Goal: Task Accomplishment & Management: Complete application form

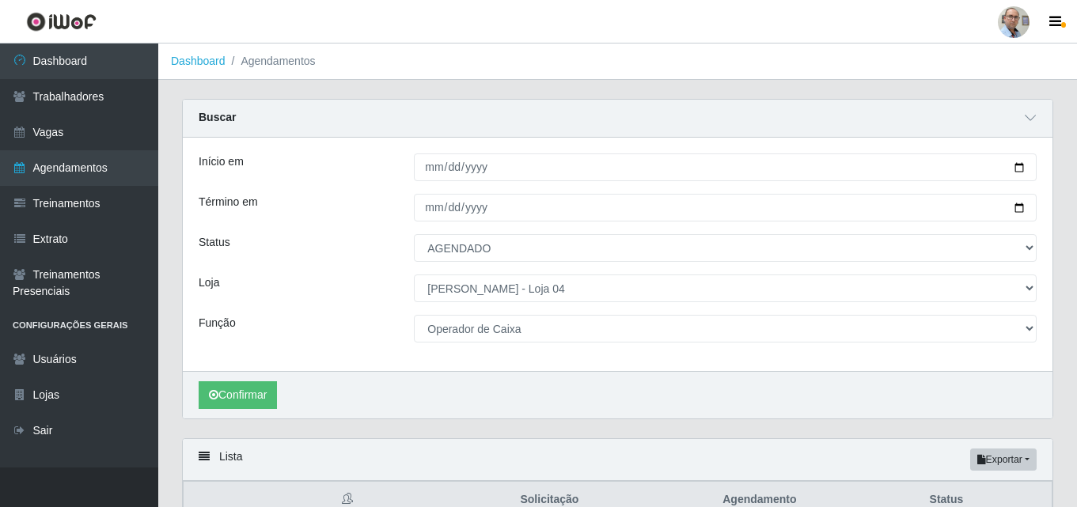
select select "AGENDADO"
select select "251"
select select "22"
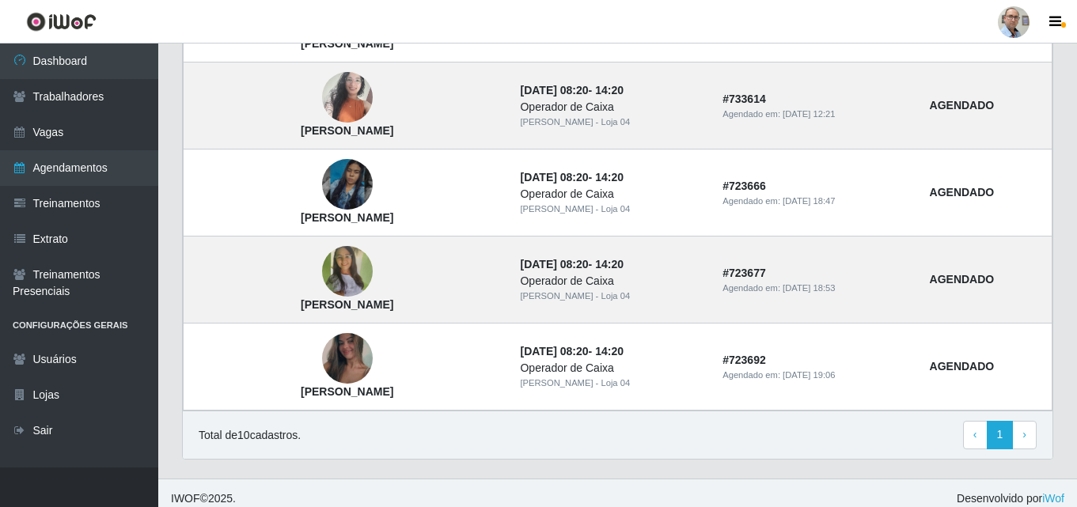
scroll to position [742, 0]
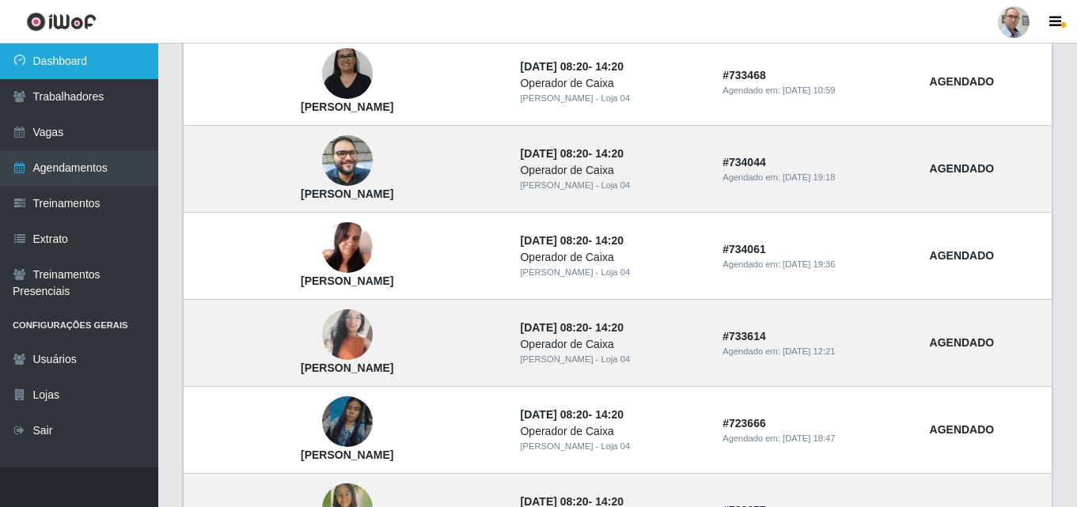
click at [81, 69] on link "Dashboard" at bounding box center [79, 62] width 158 height 36
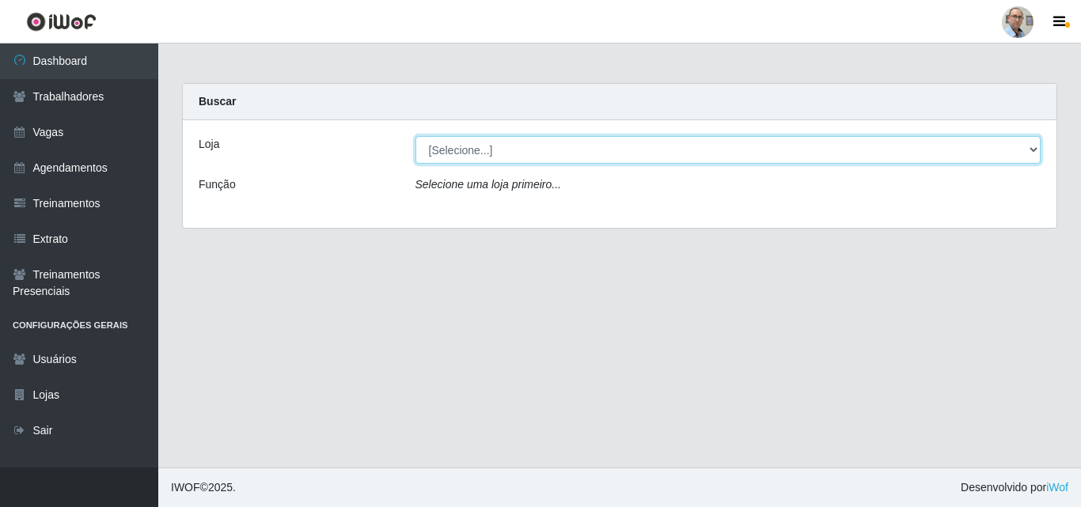
click at [512, 157] on select "[Selecione...] Mar Vermelho - Loja 04" at bounding box center [729, 150] width 626 height 28
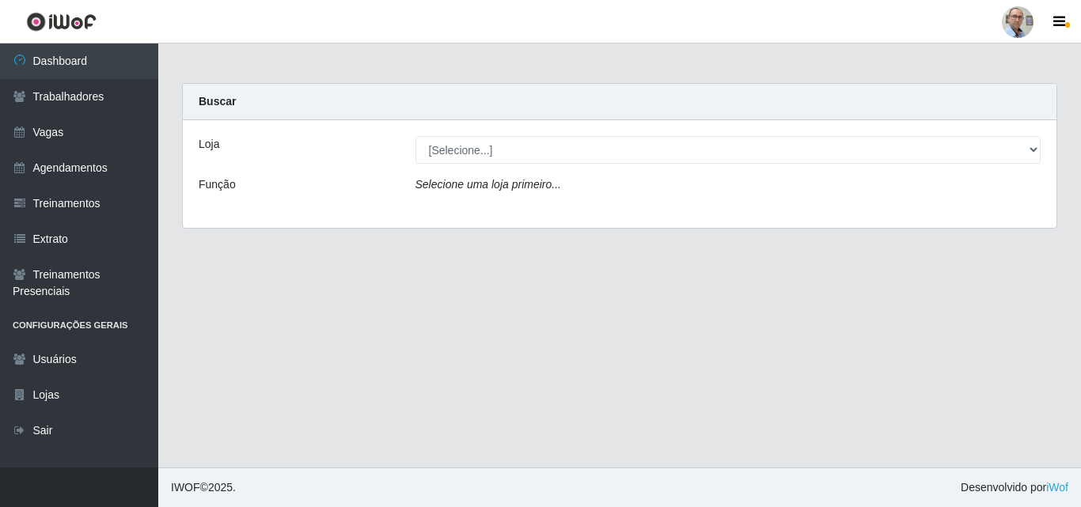
click at [492, 214] on div "Loja [Selecione...] Mar Vermelho - Loja 04 Função Selecione uma loja primeiro..." at bounding box center [620, 174] width 874 height 108
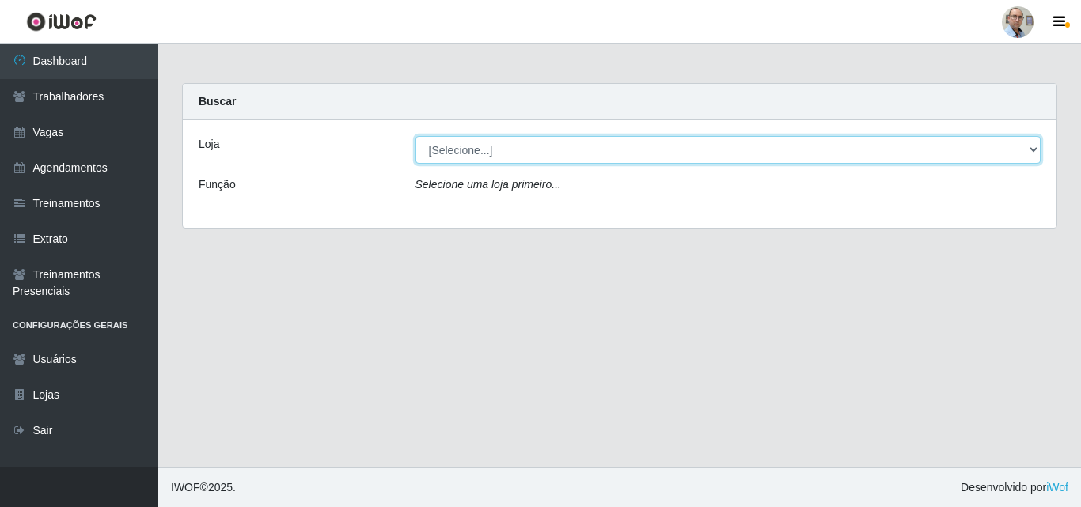
click at [509, 152] on select "[Selecione...] Mar Vermelho - Loja 04" at bounding box center [729, 150] width 626 height 28
select select "251"
click at [416, 136] on select "[Selecione...] Mar Vermelho - Loja 04" at bounding box center [729, 150] width 626 height 28
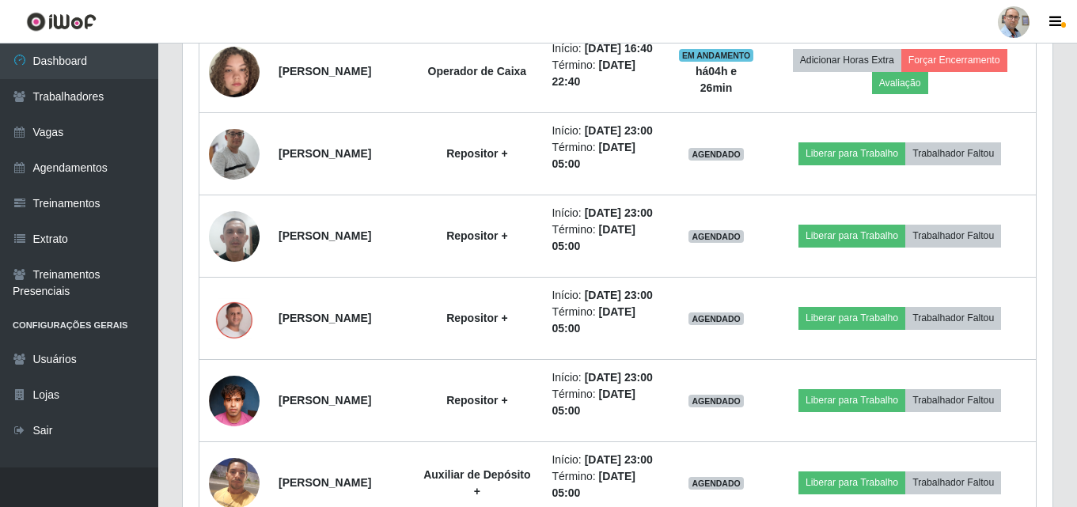
scroll to position [1489, 0]
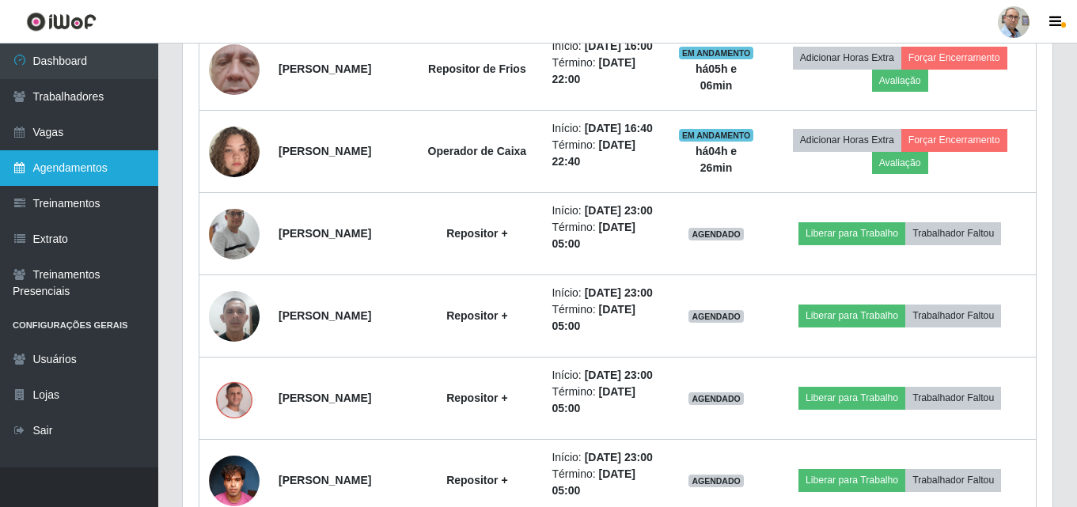
click at [70, 160] on link "Agendamentos" at bounding box center [79, 168] width 158 height 36
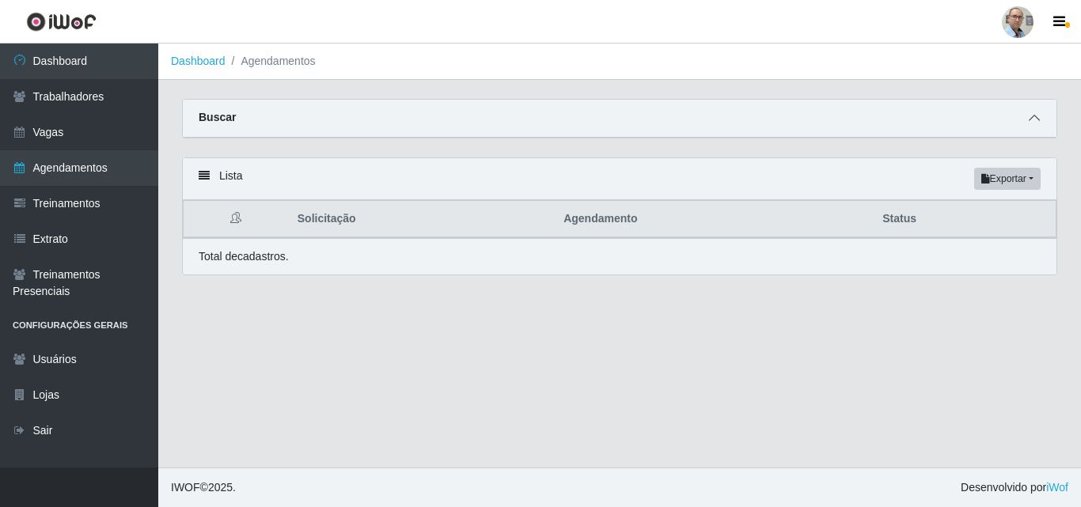
click at [1027, 112] on span at bounding box center [1034, 118] width 19 height 18
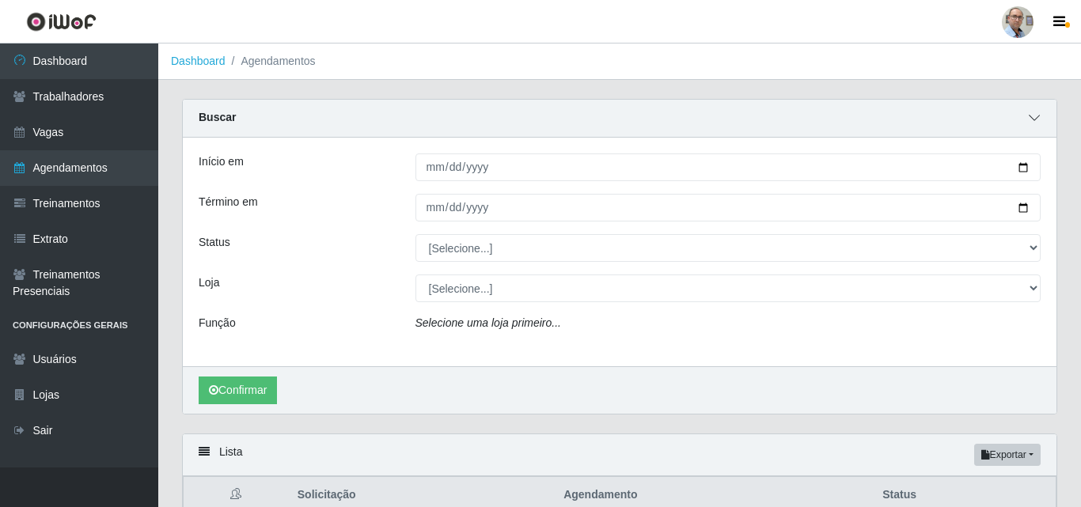
click at [1034, 121] on icon at bounding box center [1034, 117] width 11 height 11
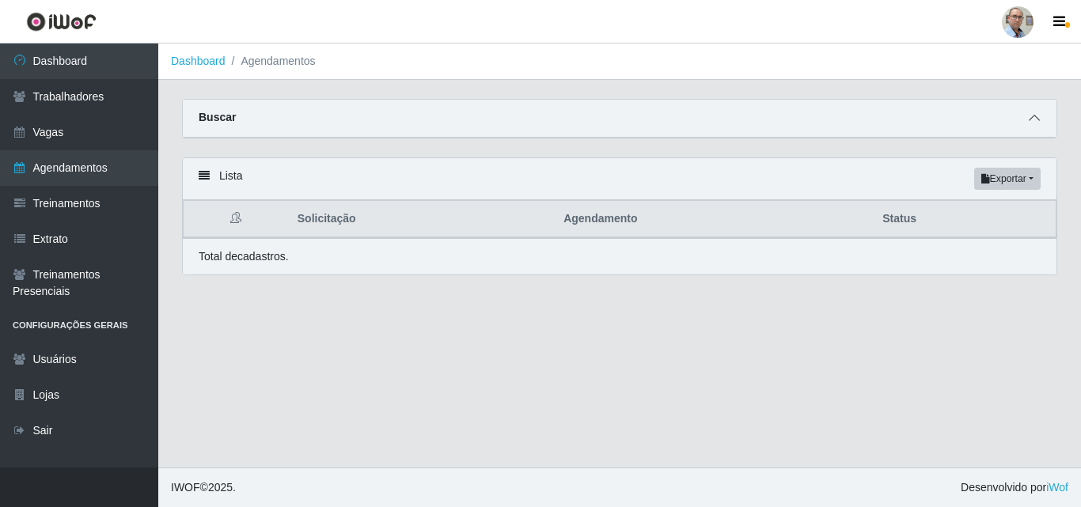
click at [1039, 123] on icon at bounding box center [1034, 117] width 11 height 11
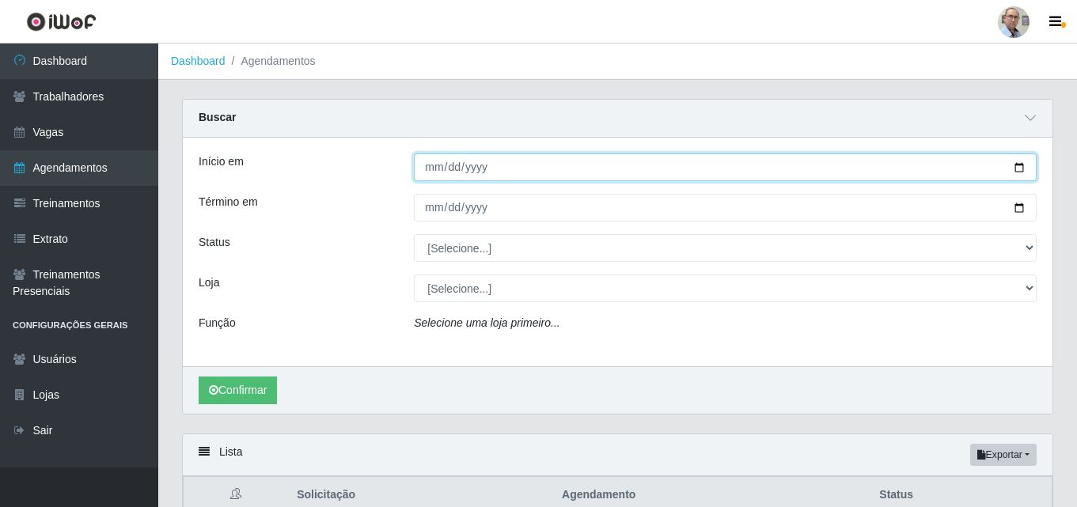
click at [1023, 166] on input "Início em" at bounding box center [725, 168] width 623 height 28
type input "[DATE]"
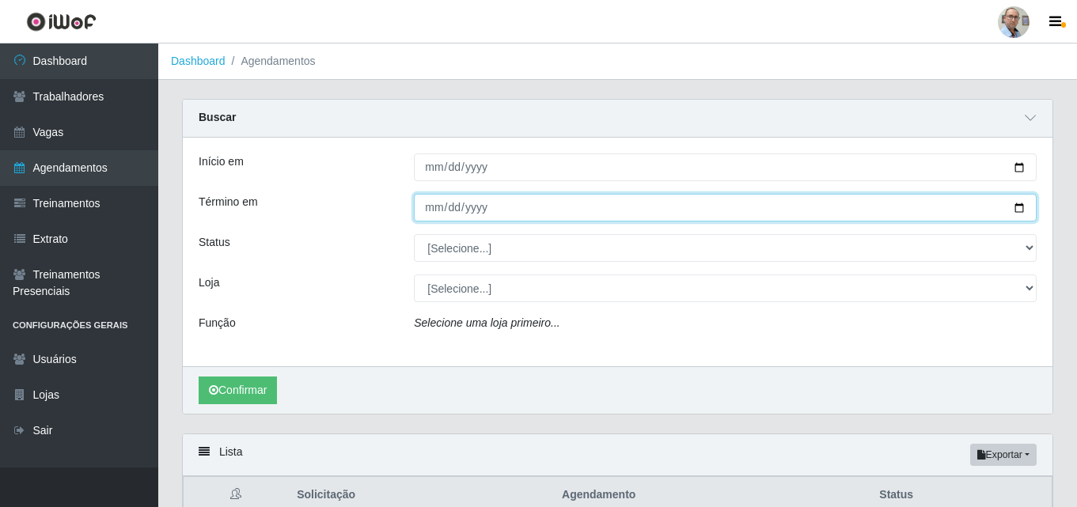
click at [1019, 207] on input "Término em" at bounding box center [725, 208] width 623 height 28
type input "[DATE]"
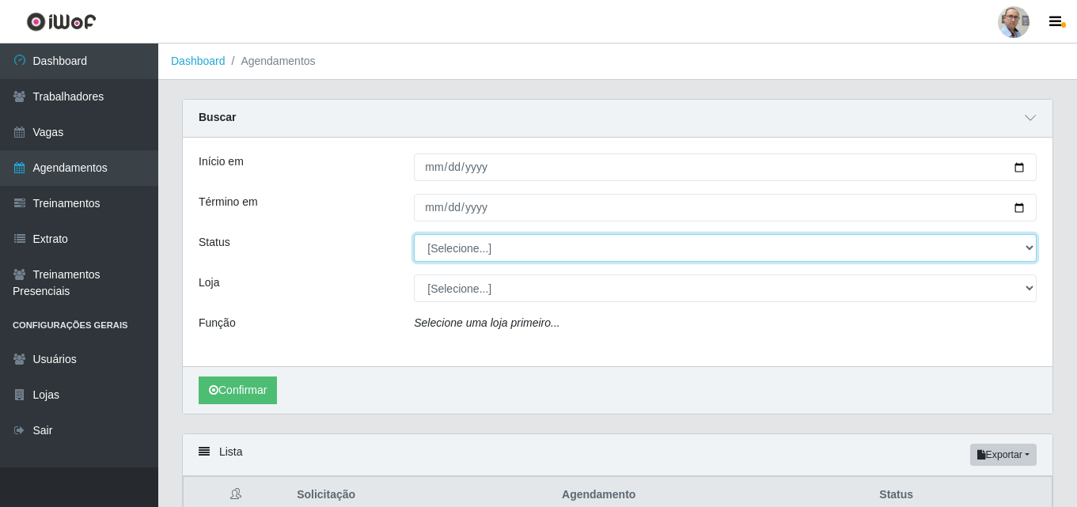
click at [470, 240] on select "[Selecione...] AGENDADO AGUARDANDO LIBERAR EM ANDAMENTO EM REVISÃO FINALIZADO C…" at bounding box center [725, 248] width 623 height 28
select select "AGENDADO"
click at [414, 235] on select "[Selecione...] AGENDADO AGUARDANDO LIBERAR EM ANDAMENTO EM REVISÃO FINALIZADO C…" at bounding box center [725, 248] width 623 height 28
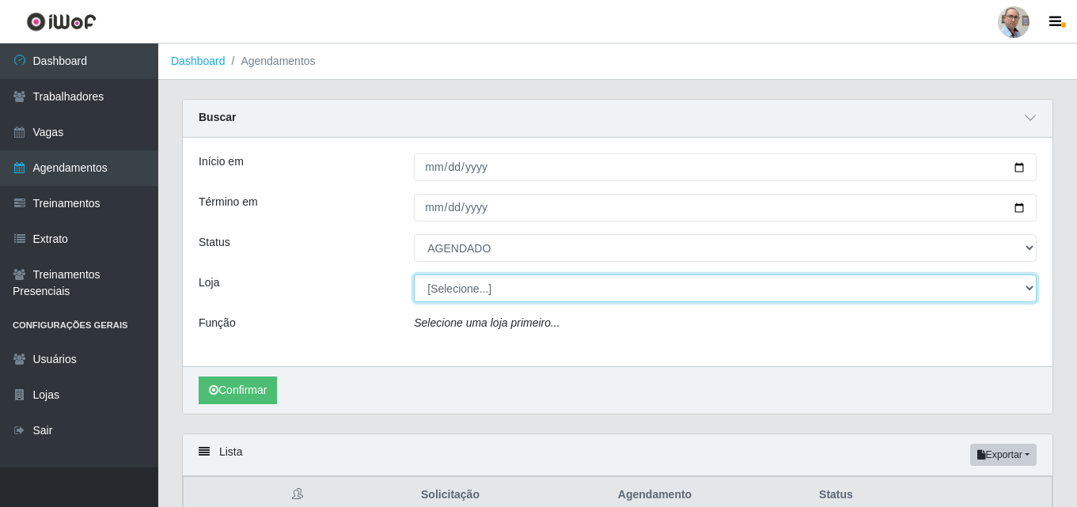
click at [444, 286] on select "[Selecione...] Mar Vermelho - Loja 04" at bounding box center [725, 289] width 623 height 28
select select "251"
click at [414, 275] on select "[Selecione...] Mar Vermelho - Loja 04" at bounding box center [725, 289] width 623 height 28
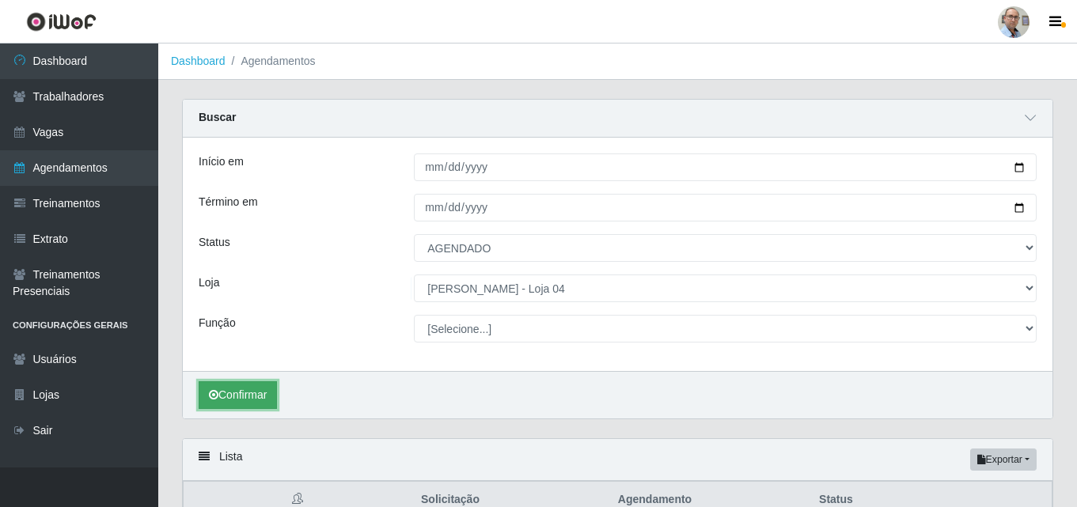
click at [256, 386] on button "Confirmar" at bounding box center [238, 396] width 78 height 28
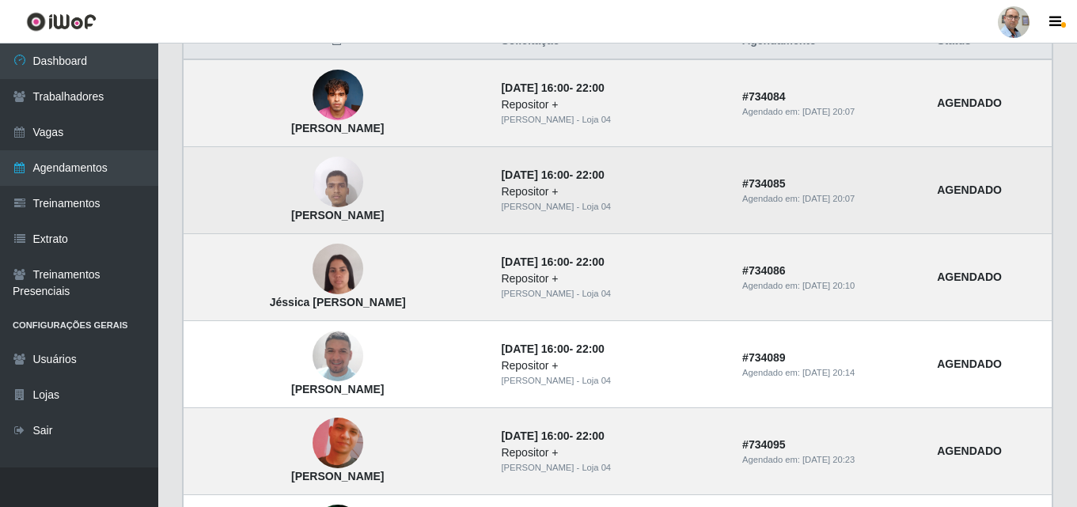
scroll to position [554, 0]
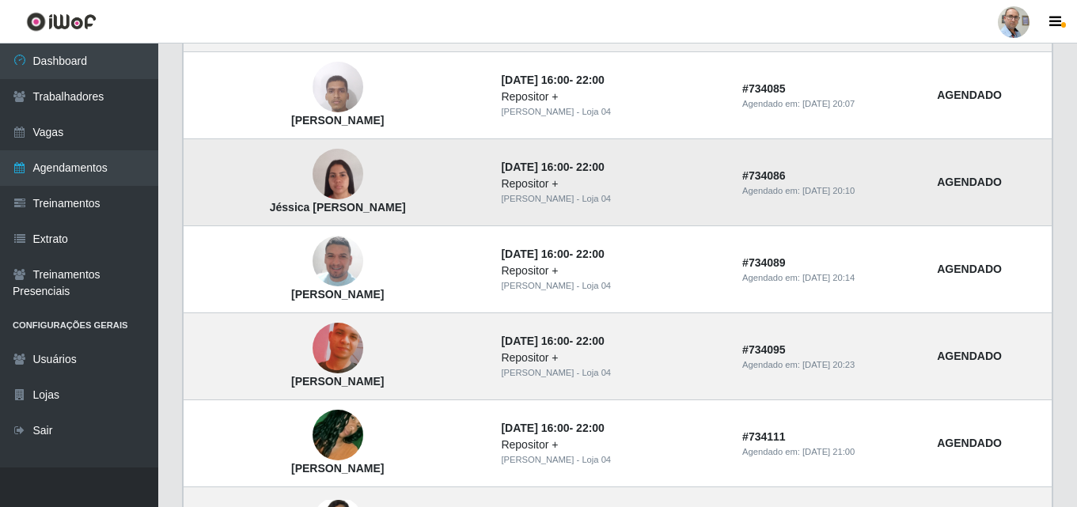
click at [342, 172] on img at bounding box center [338, 175] width 51 height 90
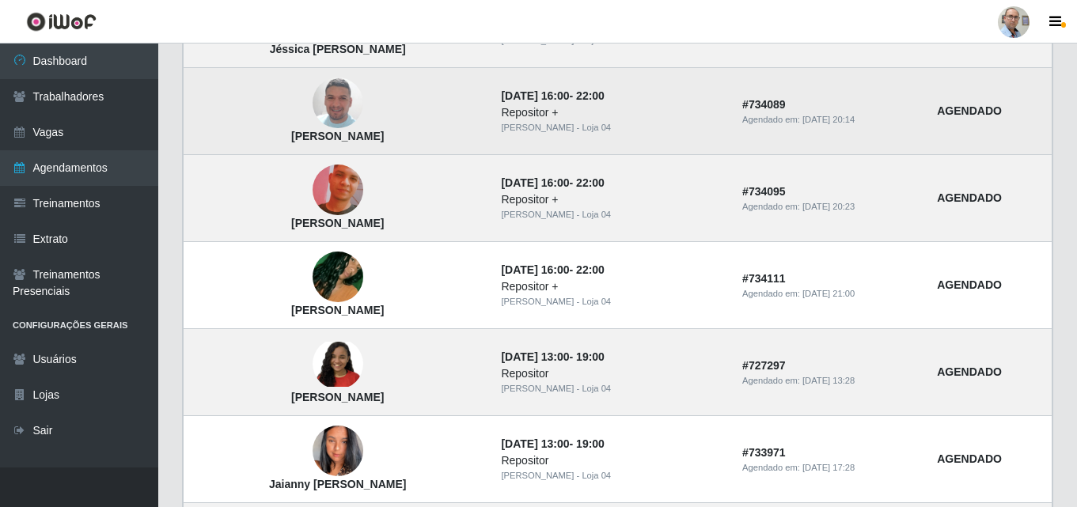
scroll to position [792, 0]
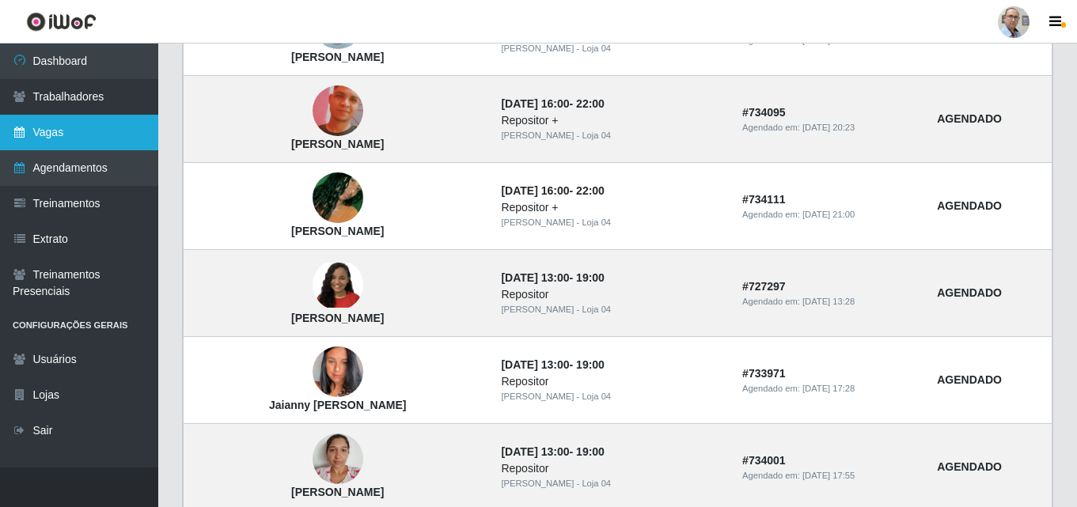
click at [48, 139] on link "Vagas" at bounding box center [79, 133] width 158 height 36
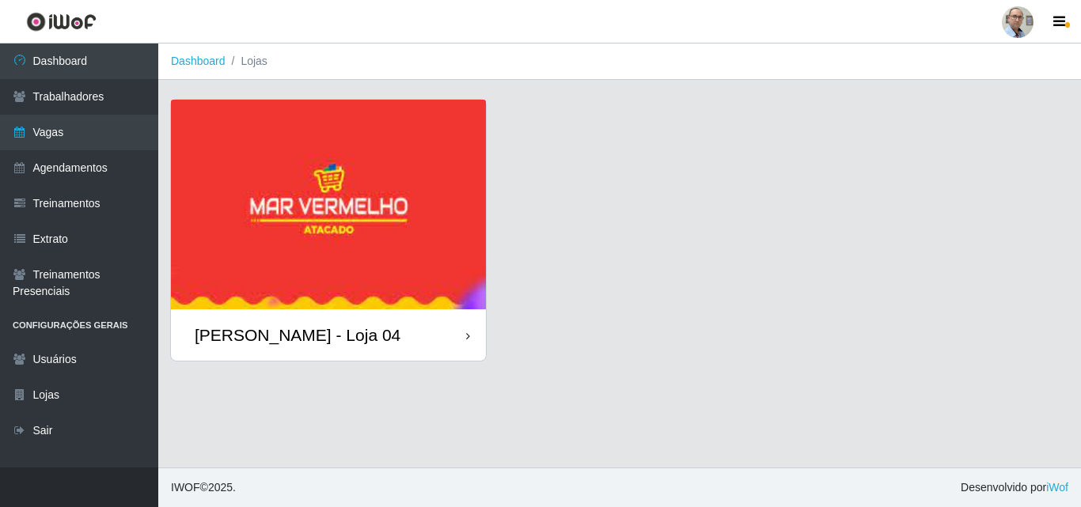
click at [275, 347] on div "[PERSON_NAME] - Loja 04" at bounding box center [328, 335] width 315 height 51
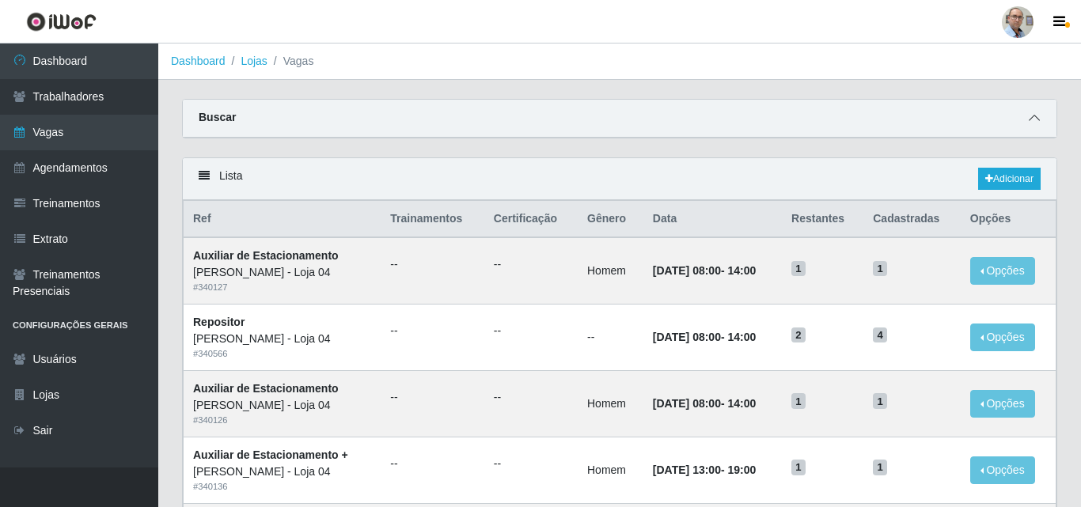
click at [1030, 116] on icon at bounding box center [1034, 117] width 11 height 11
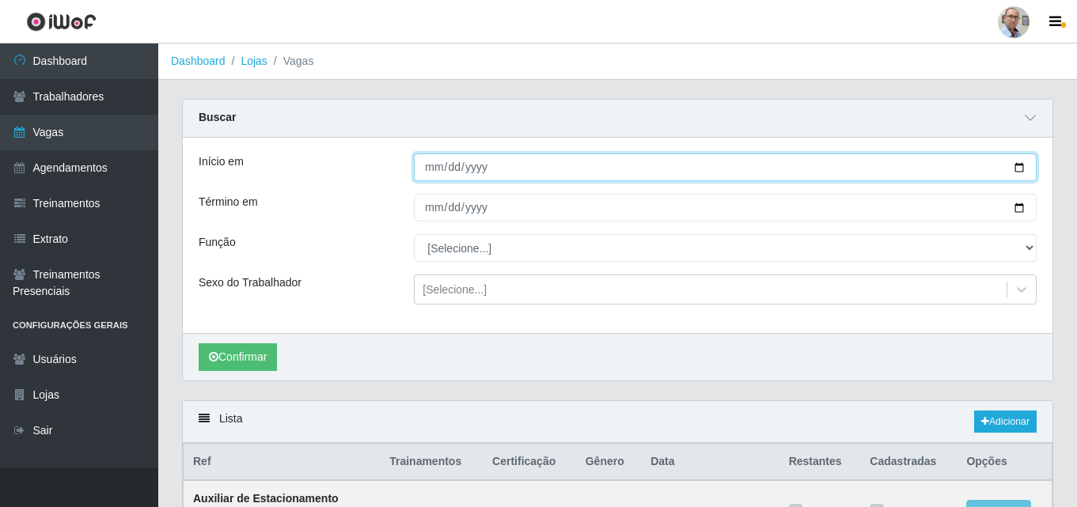
click at [1018, 175] on input "Início em" at bounding box center [725, 168] width 623 height 28
type input "[DATE]"
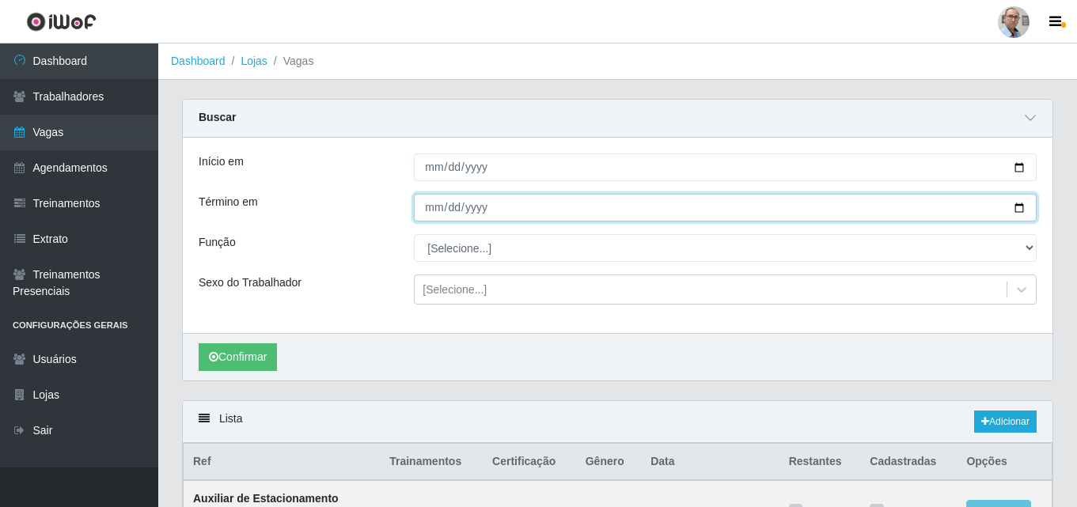
click at [1021, 209] on input "Término em" at bounding box center [725, 208] width 623 height 28
type input "[DATE]"
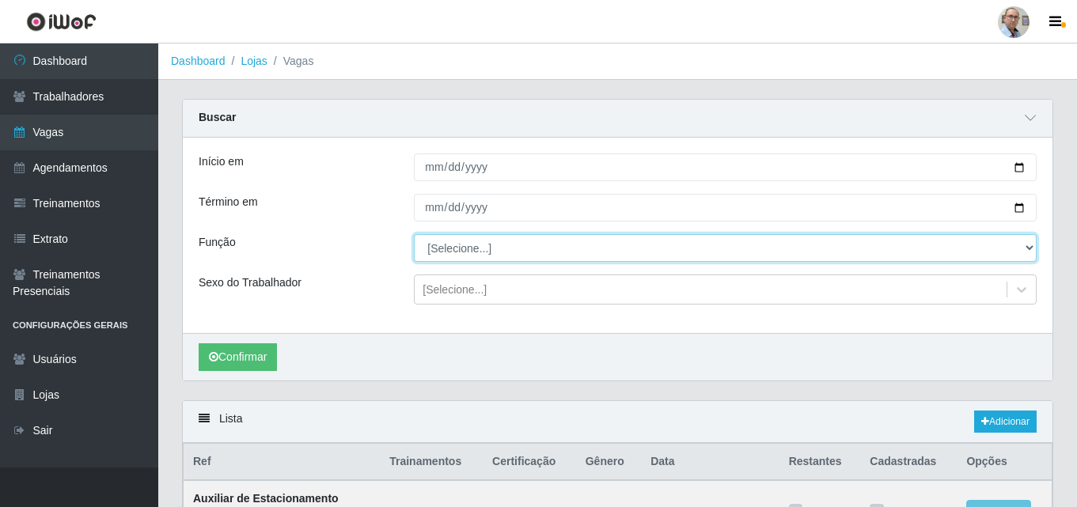
drag, startPoint x: 473, startPoint y: 236, endPoint x: 475, endPoint y: 248, distance: 12.0
click at [473, 236] on select "[Selecione...] ASG ASG + ASG ++ Auxiliar de Depósito Auxiliar de Depósito + Aux…" at bounding box center [725, 248] width 623 height 28
select select "112"
click at [414, 235] on select "[Selecione...] ASG ASG + ASG ++ Auxiliar de Depósito Auxiliar de Depósito + Aux…" at bounding box center [725, 248] width 623 height 28
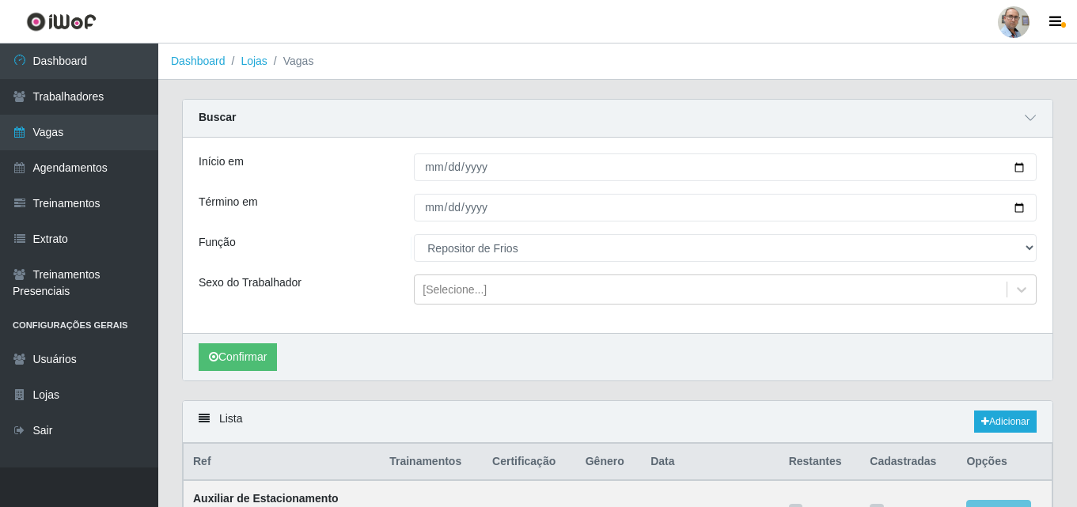
click at [246, 375] on div "Confirmar" at bounding box center [618, 356] width 870 height 47
click at [241, 340] on div "Confirmar" at bounding box center [618, 356] width 870 height 47
click at [240, 348] on button "Confirmar" at bounding box center [238, 358] width 78 height 28
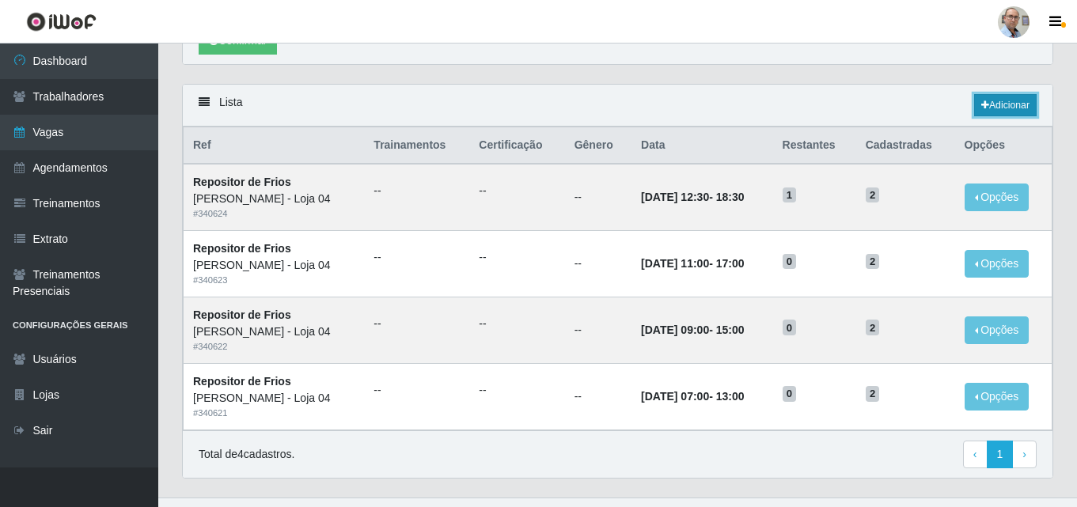
click at [1014, 101] on link "Adicionar" at bounding box center [1006, 105] width 63 height 22
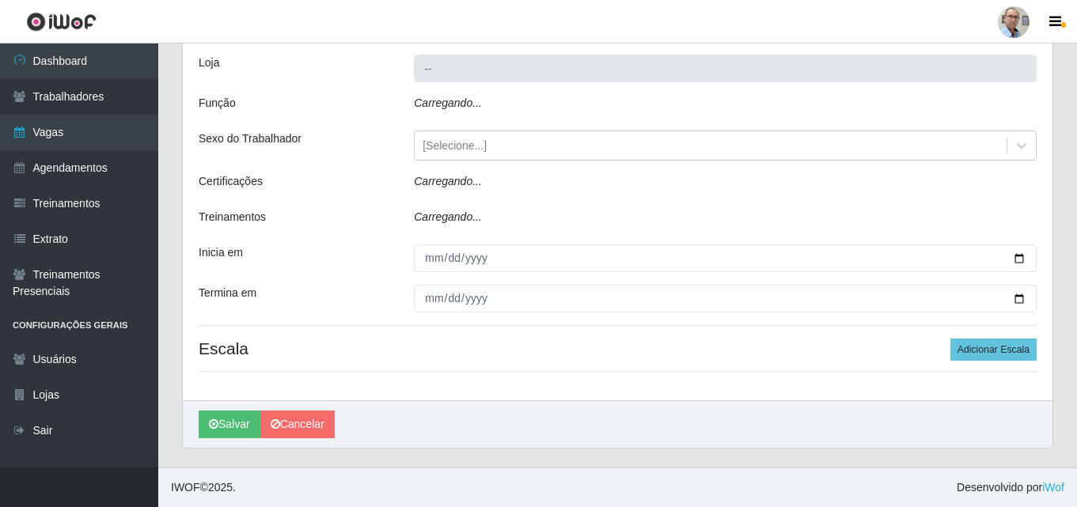
scroll to position [14, 0]
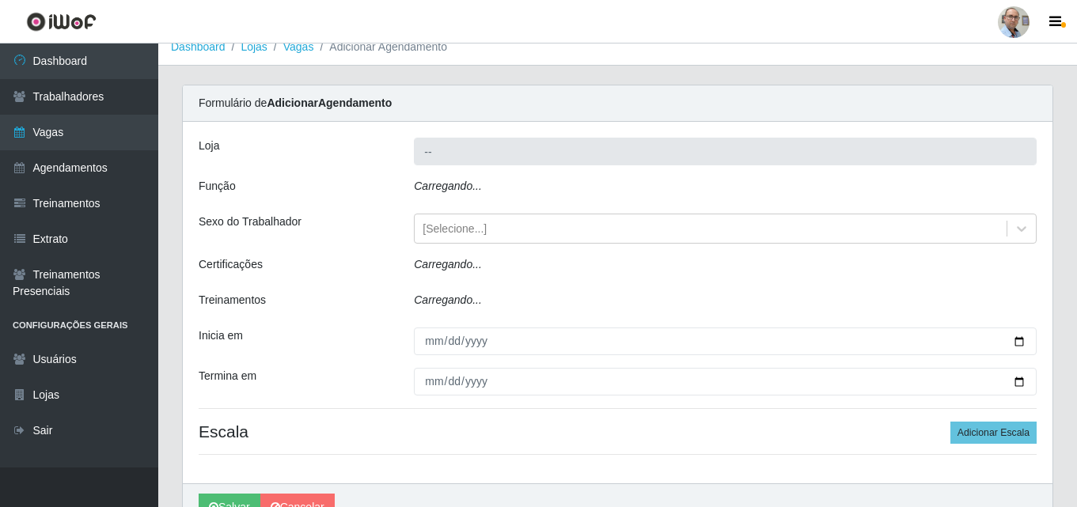
type input "[PERSON_NAME] - Loja 04"
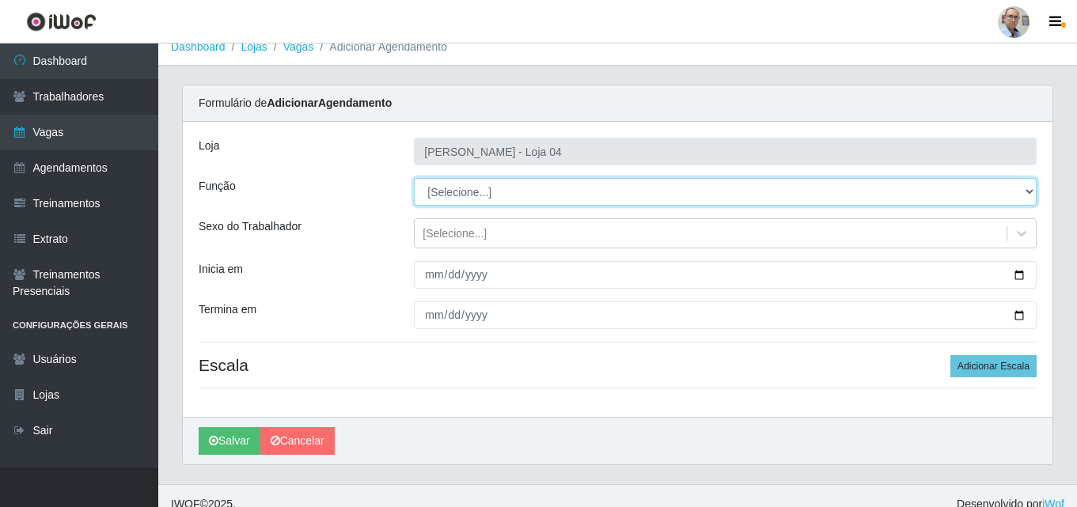
click at [491, 196] on select "[Selecione...] ASG ASG + ASG ++ Auxiliar de Depósito Auxiliar de Depósito + Aux…" at bounding box center [725, 192] width 623 height 28
select select "112"
click at [414, 178] on select "[Selecione...] ASG ASG + ASG ++ Auxiliar de Depósito Auxiliar de Depósito + Aux…" at bounding box center [725, 192] width 623 height 28
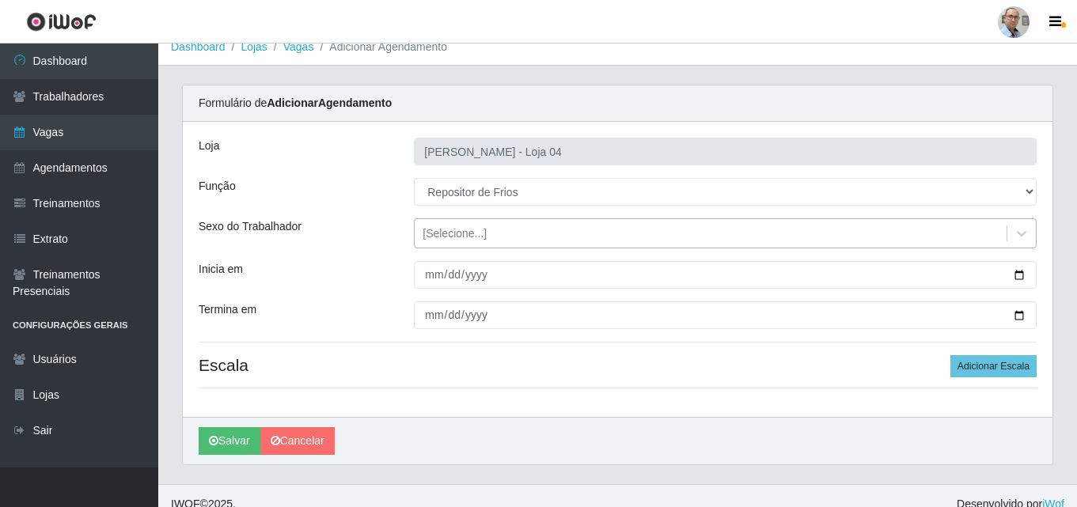
click at [454, 244] on div "[Selecione...]" at bounding box center [711, 234] width 592 height 26
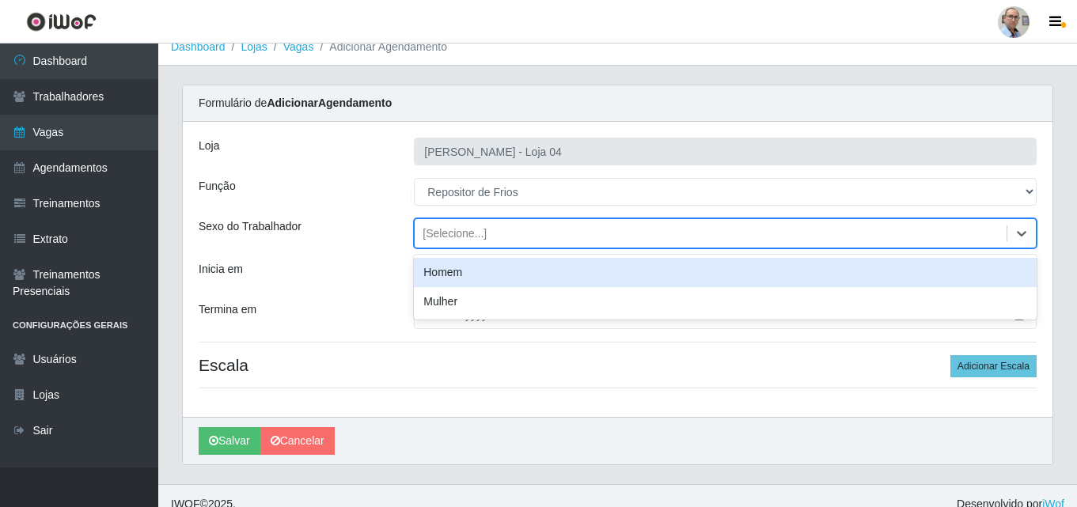
click at [454, 243] on div "[Selecione...]" at bounding box center [711, 234] width 592 height 26
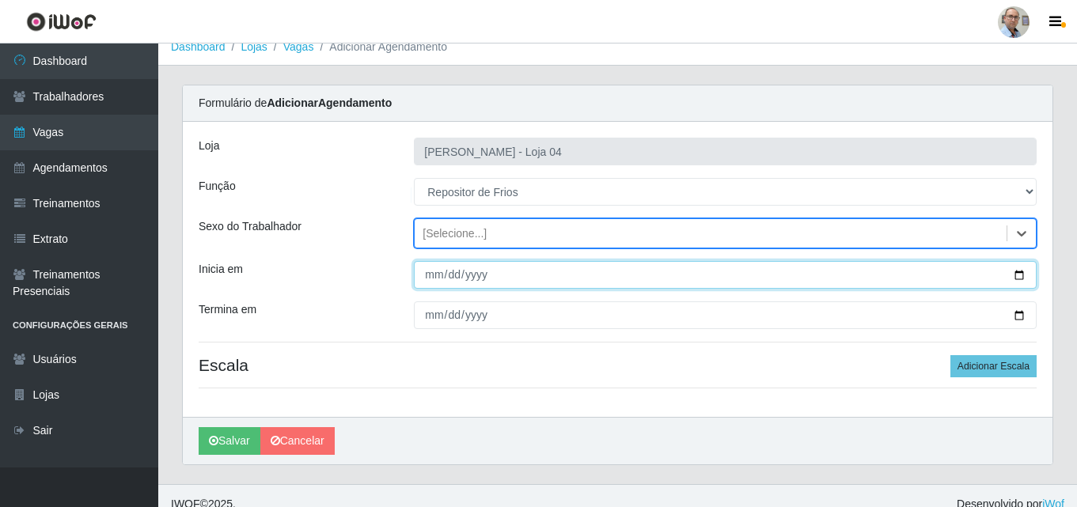
click at [1014, 273] on input "Inicia em" at bounding box center [725, 275] width 623 height 28
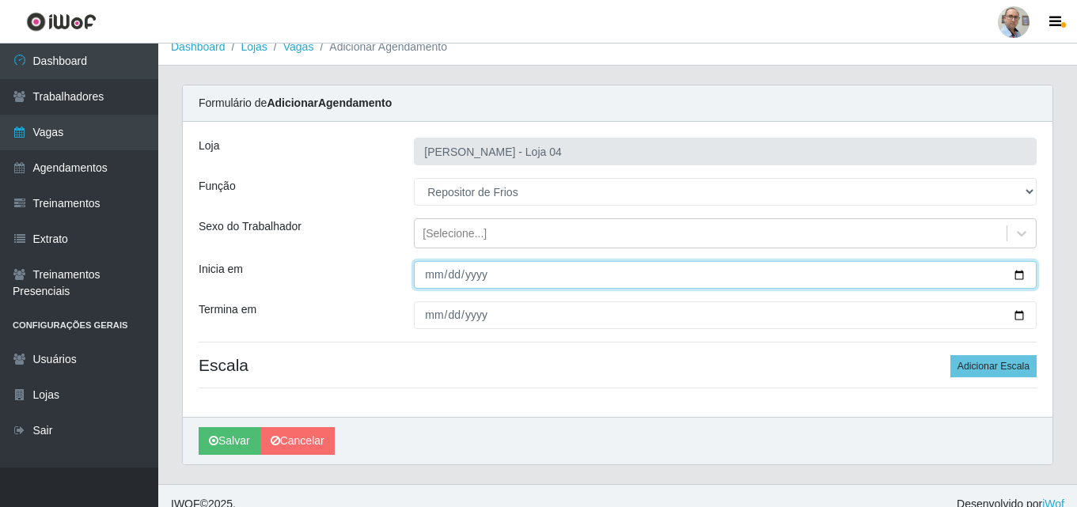
type input "[DATE]"
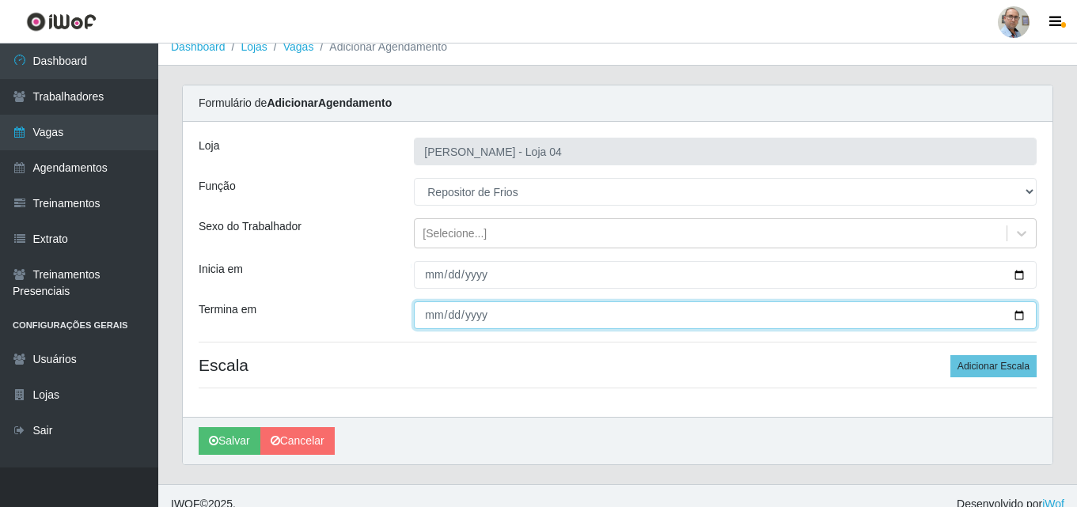
click at [1016, 318] on input "Termina em" at bounding box center [725, 316] width 623 height 28
type input "[DATE]"
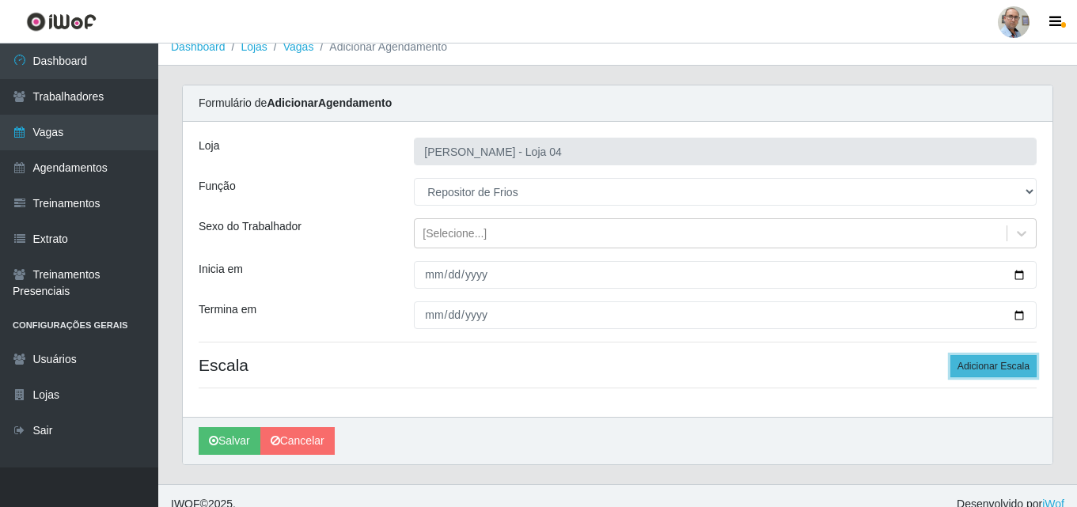
click at [1001, 367] on button "Adicionar Escala" at bounding box center [994, 366] width 86 height 22
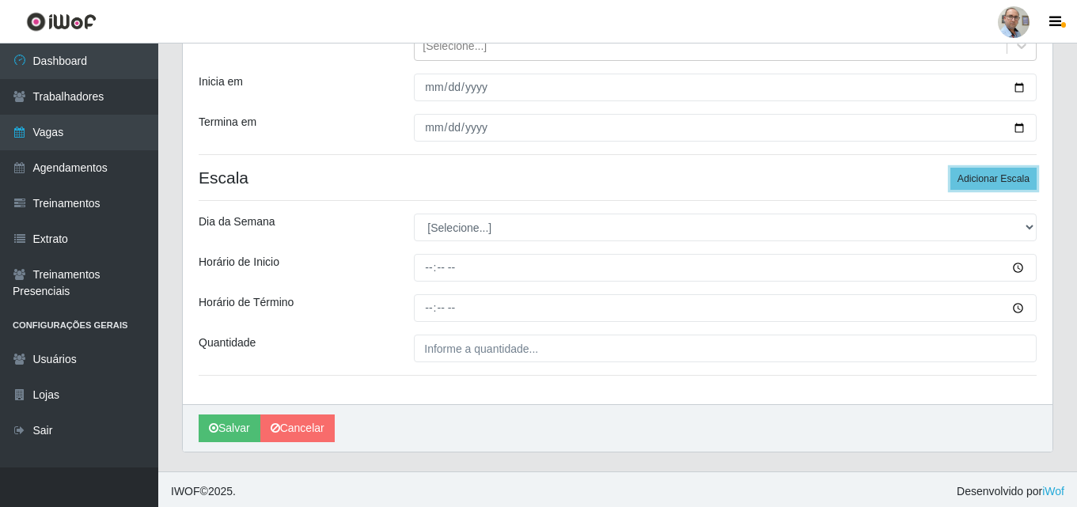
scroll to position [206, 0]
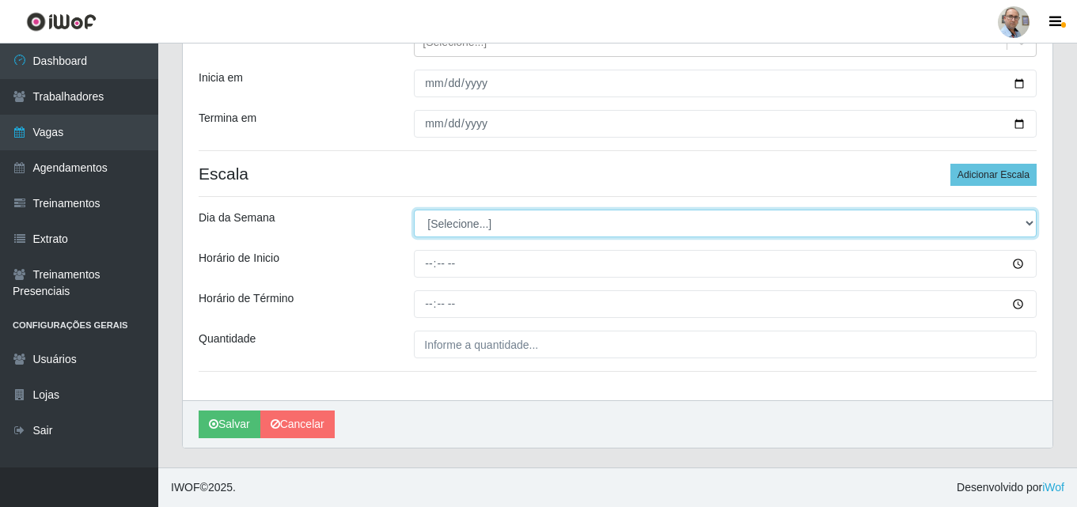
click at [461, 234] on select "[Selecione...] Segunda Terça Quarta Quinta Sexta Sábado Domingo" at bounding box center [725, 224] width 623 height 28
select select "0"
click at [414, 210] on select "[Selecione...] Segunda Terça Quarta Quinta Sexta Sábado Domingo" at bounding box center [725, 224] width 623 height 28
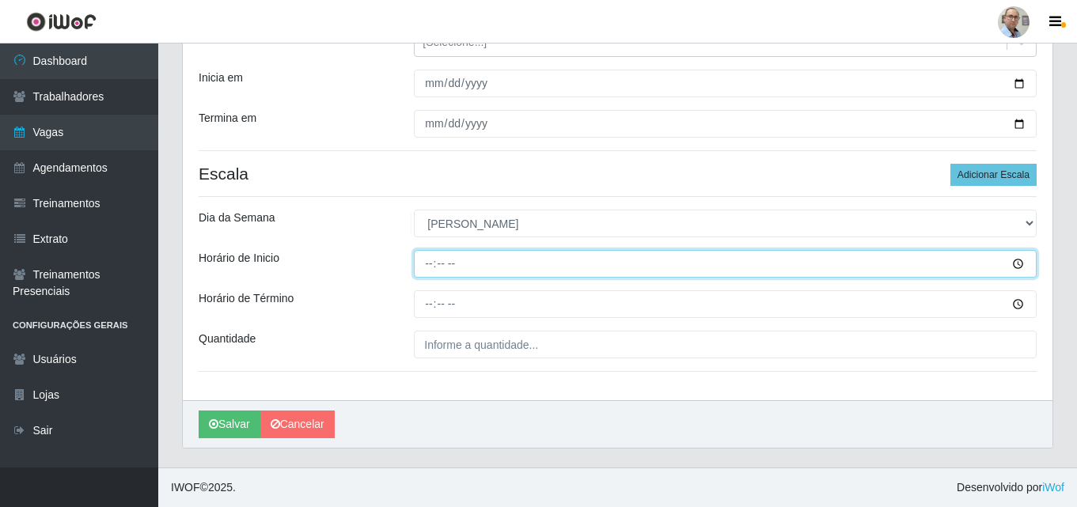
click at [428, 266] on input "Horário de Inicio" at bounding box center [725, 264] width 623 height 28
type input "07:00"
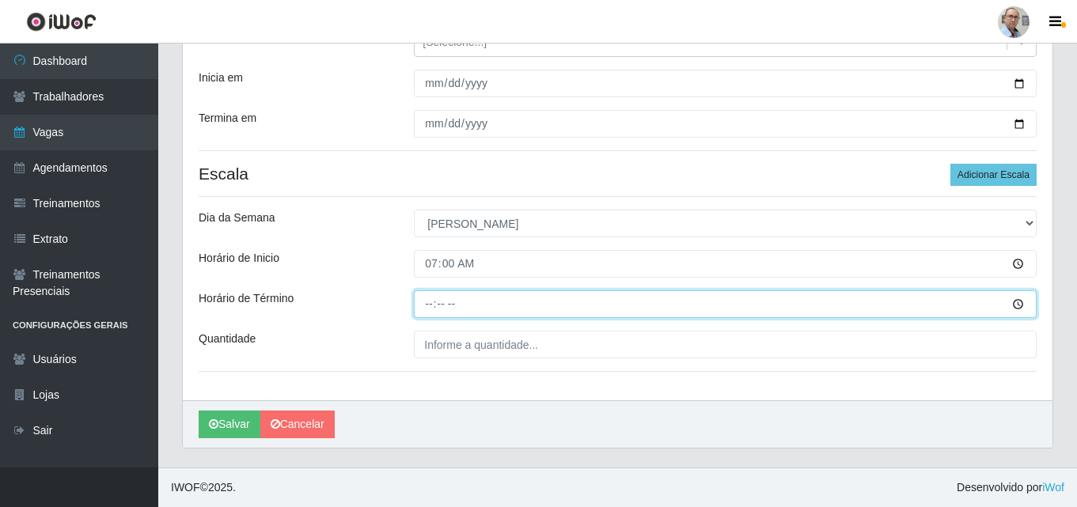
type input "13:00"
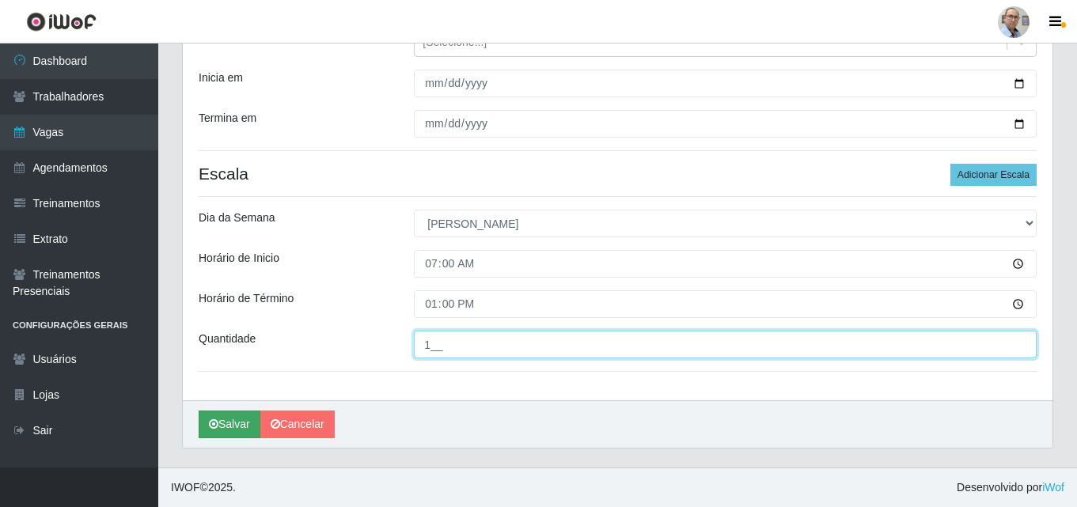
type input "1__"
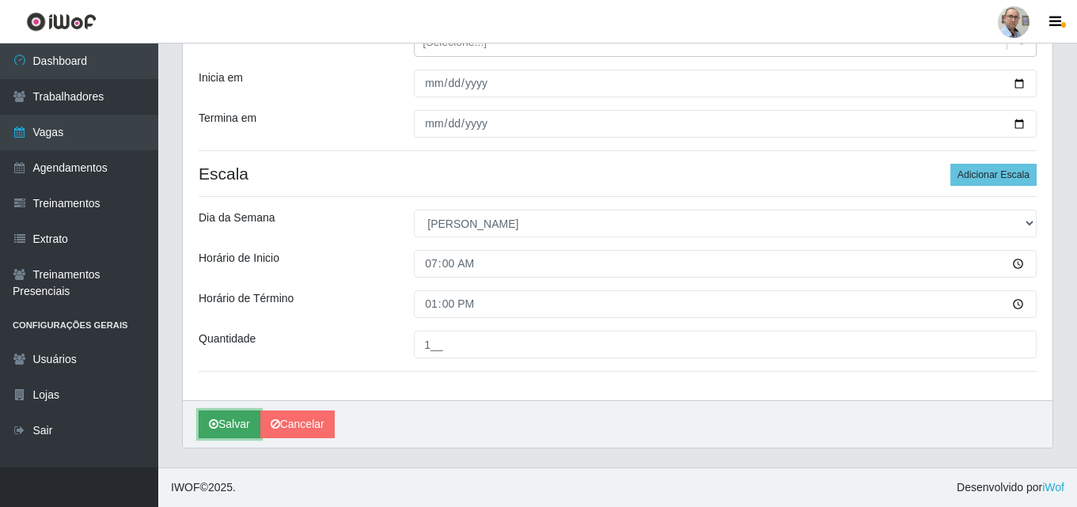
click at [229, 434] on button "Salvar" at bounding box center [230, 425] width 62 height 28
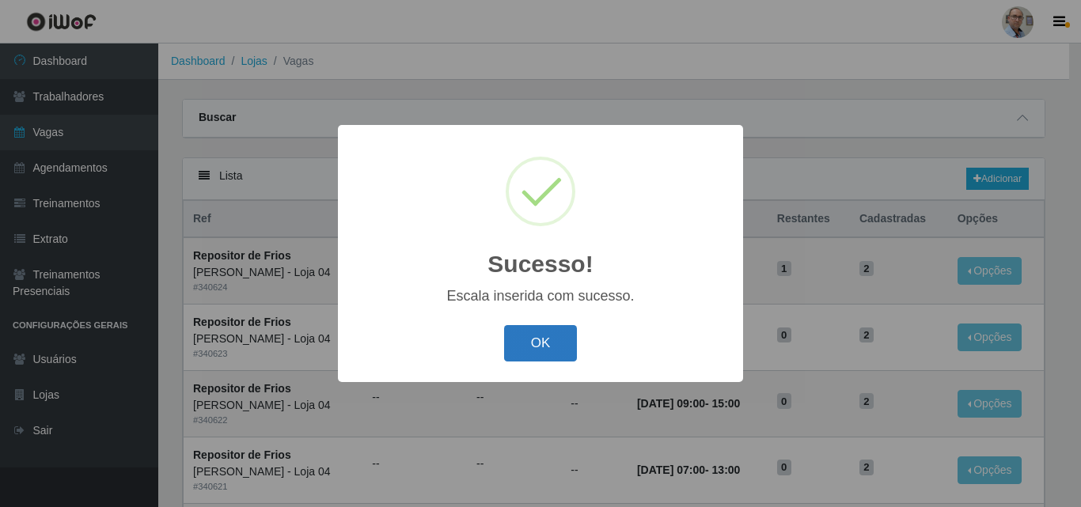
click at [548, 355] on button "OK" at bounding box center [541, 343] width 74 height 37
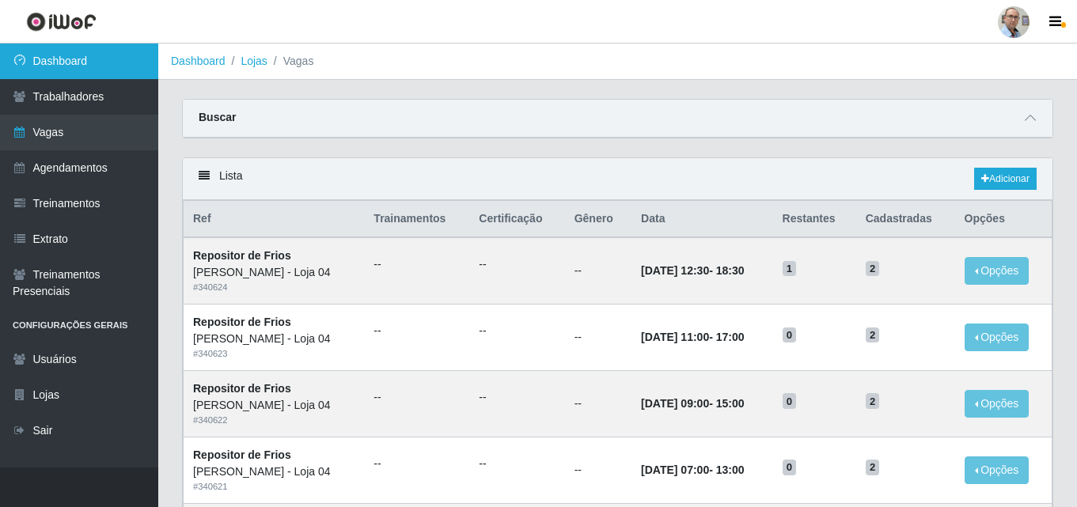
click at [68, 61] on link "Dashboard" at bounding box center [79, 62] width 158 height 36
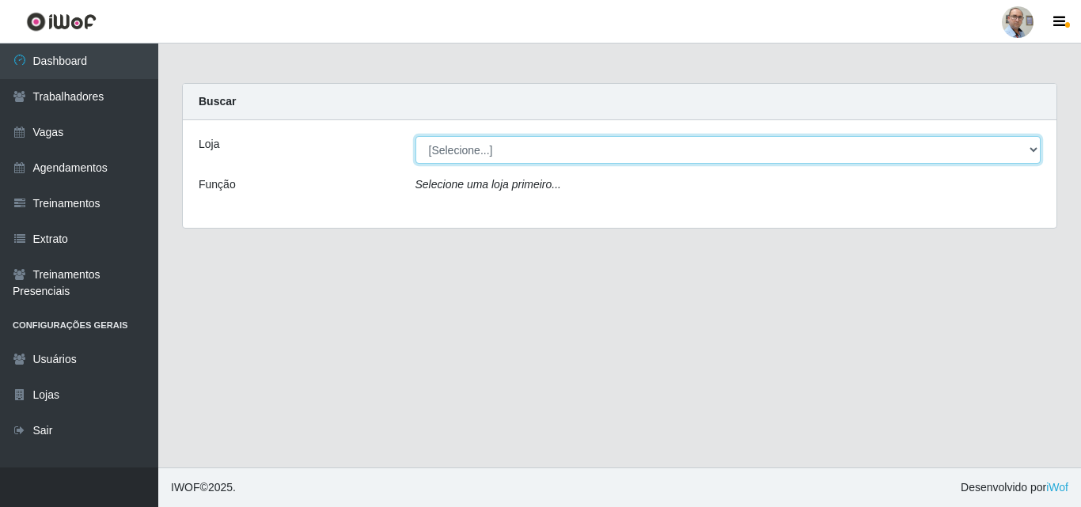
click at [479, 149] on select "[Selecione...] Mar Vermelho - Loja 04" at bounding box center [729, 150] width 626 height 28
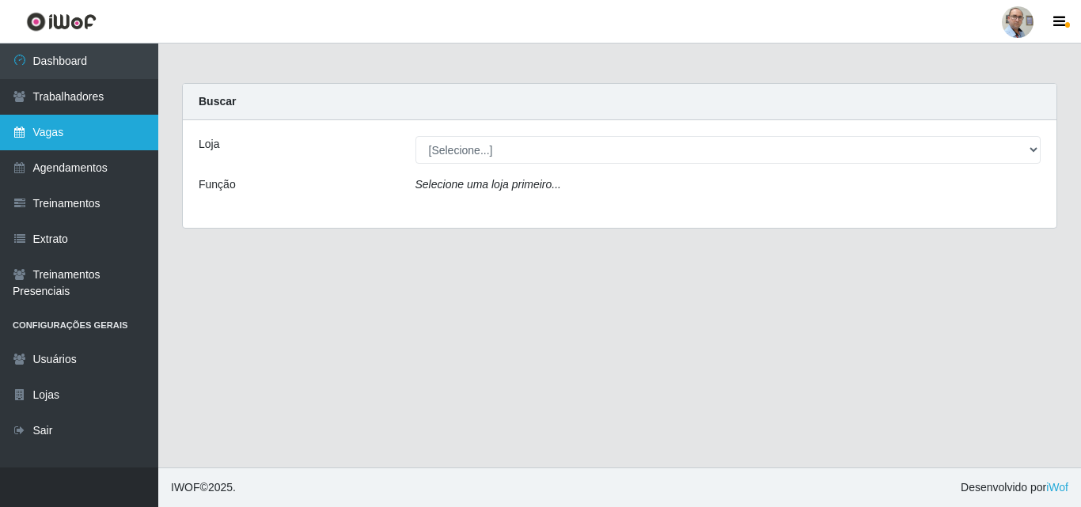
click at [47, 131] on link "Vagas" at bounding box center [79, 133] width 158 height 36
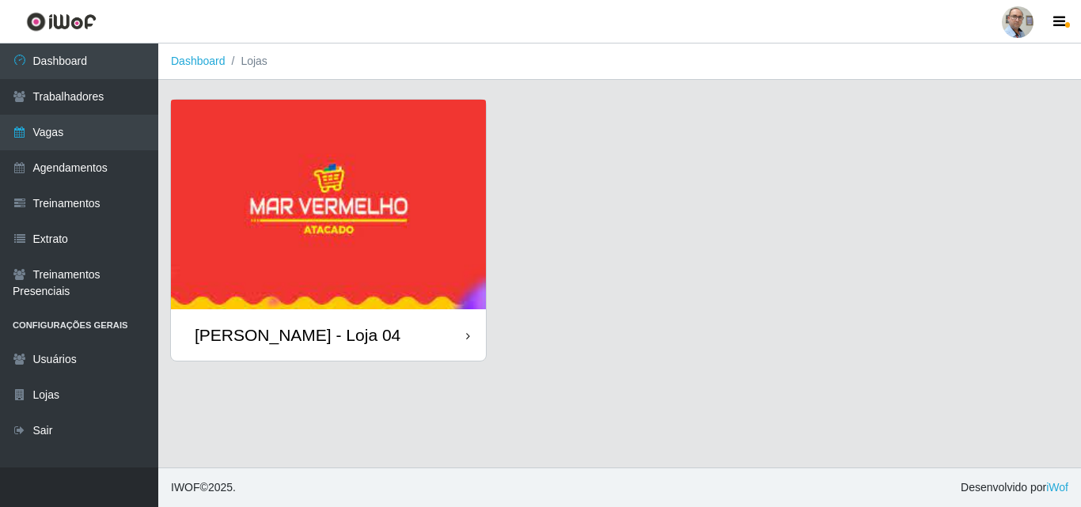
click at [235, 337] on div "[PERSON_NAME] - Loja 04" at bounding box center [298, 335] width 206 height 20
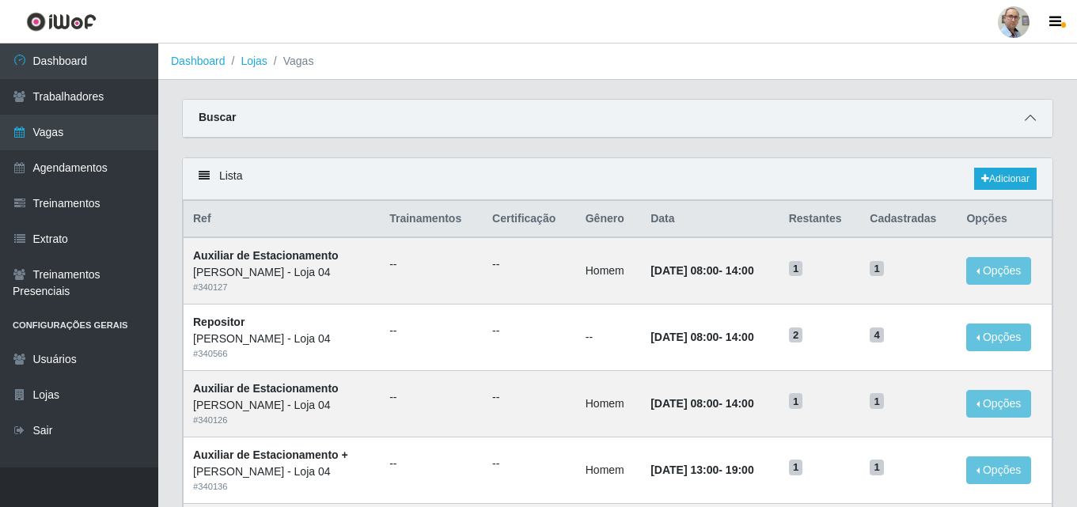
click at [1026, 123] on icon at bounding box center [1030, 117] width 11 height 11
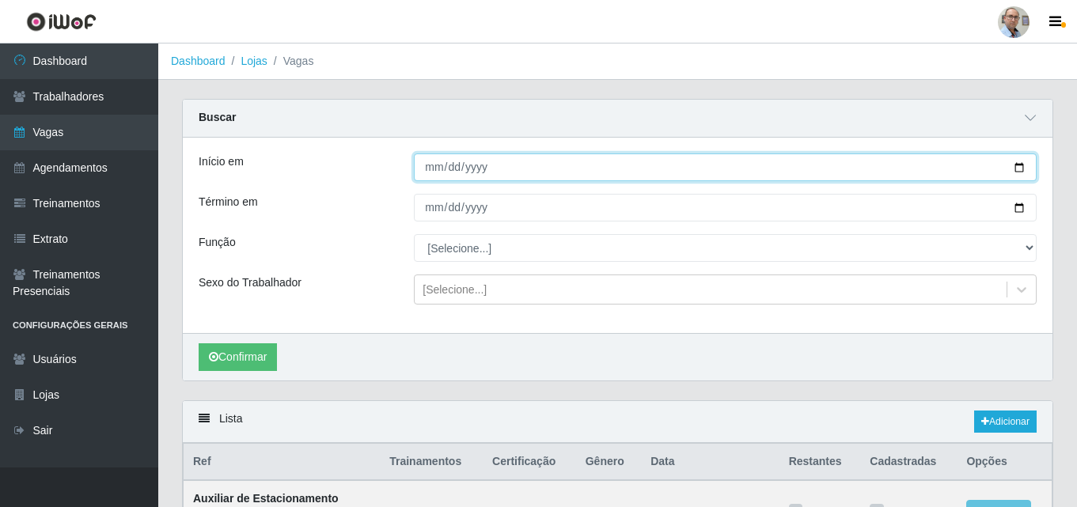
click at [1025, 165] on input "Início em" at bounding box center [725, 168] width 623 height 28
type input "[DATE]"
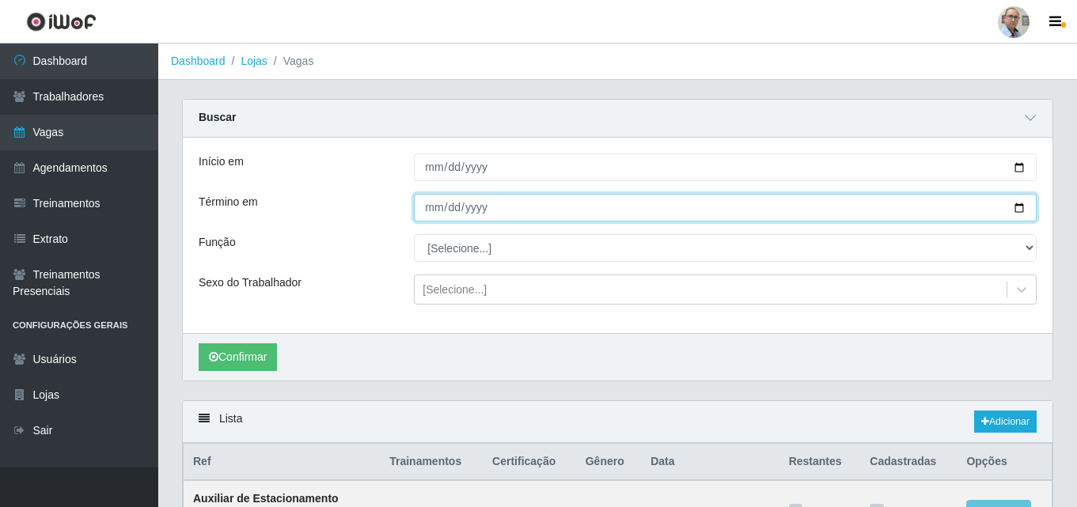
click at [1024, 204] on input "Término em" at bounding box center [725, 208] width 623 height 28
type input "[DATE]"
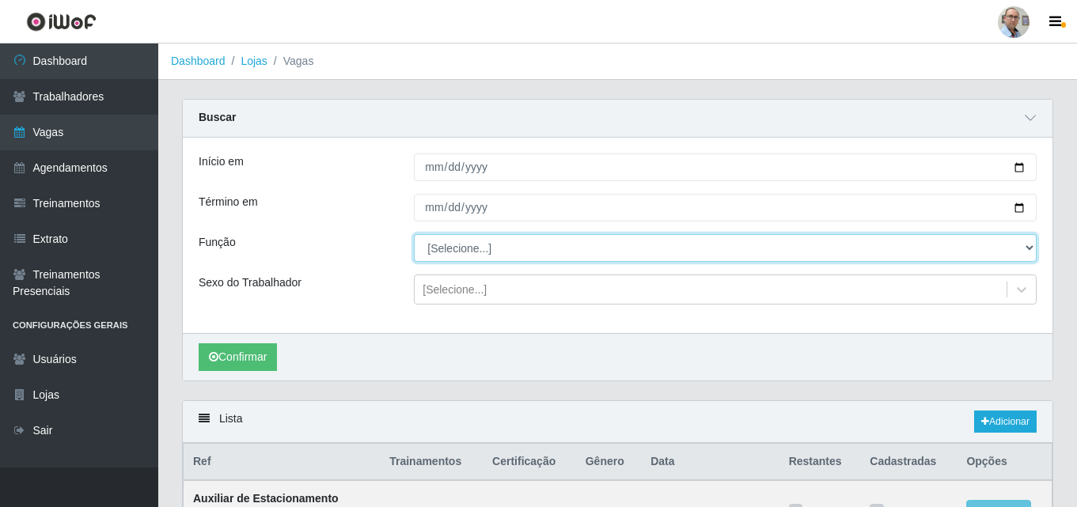
click at [476, 247] on select "[Selecione...] ASG ASG + ASG ++ Auxiliar de Depósito Auxiliar de Depósito + Aux…" at bounding box center [725, 248] width 623 height 28
select select "112"
click at [414, 235] on select "[Selecione...] ASG ASG + ASG ++ Auxiliar de Depósito Auxiliar de Depósito + Aux…" at bounding box center [725, 248] width 623 height 28
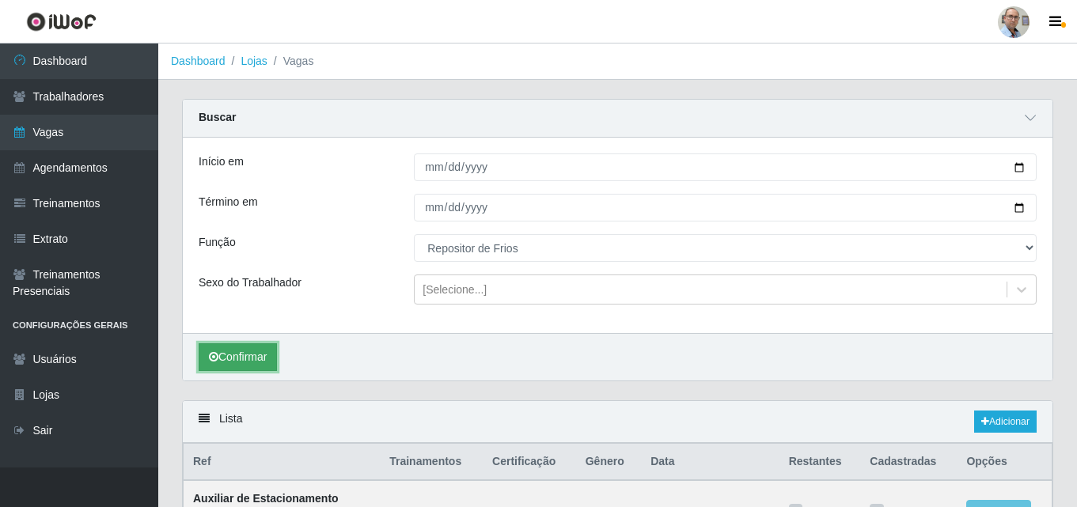
click at [226, 367] on button "Confirmar" at bounding box center [238, 358] width 78 height 28
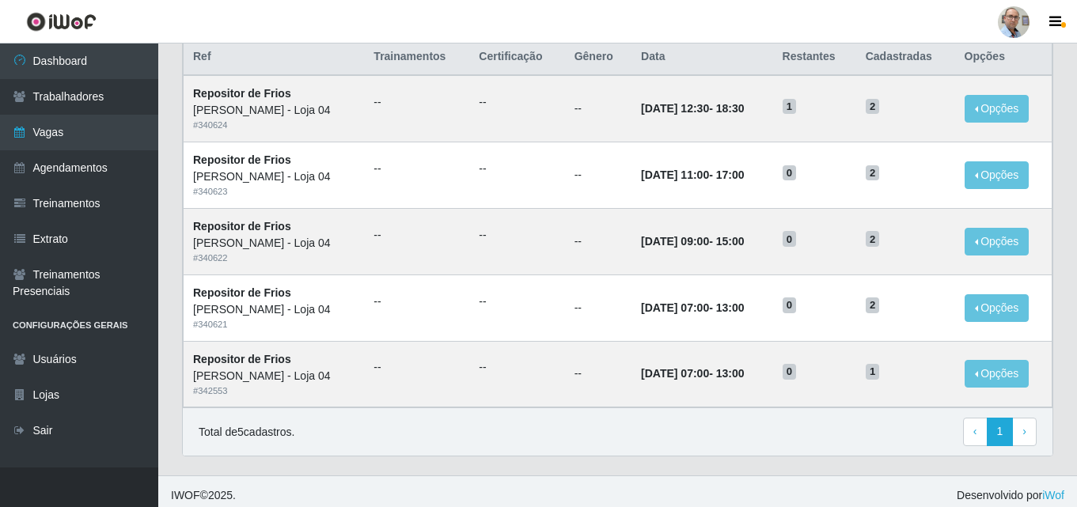
scroll to position [414, 0]
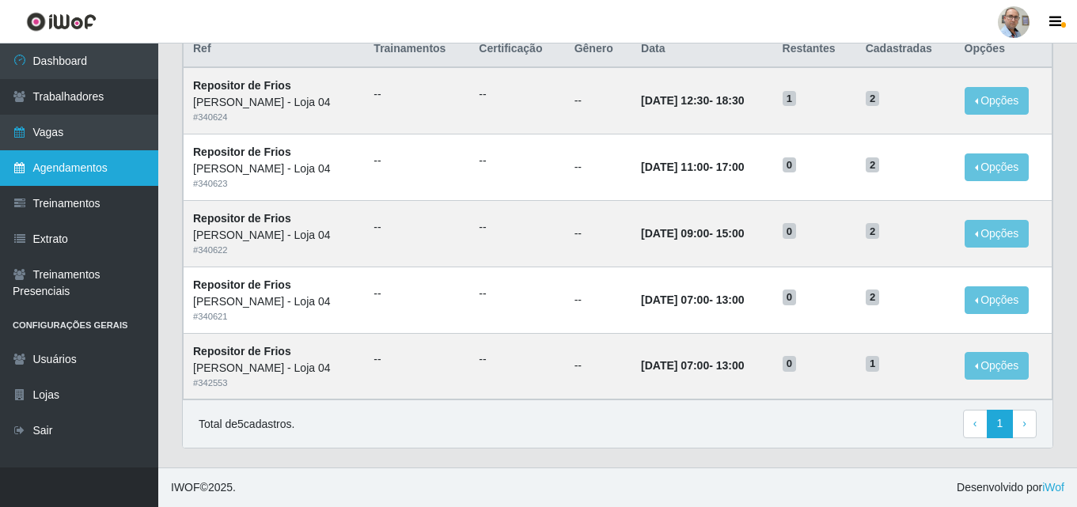
click at [83, 169] on link "Agendamentos" at bounding box center [79, 168] width 158 height 36
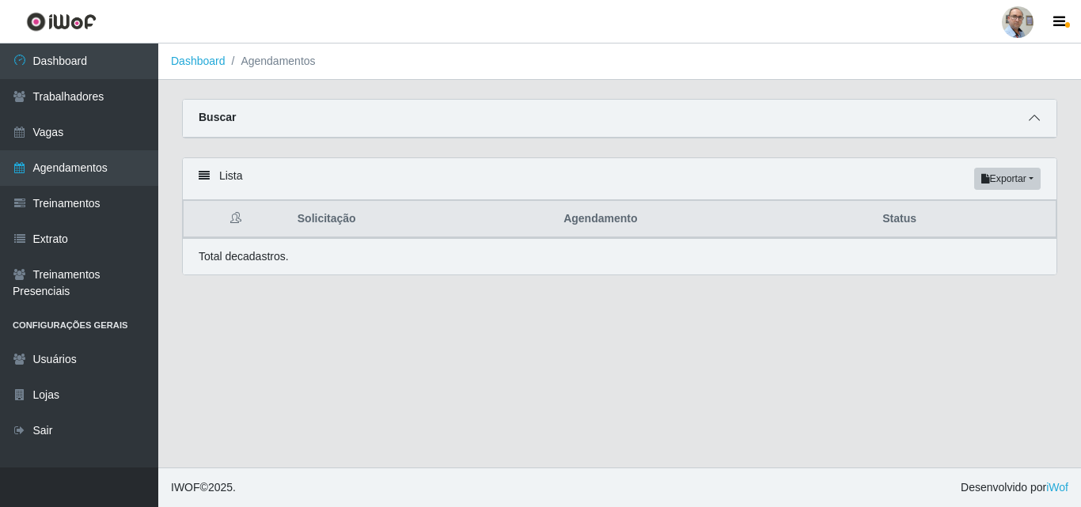
click at [1034, 123] on icon at bounding box center [1034, 117] width 11 height 11
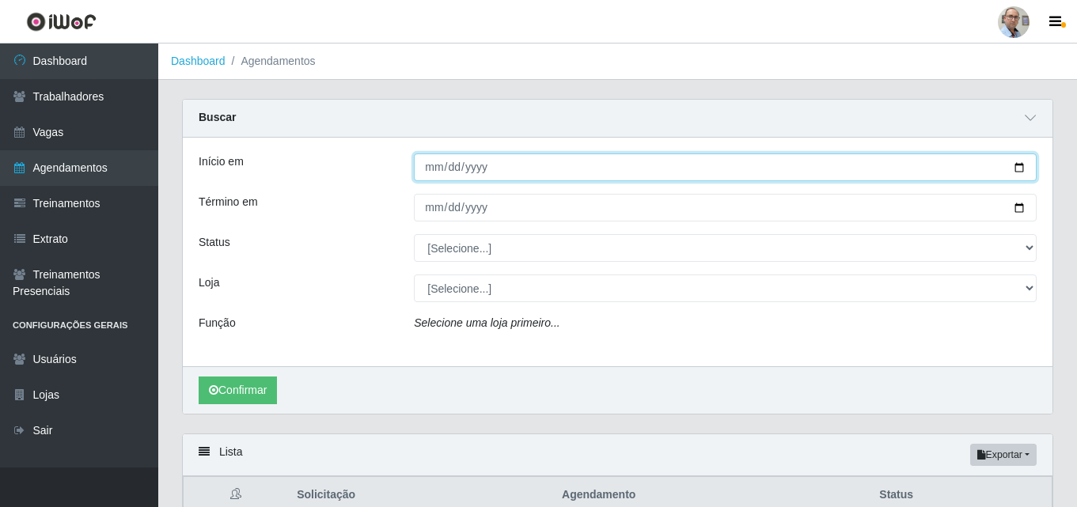
click at [1020, 169] on input "Início em" at bounding box center [725, 168] width 623 height 28
type input "[DATE]"
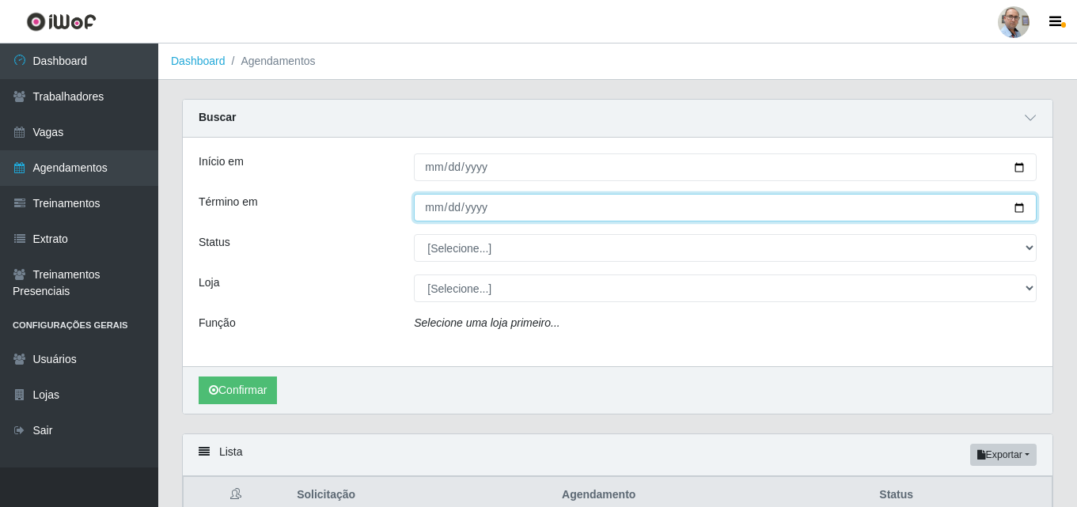
click at [1020, 208] on input "Término em" at bounding box center [725, 208] width 623 height 28
type input "[DATE]"
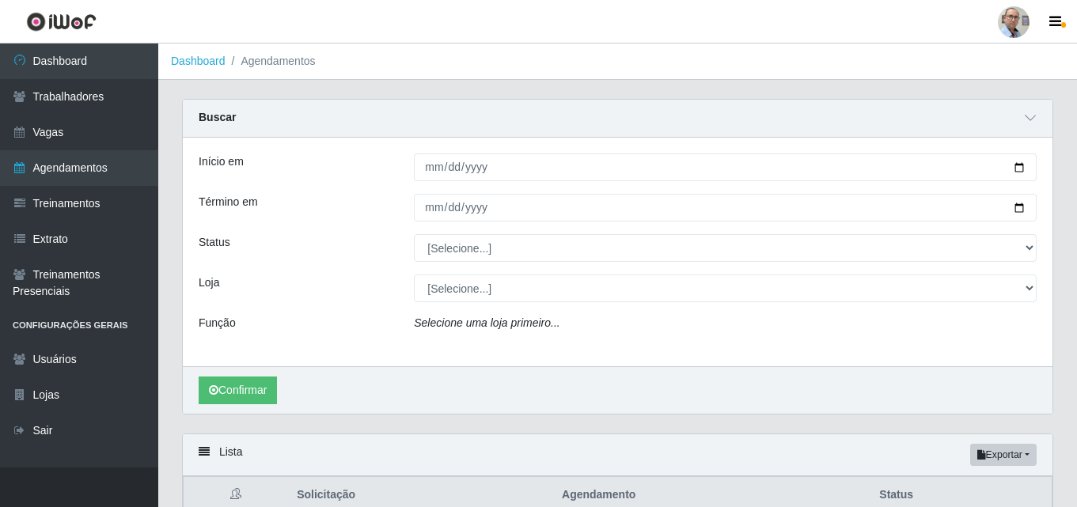
click at [504, 234] on div "Início em 2025-09-07 Término em 2025-09-07 Status [Selecione...] AGENDADO AGUAR…" at bounding box center [618, 252] width 870 height 229
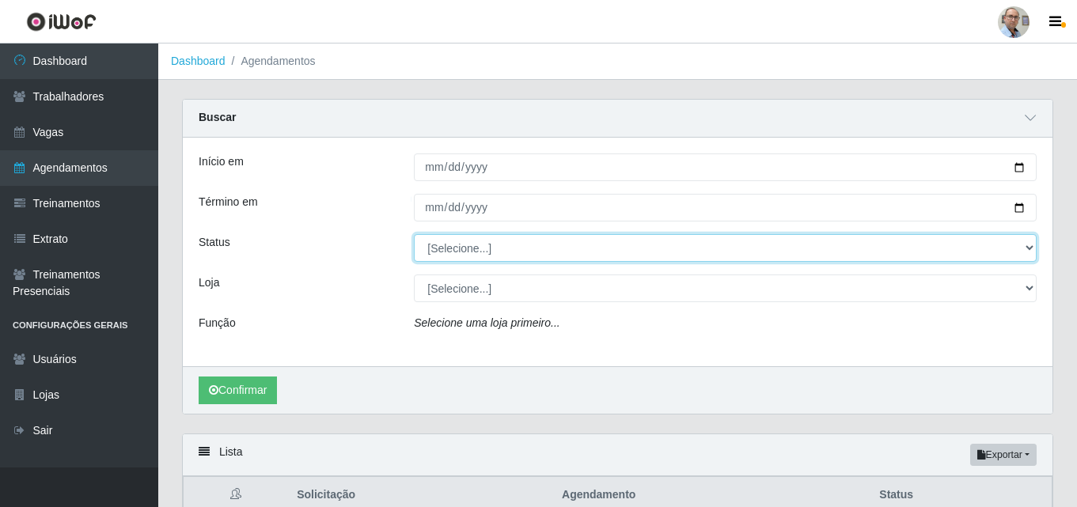
click at [499, 253] on select "[Selecione...] AGENDADO AGUARDANDO LIBERAR EM ANDAMENTO EM REVISÃO FINALIZADO C…" at bounding box center [725, 248] width 623 height 28
select select "AGENDADO"
click at [414, 235] on select "[Selecione...] AGENDADO AGUARDANDO LIBERAR EM ANDAMENTO EM REVISÃO FINALIZADO C…" at bounding box center [725, 248] width 623 height 28
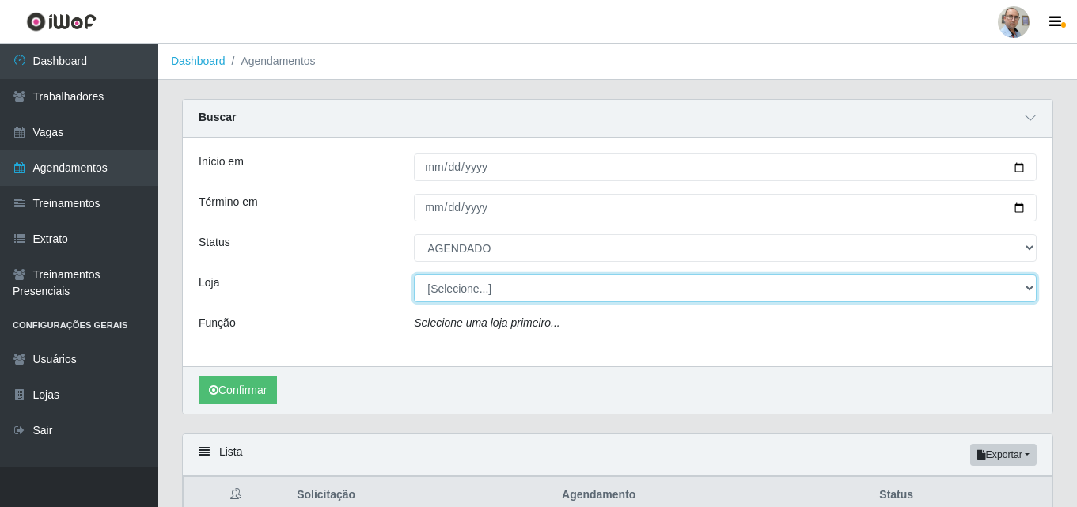
click at [486, 285] on select "[Selecione...] Mar Vermelho - Loja 04" at bounding box center [725, 289] width 623 height 28
select select "251"
click at [414, 275] on select "[Selecione...] Mar Vermelho - Loja 04" at bounding box center [725, 289] width 623 height 28
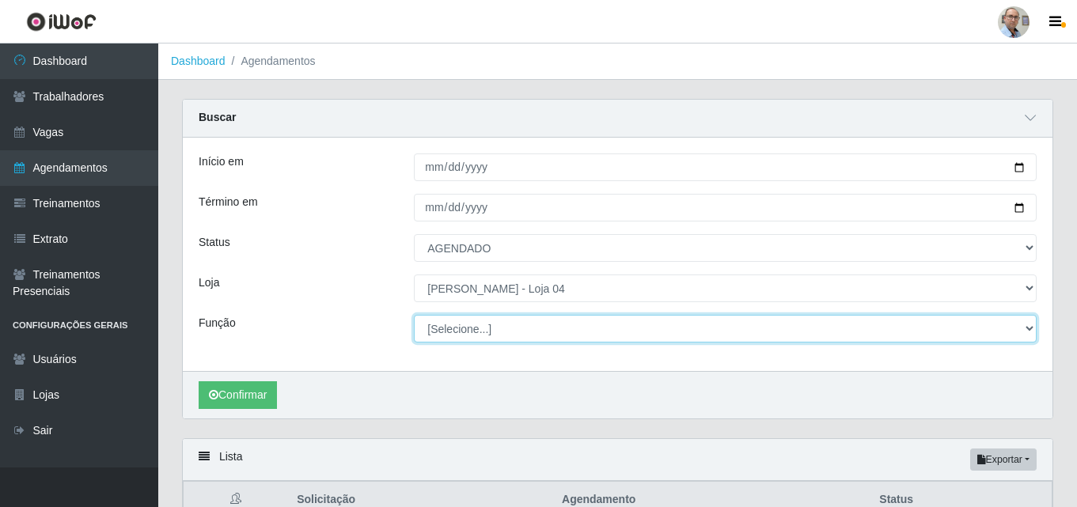
drag, startPoint x: 486, startPoint y: 300, endPoint x: 488, endPoint y: 334, distance: 34.1
click at [488, 334] on select "[Selecione...] ASG ASG + ASG ++ Auxiliar de Depósito Auxiliar de Depósito + Aux…" at bounding box center [725, 329] width 623 height 28
select select "112"
click at [414, 316] on select "[Selecione...] ASG ASG + ASG ++ Auxiliar de Depósito Auxiliar de Depósito + Aux…" at bounding box center [725, 329] width 623 height 28
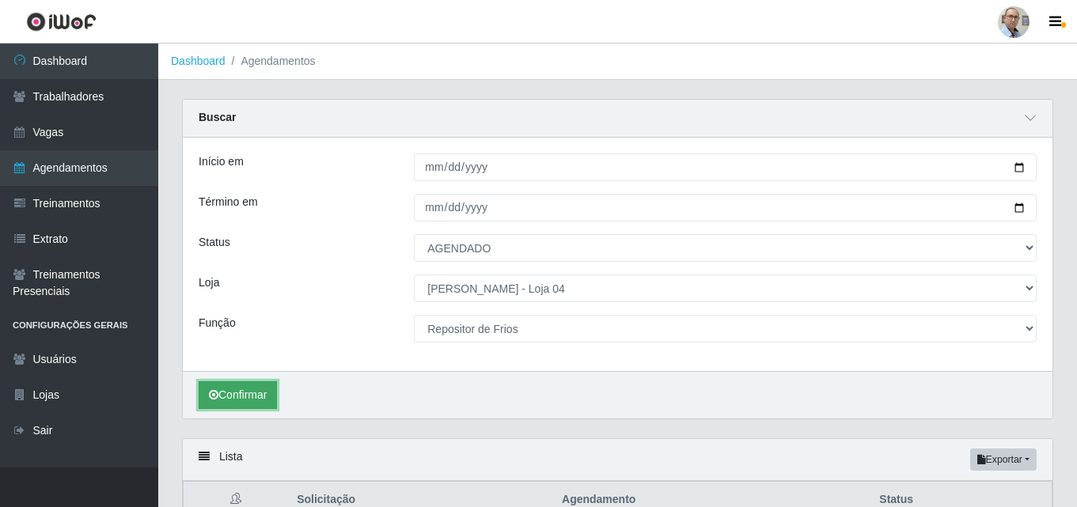
click at [236, 393] on button "Confirmar" at bounding box center [238, 396] width 78 height 28
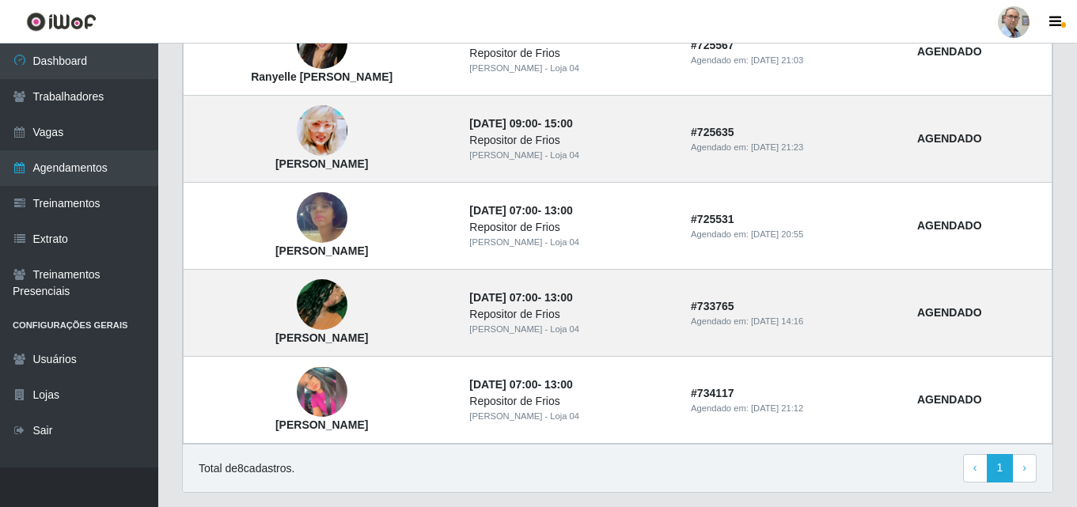
scroll to position [817, 0]
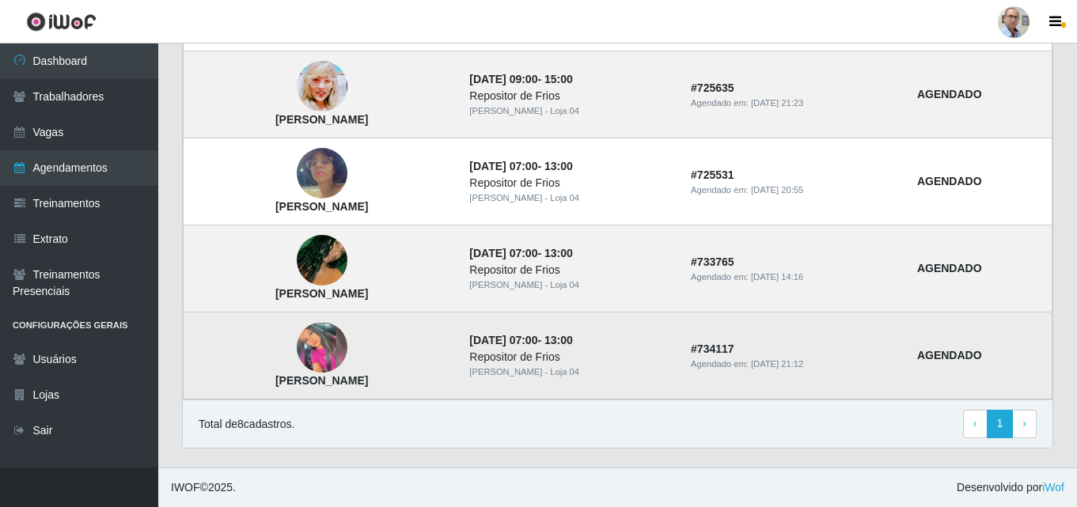
click at [346, 349] on img at bounding box center [322, 348] width 51 height 51
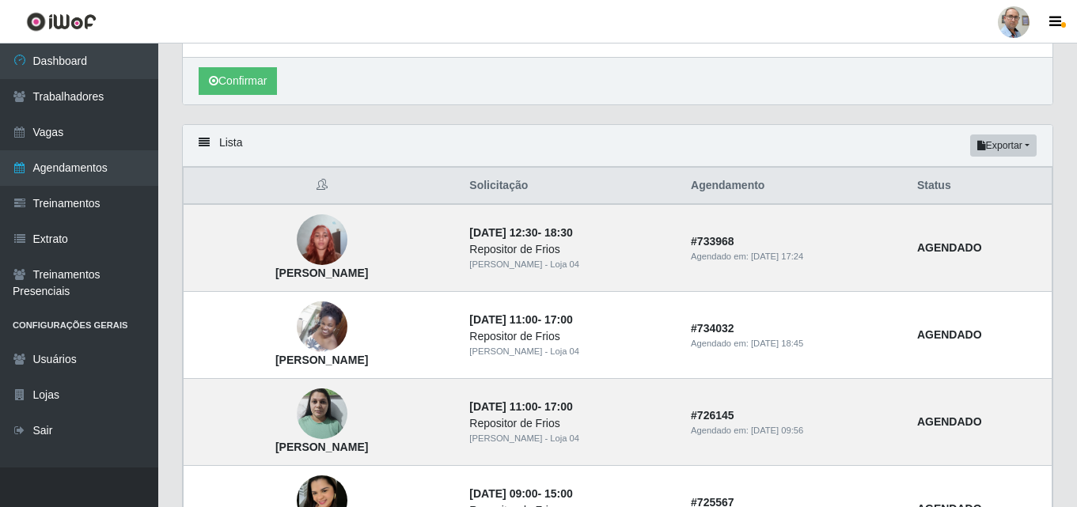
scroll to position [342, 0]
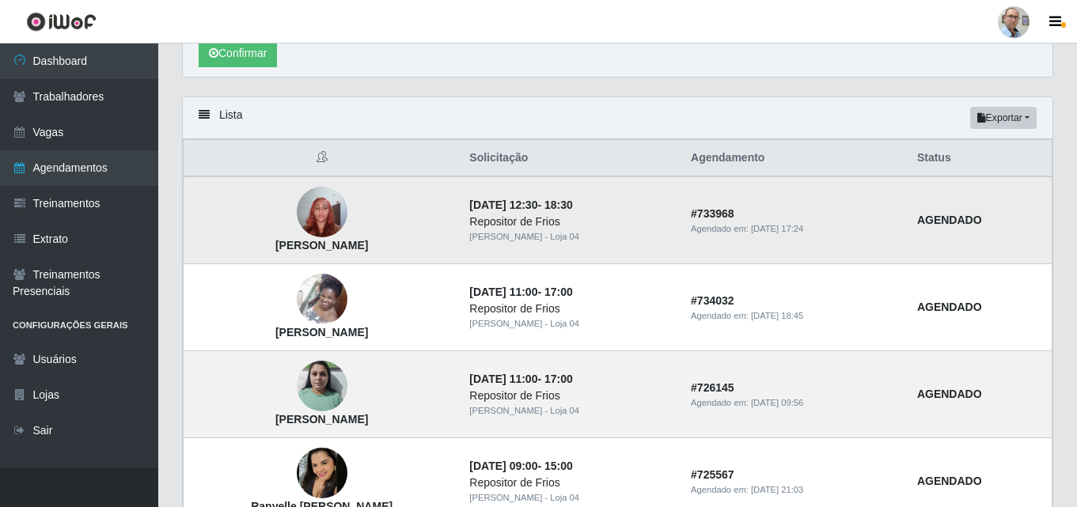
click at [348, 208] on img at bounding box center [322, 212] width 51 height 67
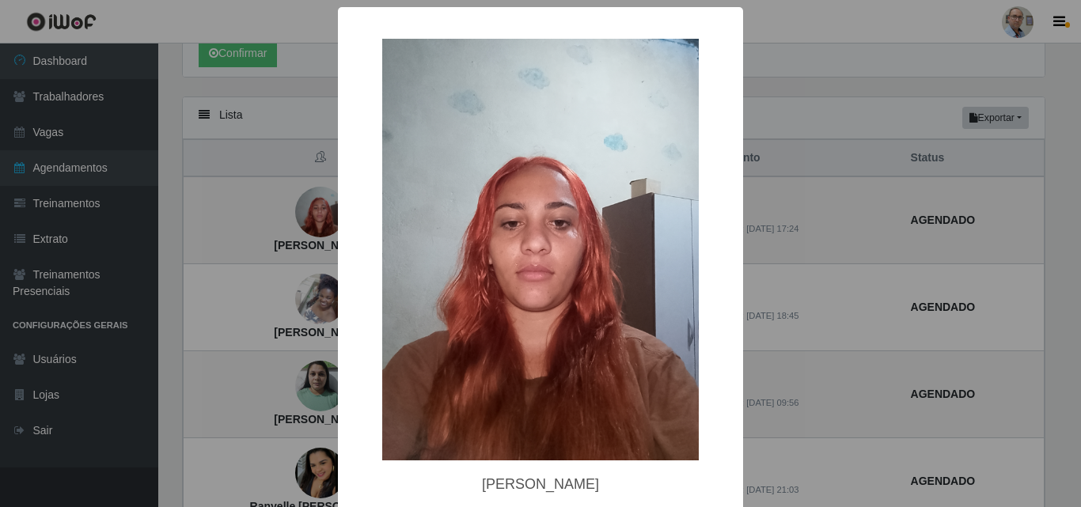
click at [354, 208] on div "×" at bounding box center [541, 250] width 374 height 454
click at [291, 211] on div "× Rafaela Yasmim Xavier dos Santos OK Cancel" at bounding box center [540, 253] width 1081 height 507
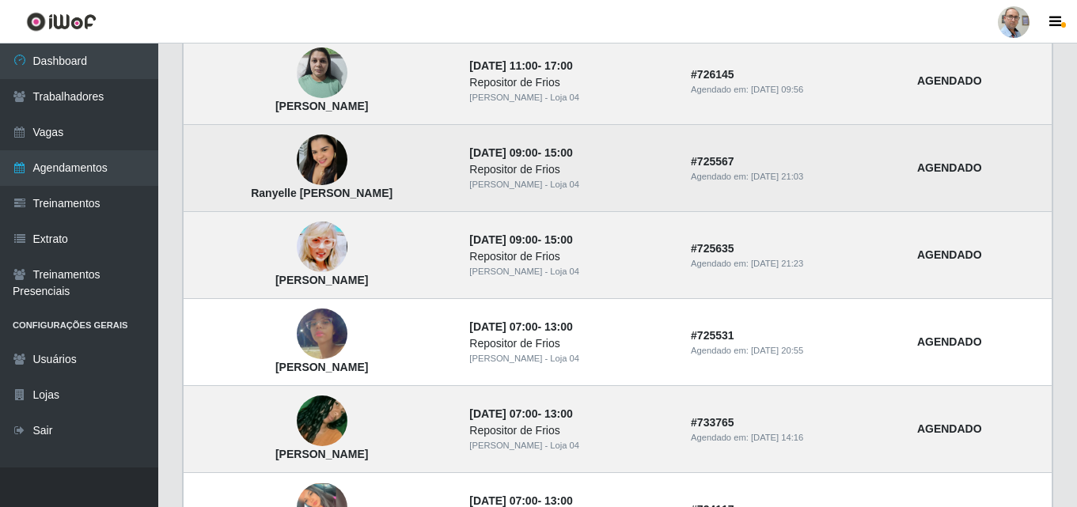
scroll to position [659, 0]
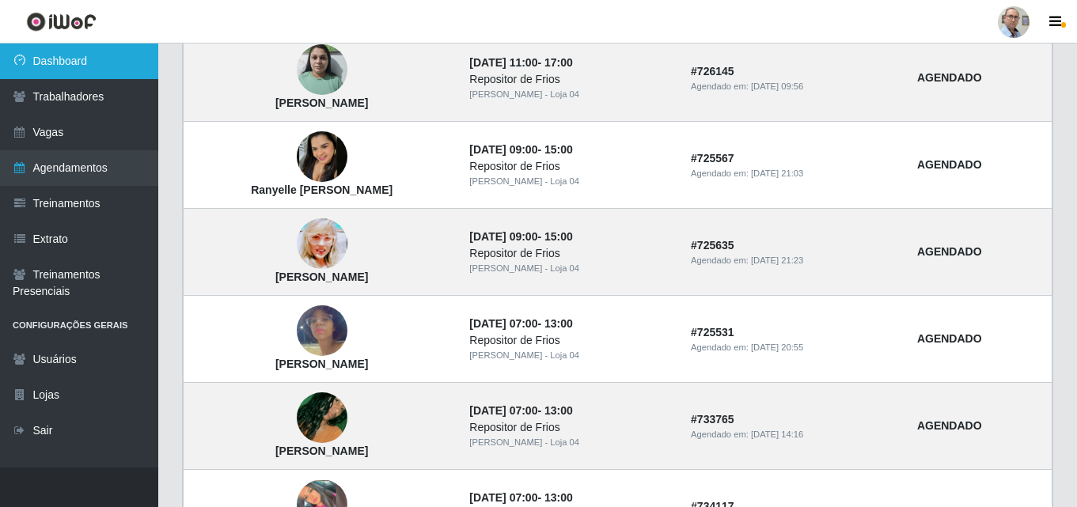
click at [45, 63] on link "Dashboard" at bounding box center [79, 62] width 158 height 36
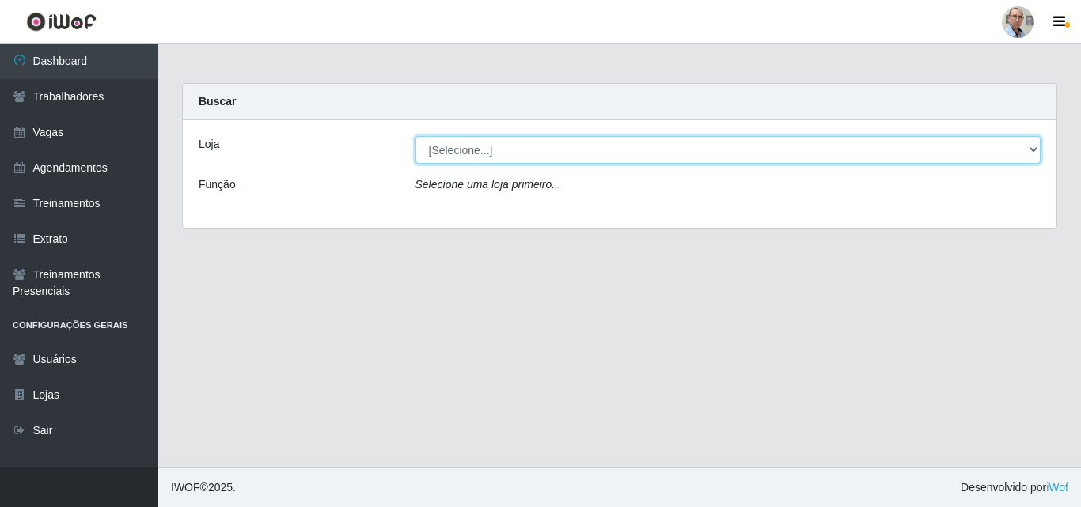
click at [490, 152] on select "[Selecione...] Mar Vermelho - Loja 04" at bounding box center [729, 150] width 626 height 28
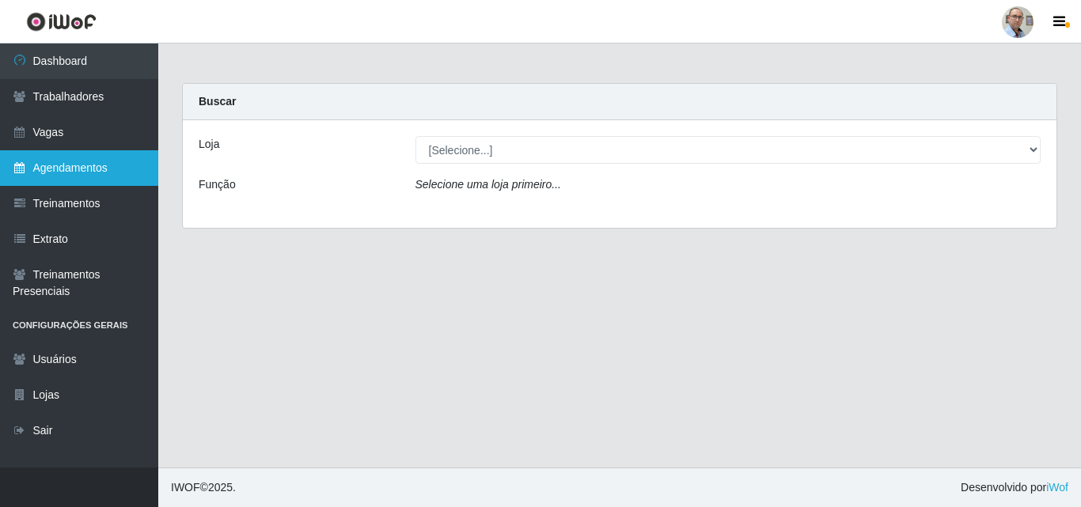
click at [89, 161] on link "Agendamentos" at bounding box center [79, 168] width 158 height 36
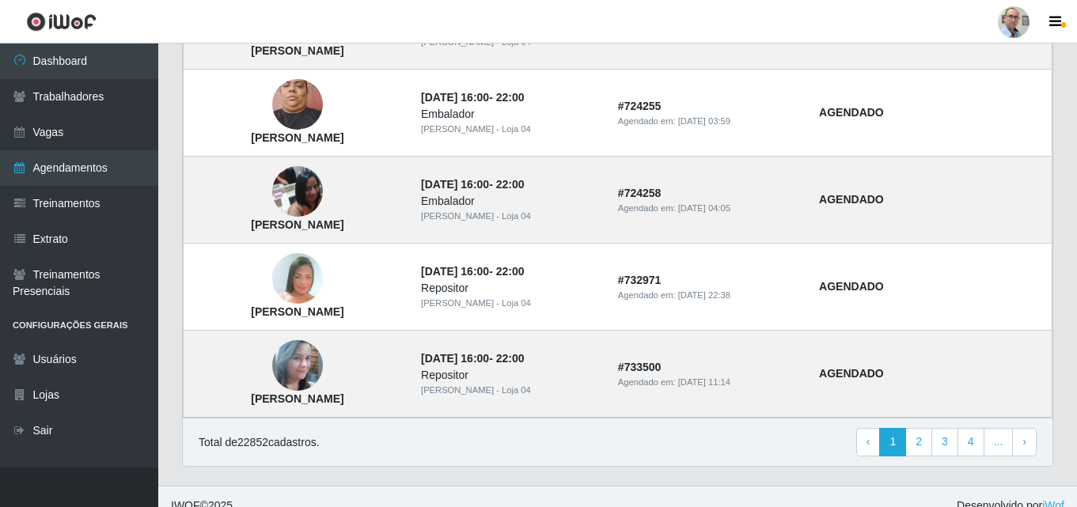
scroll to position [1146, 0]
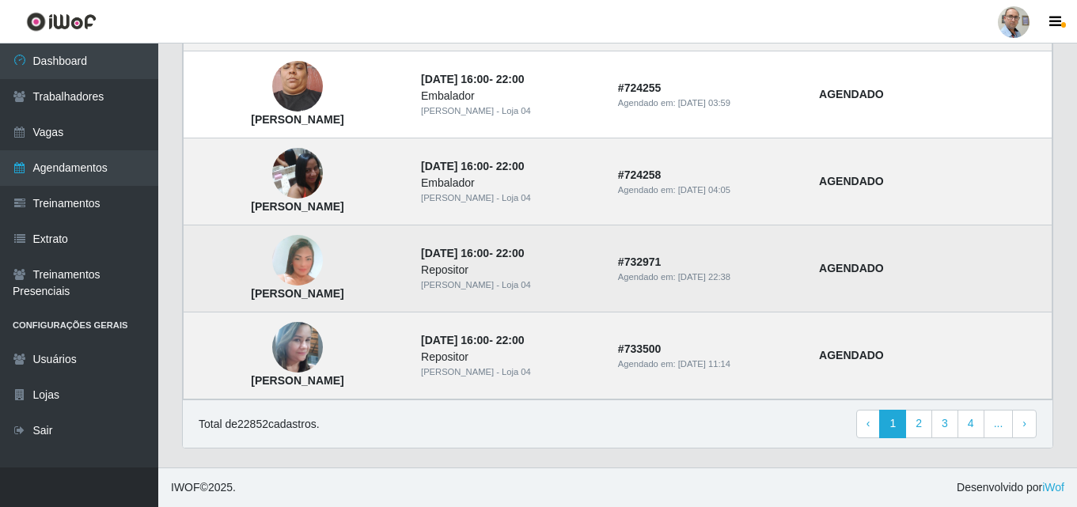
click at [310, 261] on img at bounding box center [297, 261] width 51 height 74
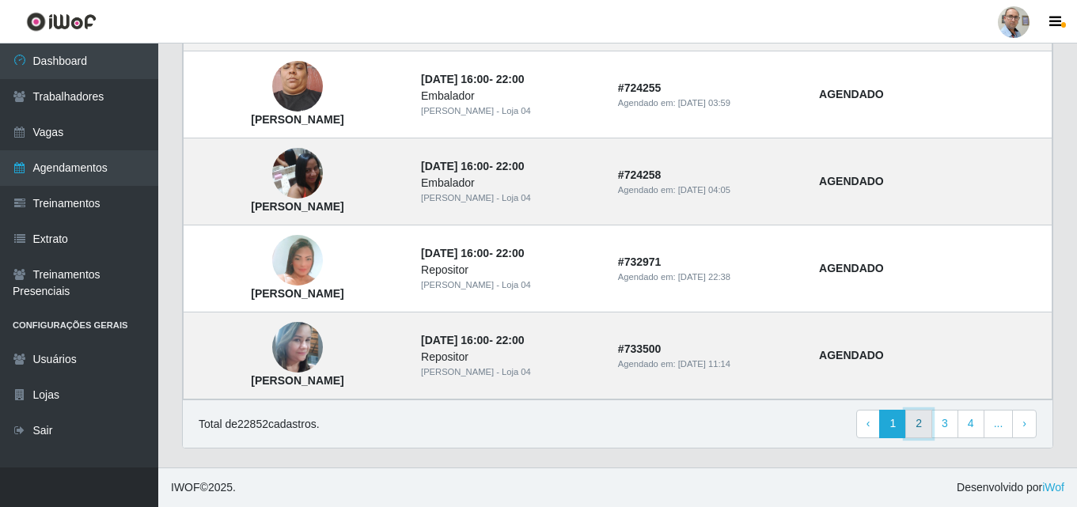
click at [924, 423] on link "2" at bounding box center [919, 424] width 27 height 28
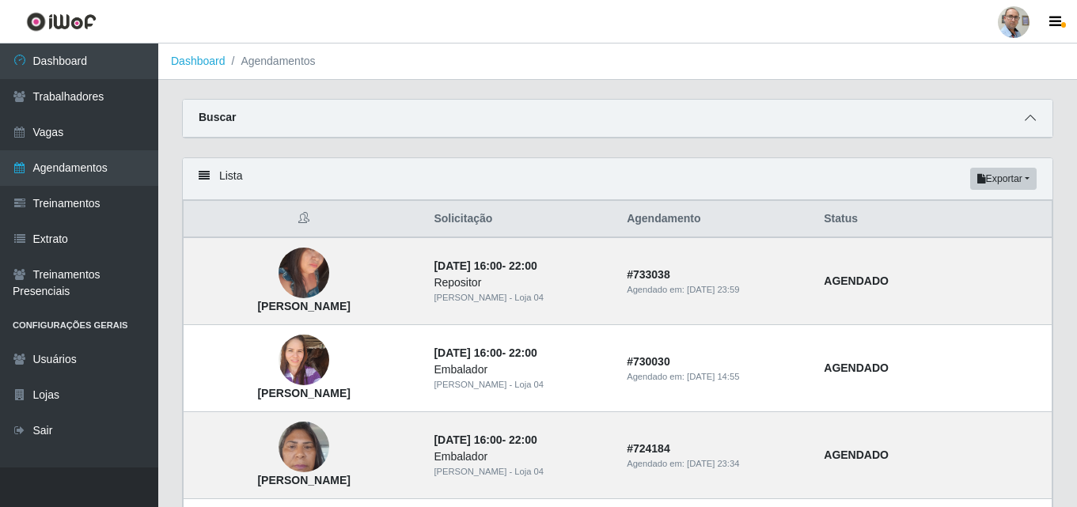
click at [1028, 120] on icon at bounding box center [1030, 117] width 11 height 11
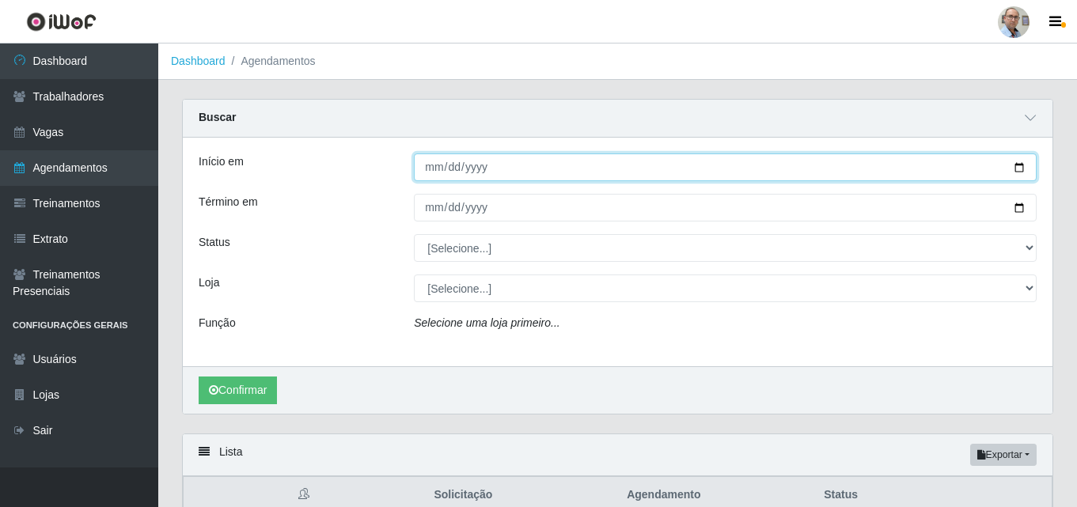
click at [1018, 167] on input "Início em" at bounding box center [725, 168] width 623 height 28
type input "[DATE]"
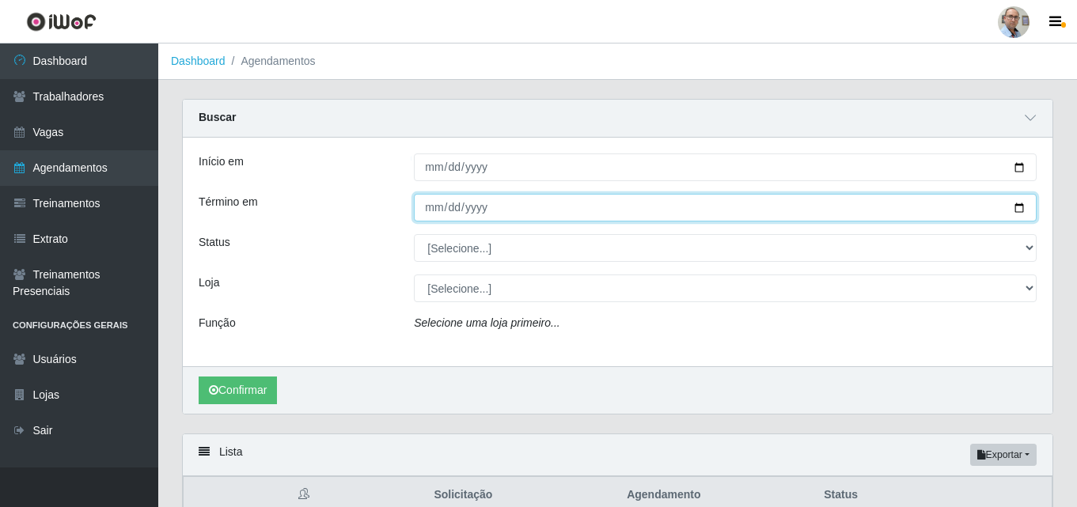
click at [1022, 211] on input "Término em" at bounding box center [725, 208] width 623 height 28
type input "[DATE]"
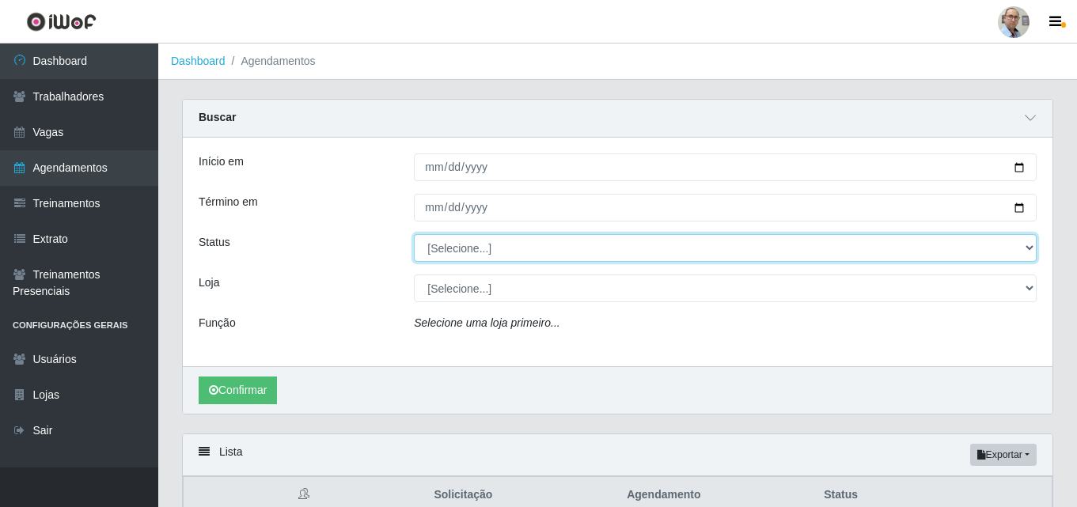
click at [462, 249] on select "[Selecione...] AGENDADO AGUARDANDO LIBERAR EM ANDAMENTO EM REVISÃO FINALIZADO C…" at bounding box center [725, 248] width 623 height 28
select select "AGENDADO"
click at [414, 235] on select "[Selecione...] AGENDADO AGUARDANDO LIBERAR EM ANDAMENTO EM REVISÃO FINALIZADO C…" at bounding box center [725, 248] width 623 height 28
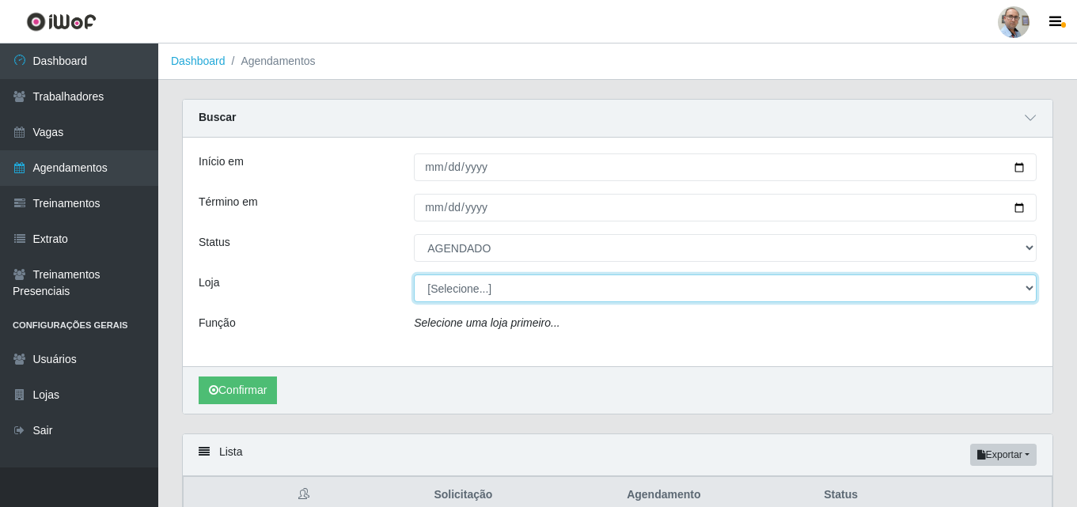
click at [461, 291] on select "[Selecione...] Mar Vermelho - Loja 04" at bounding box center [725, 289] width 623 height 28
select select "251"
click at [414, 275] on select "[Selecione...] Mar Vermelho - Loja 04" at bounding box center [725, 289] width 623 height 28
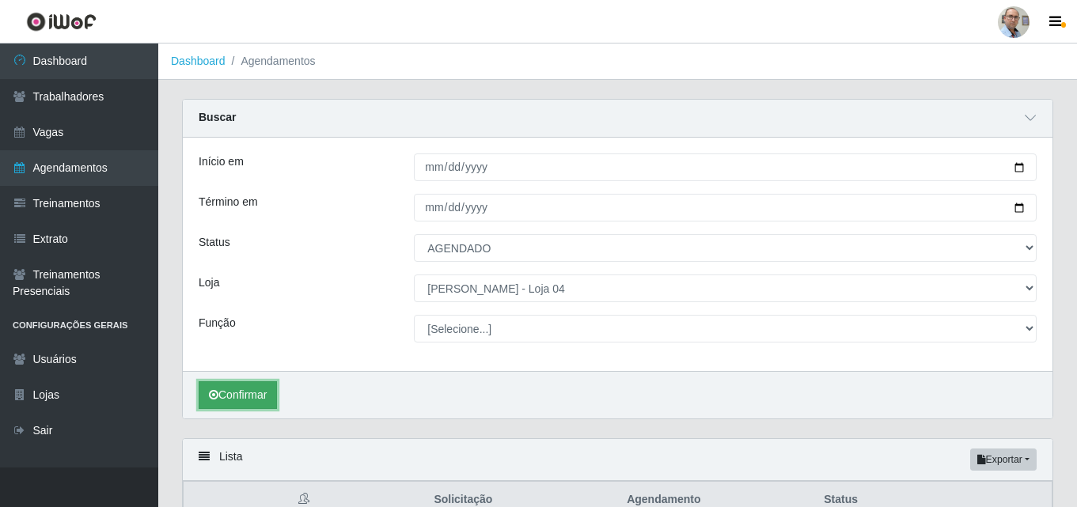
click at [241, 393] on button "Confirmar" at bounding box center [238, 396] width 78 height 28
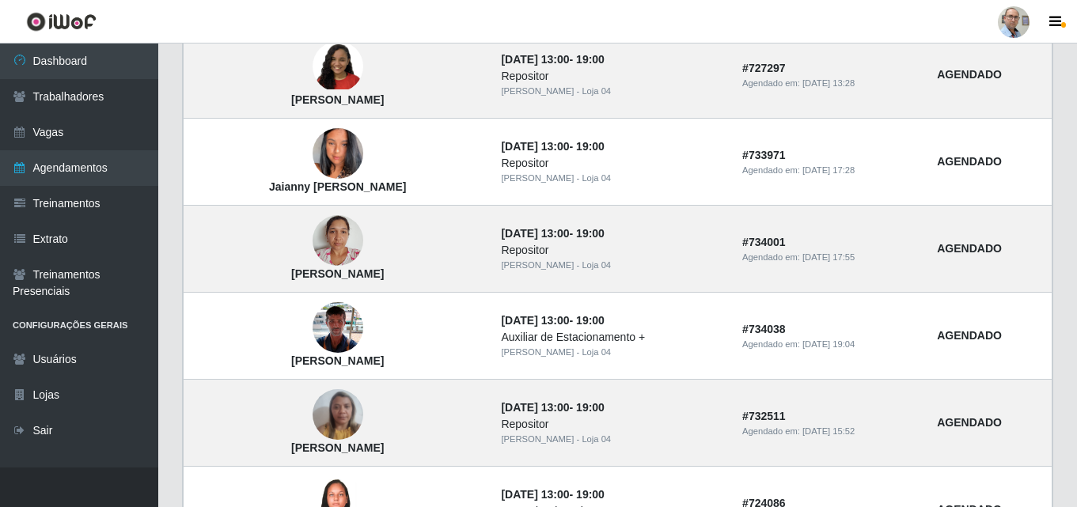
scroll to position [1029, 0]
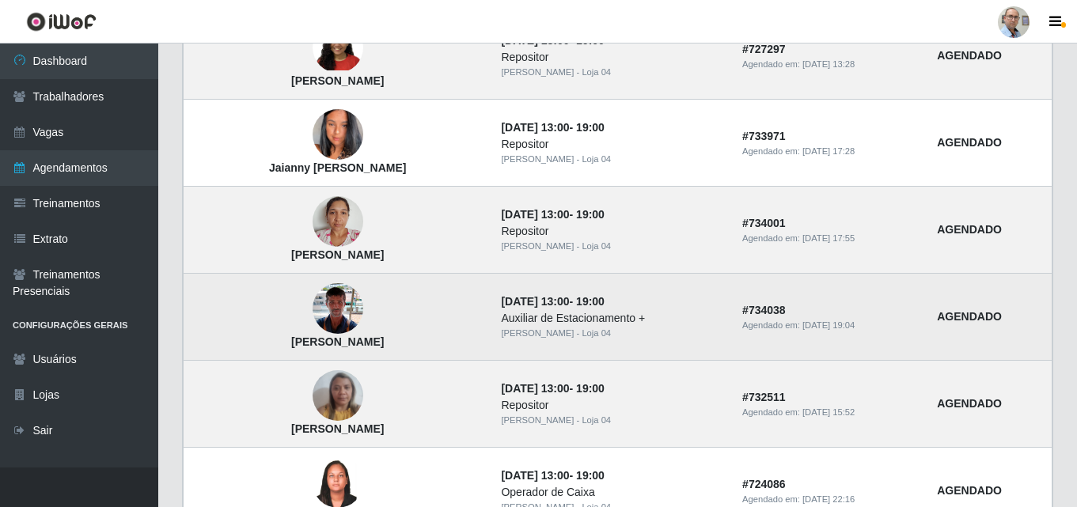
click at [329, 310] on img at bounding box center [338, 308] width 51 height 67
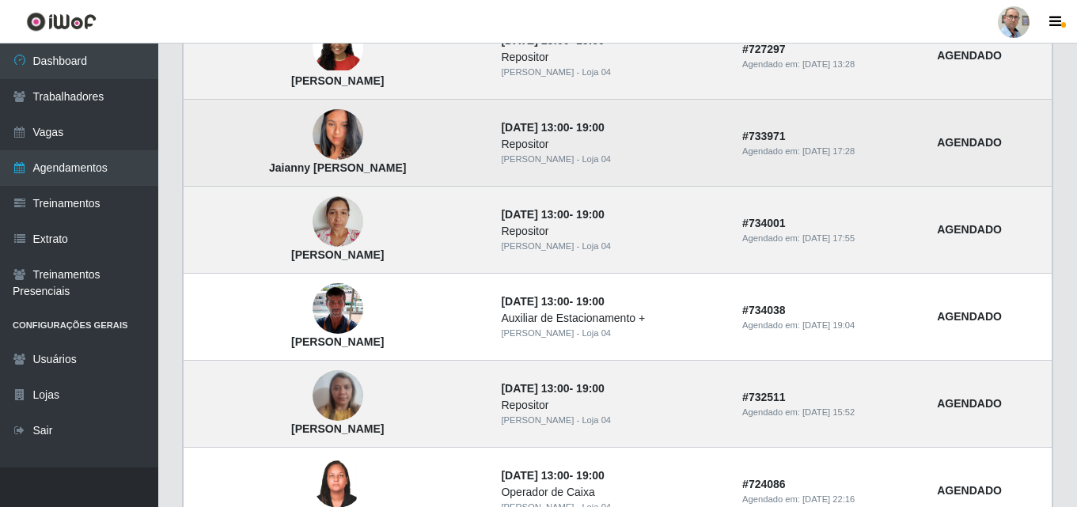
click at [328, 132] on img at bounding box center [338, 135] width 51 height 90
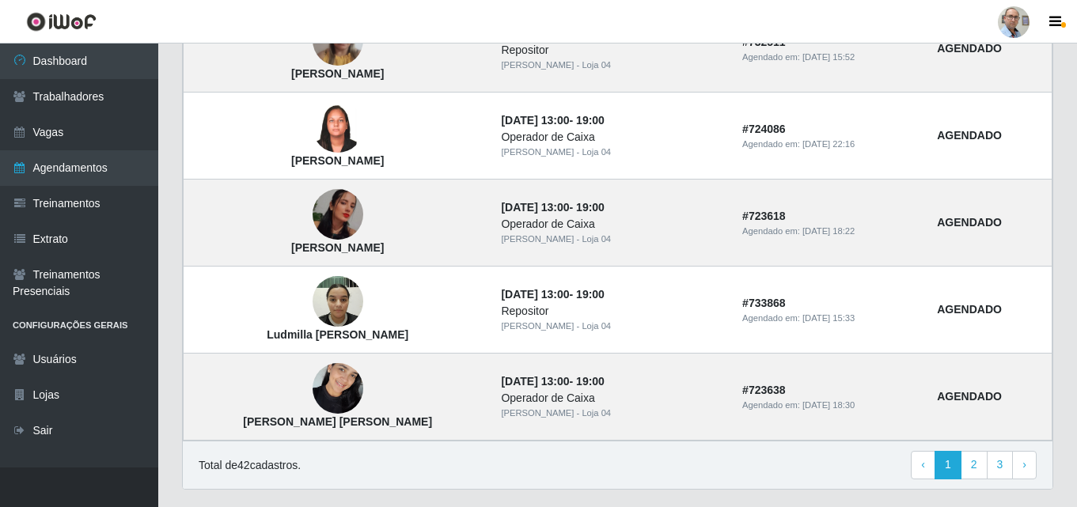
scroll to position [1425, 0]
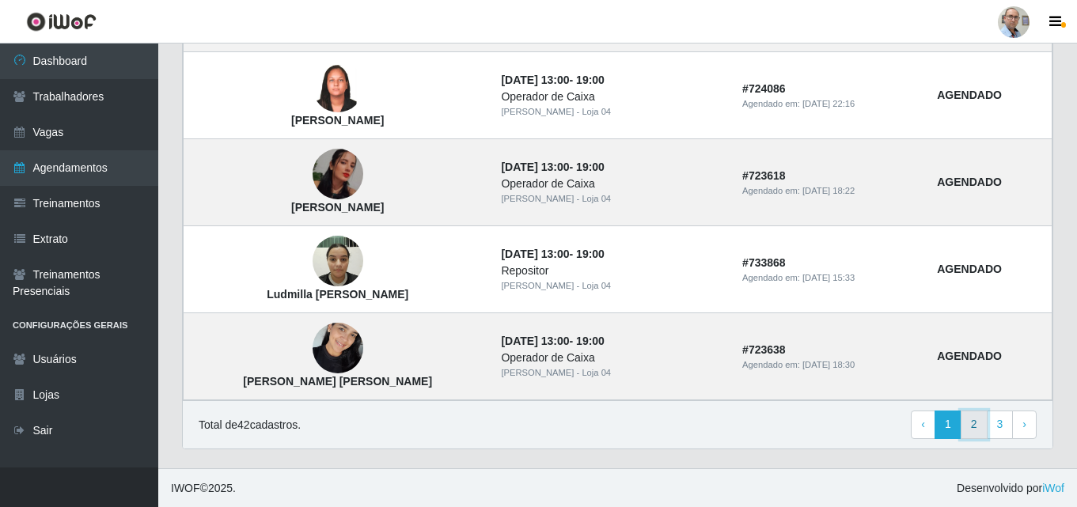
click at [971, 430] on link "2" at bounding box center [974, 425] width 27 height 28
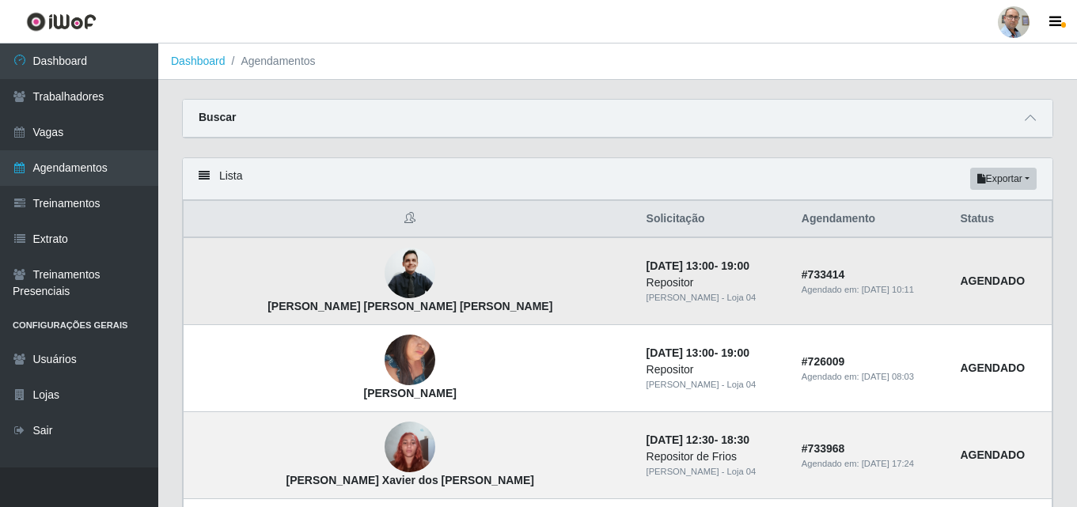
click at [385, 274] on img at bounding box center [410, 273] width 51 height 55
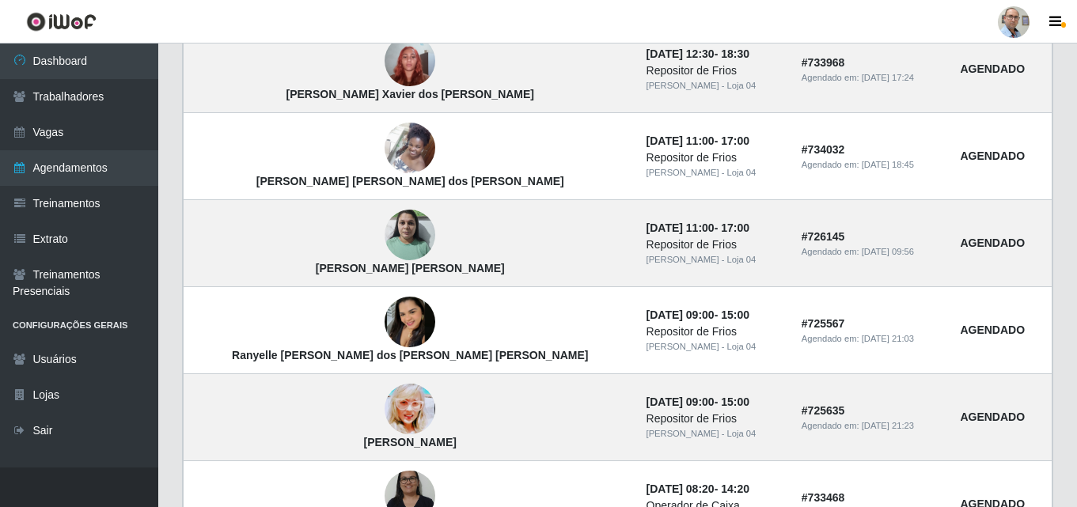
scroll to position [396, 0]
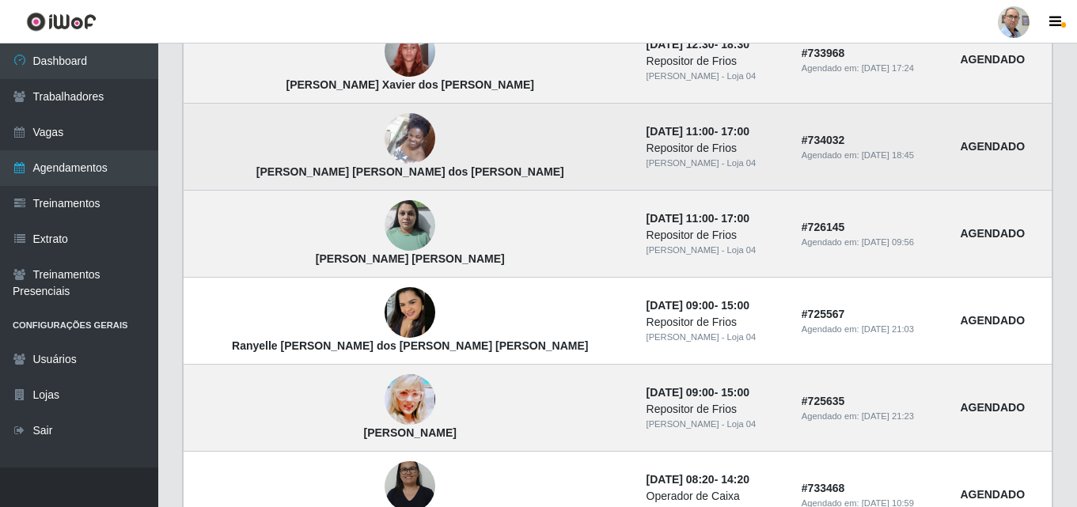
click at [385, 140] on img at bounding box center [410, 138] width 51 height 67
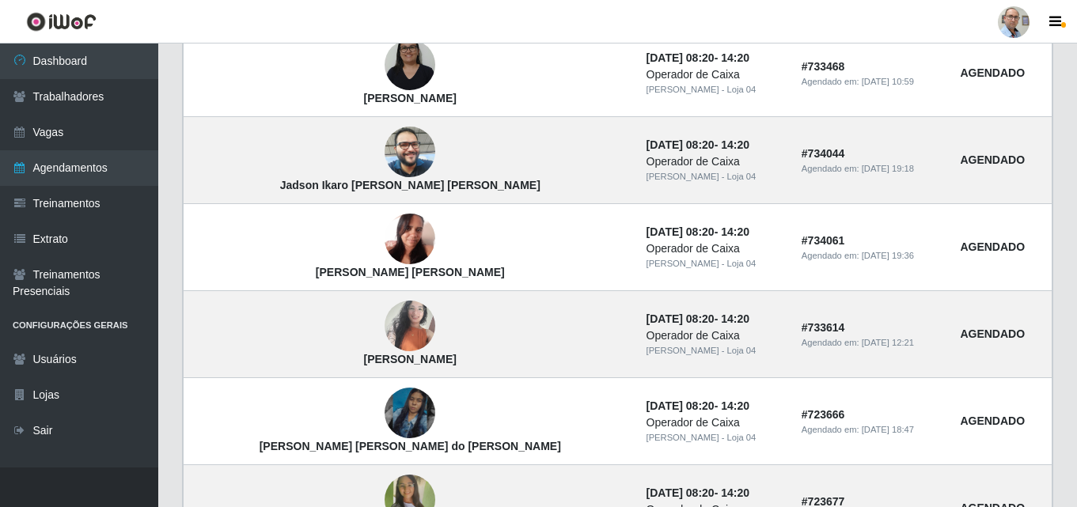
scroll to position [792, 0]
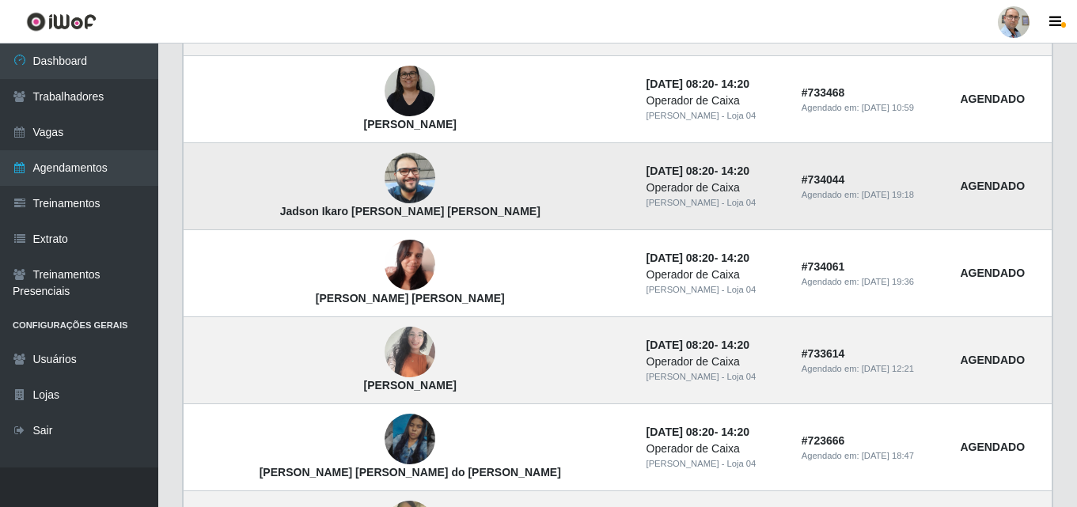
click at [385, 180] on img at bounding box center [410, 178] width 51 height 67
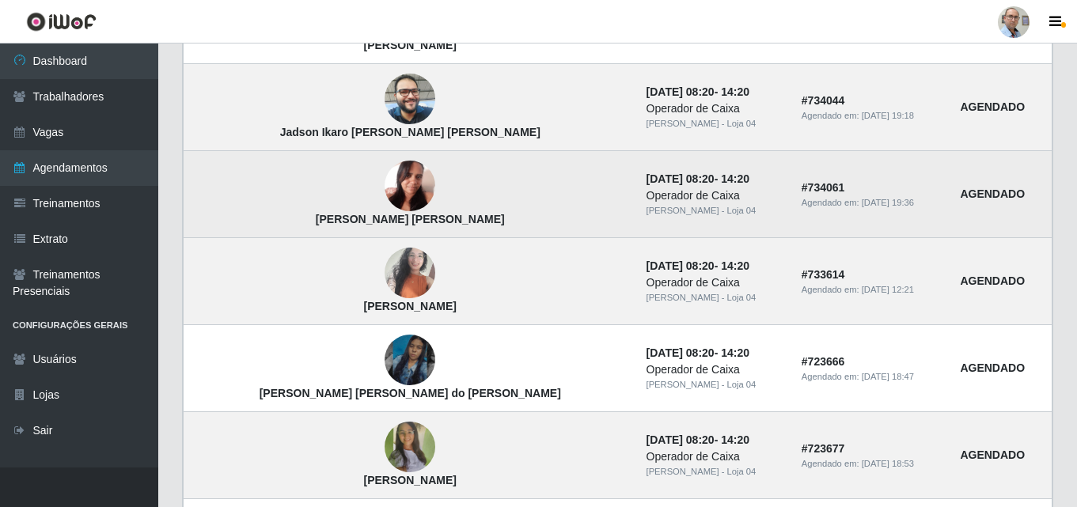
click at [385, 191] on img at bounding box center [410, 186] width 51 height 67
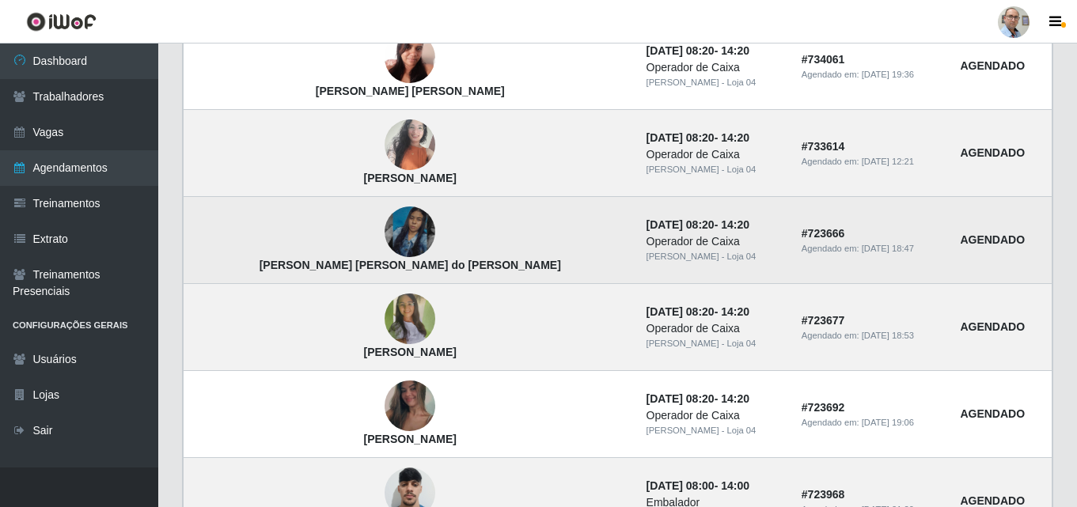
scroll to position [1029, 0]
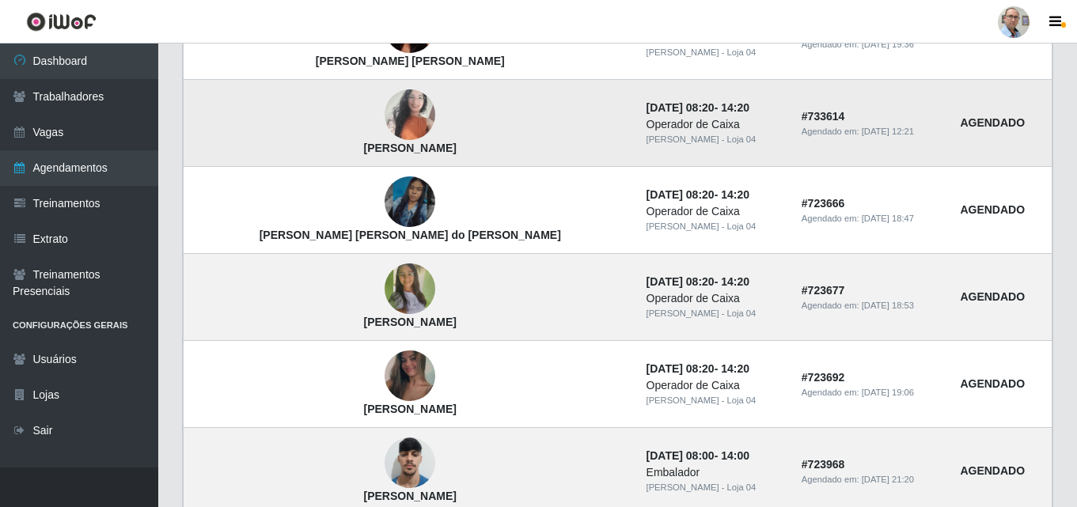
click at [385, 106] on img at bounding box center [410, 115] width 51 height 67
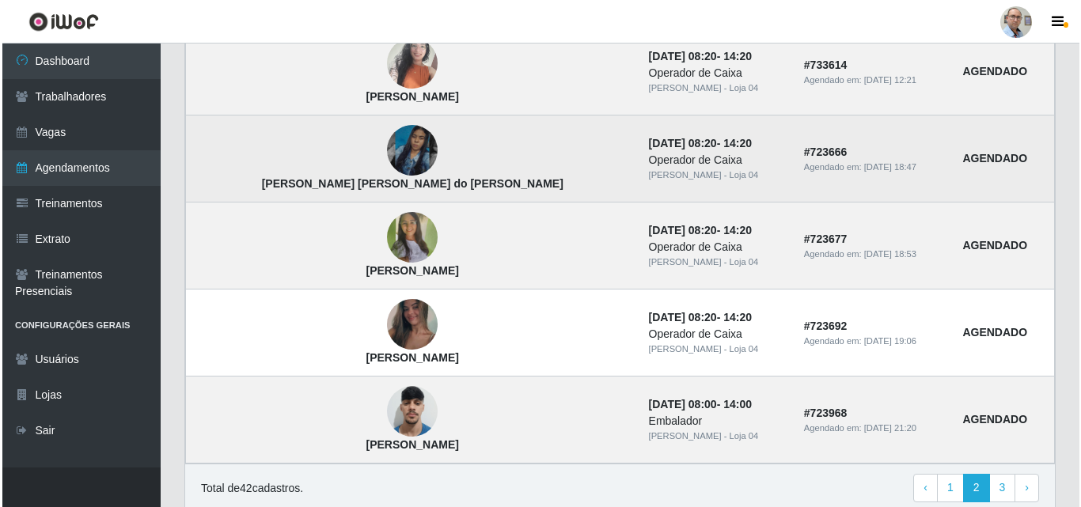
scroll to position [1108, 0]
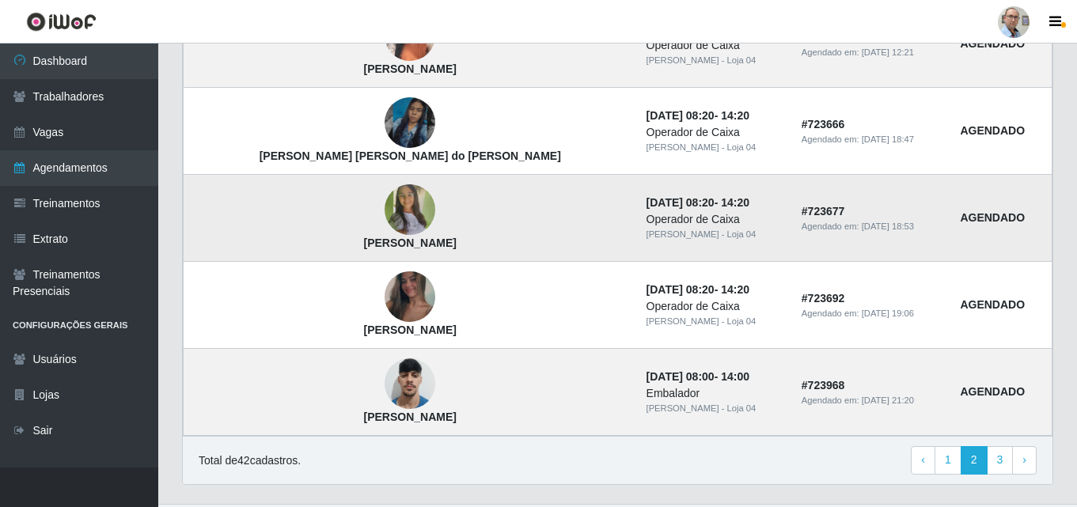
click at [385, 211] on img at bounding box center [410, 210] width 51 height 112
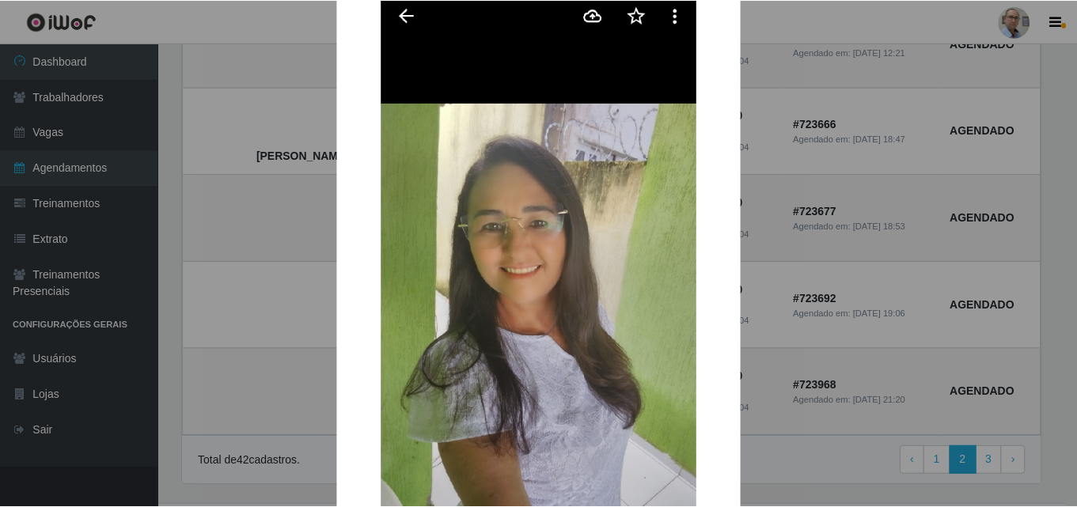
scroll to position [158, 0]
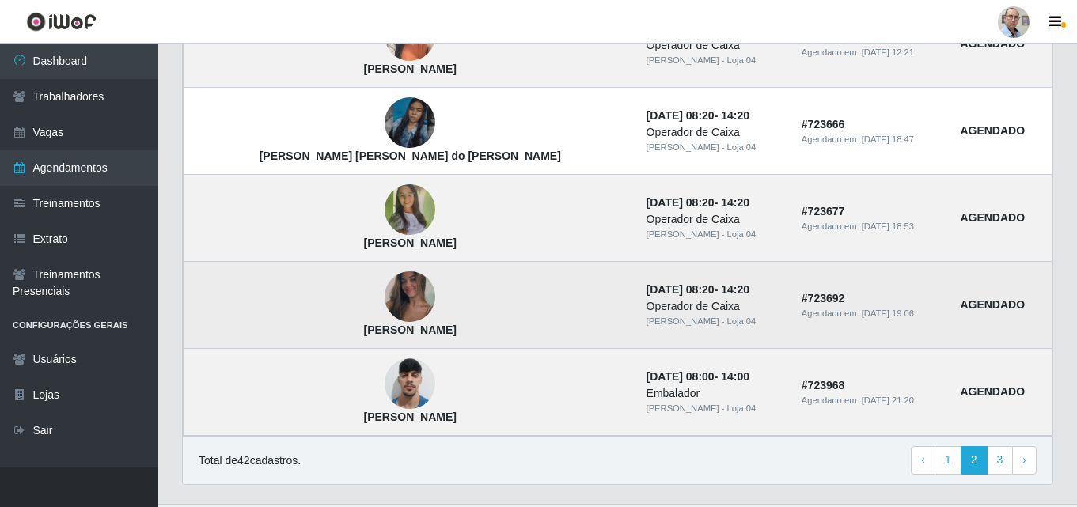
click at [385, 291] on img at bounding box center [410, 297] width 51 height 112
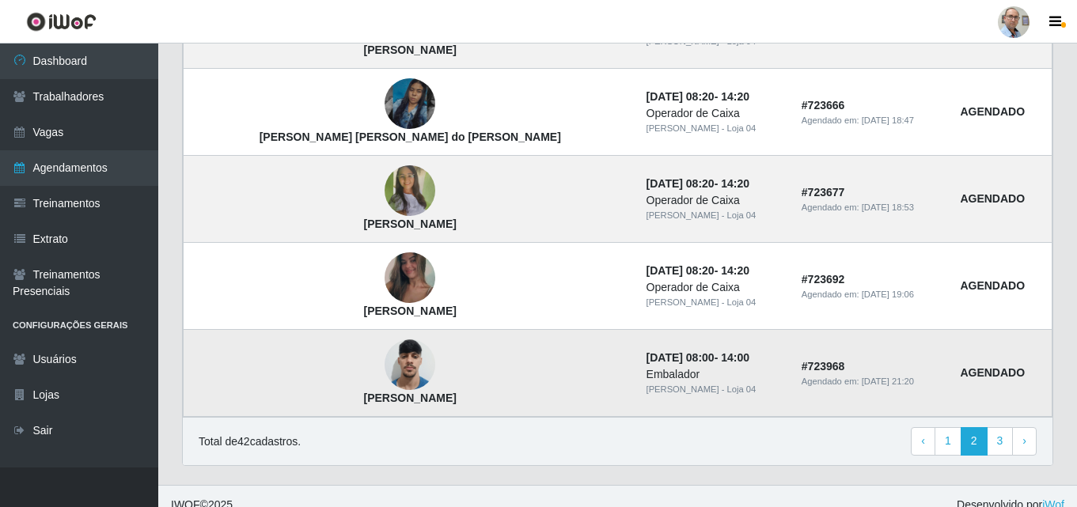
scroll to position [1146, 0]
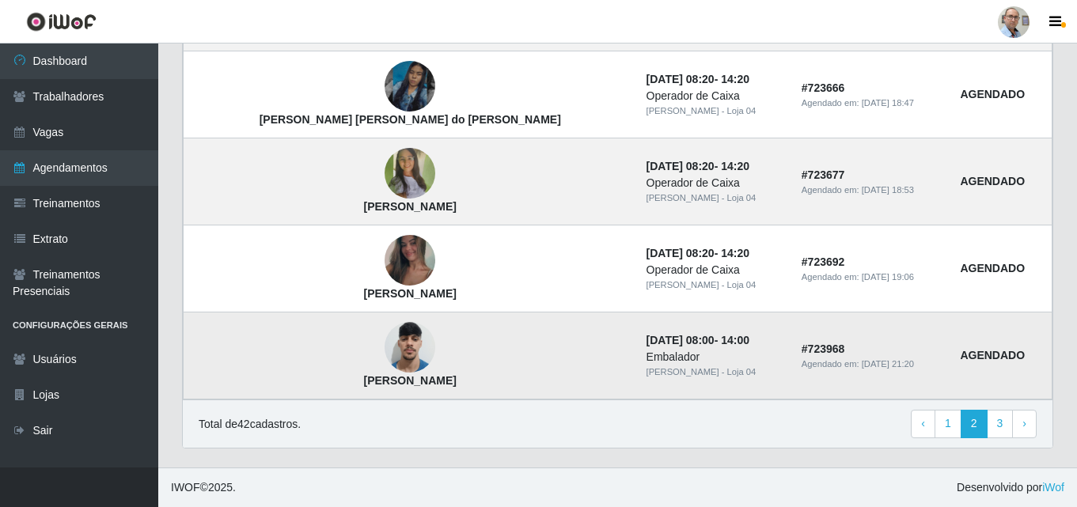
click at [385, 340] on img at bounding box center [410, 347] width 51 height 67
click at [998, 425] on link "3" at bounding box center [1000, 424] width 27 height 28
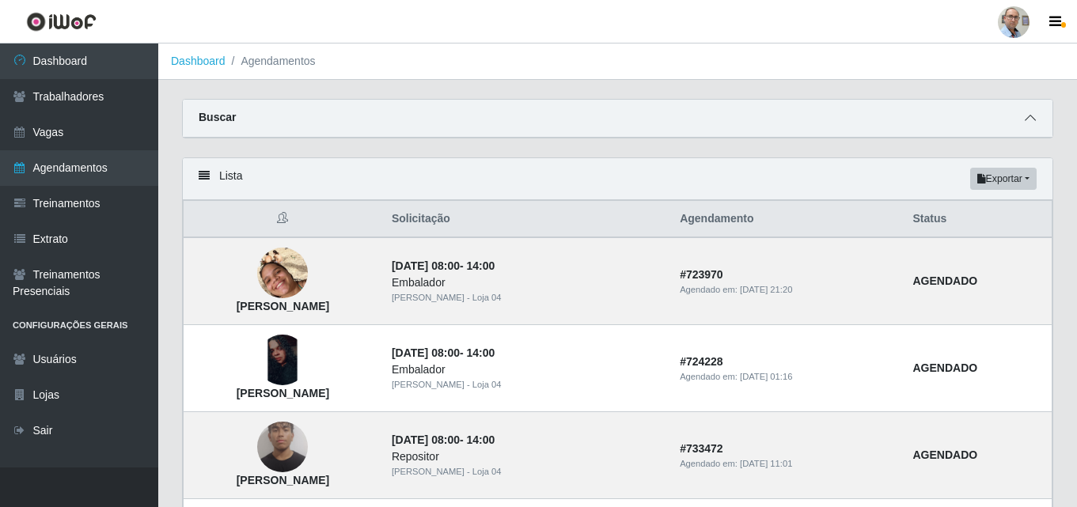
click at [1031, 116] on icon at bounding box center [1030, 117] width 11 height 11
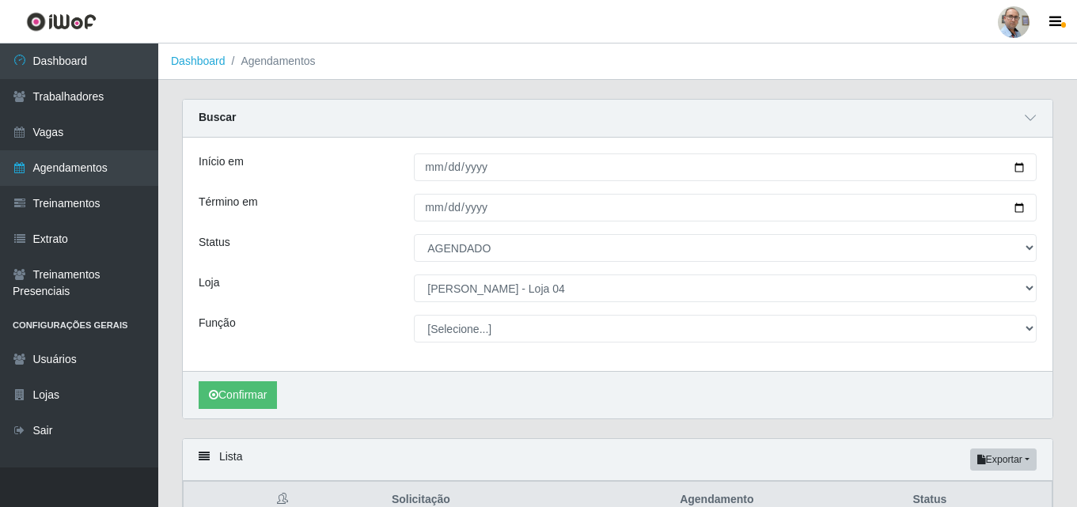
click at [997, 117] on div "Buscar" at bounding box center [618, 119] width 870 height 38
click at [1030, 118] on icon at bounding box center [1030, 117] width 11 height 11
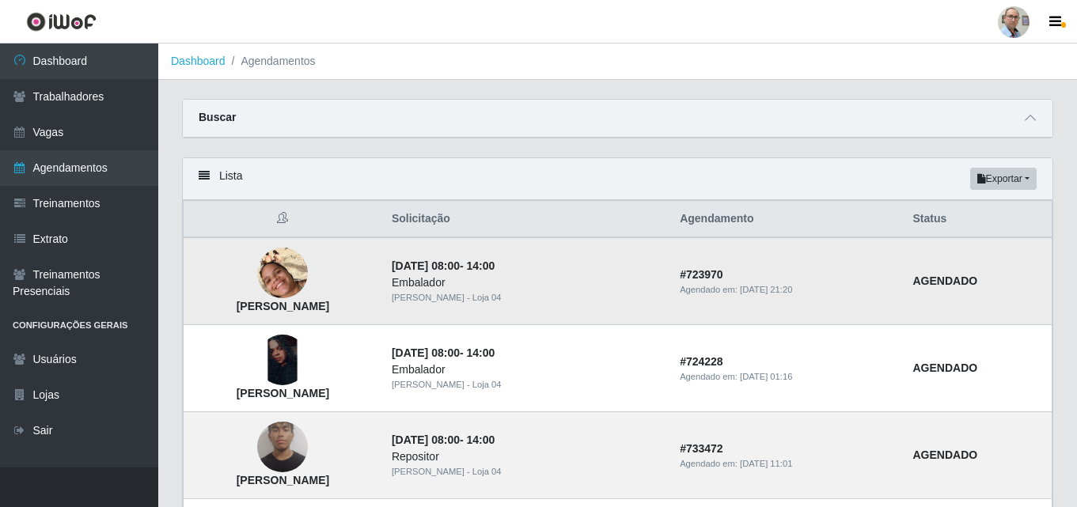
click at [308, 275] on img at bounding box center [282, 273] width 51 height 90
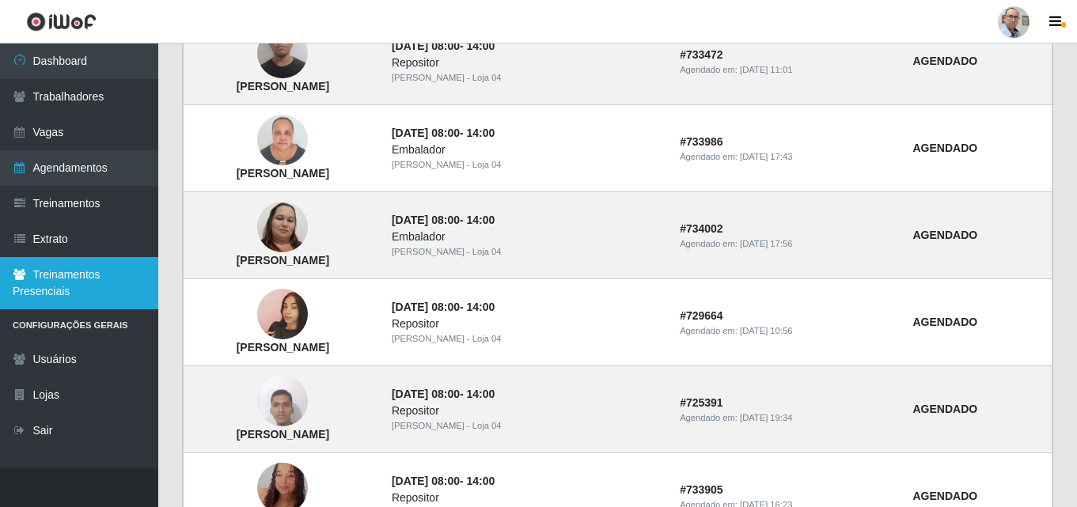
scroll to position [396, 0]
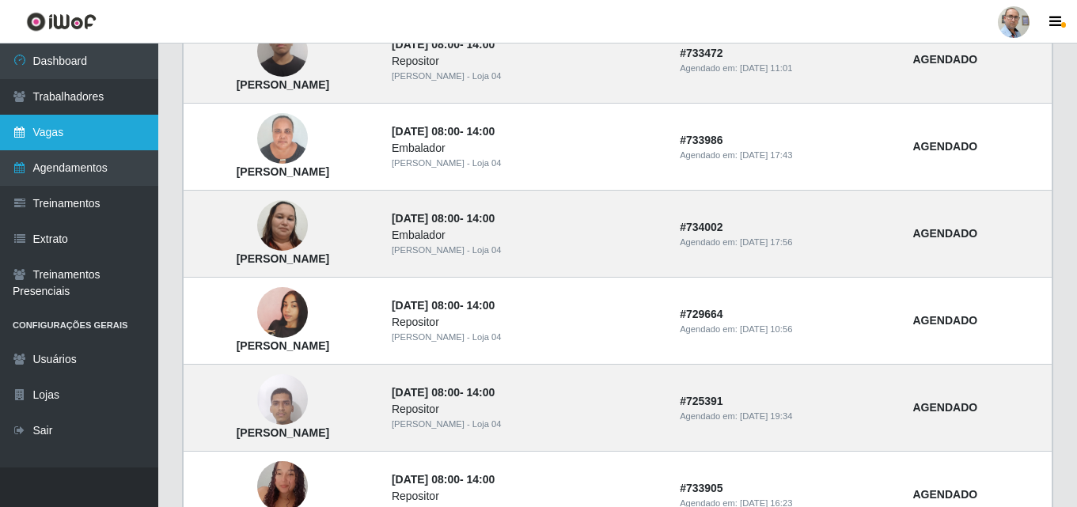
click at [70, 131] on link "Vagas" at bounding box center [79, 133] width 158 height 36
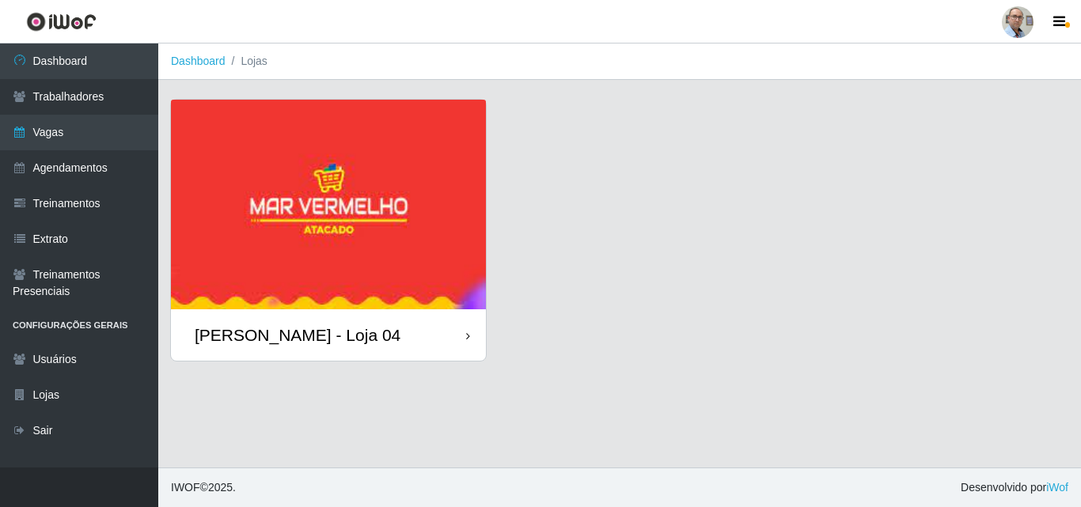
click at [296, 336] on div "[PERSON_NAME] - Loja 04" at bounding box center [298, 335] width 206 height 20
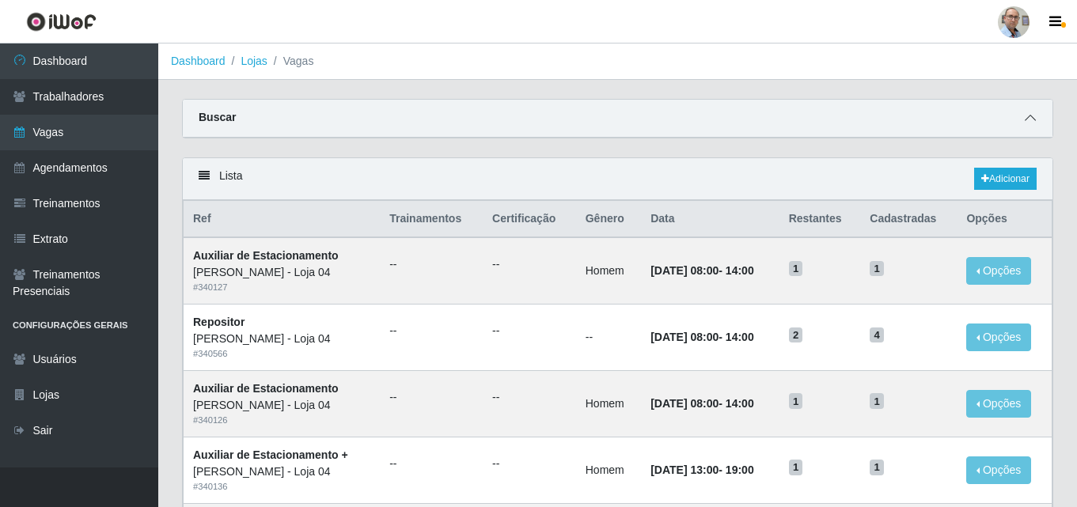
click at [1035, 111] on span at bounding box center [1030, 118] width 19 height 18
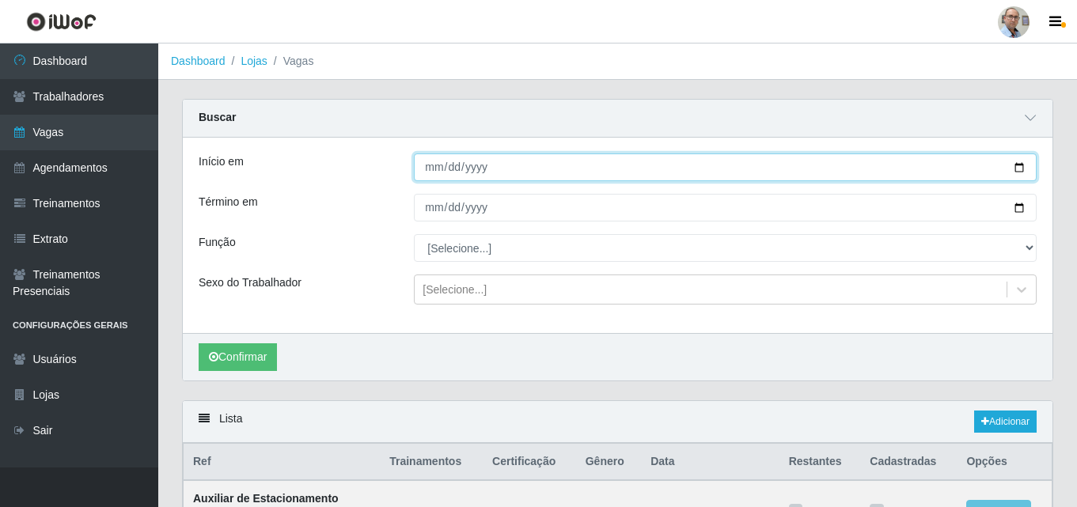
click at [507, 169] on input "Início em" at bounding box center [725, 168] width 623 height 28
click at [1032, 165] on input "Início em" at bounding box center [725, 168] width 623 height 28
click at [1020, 167] on input "Início em" at bounding box center [725, 168] width 623 height 28
type input "[DATE]"
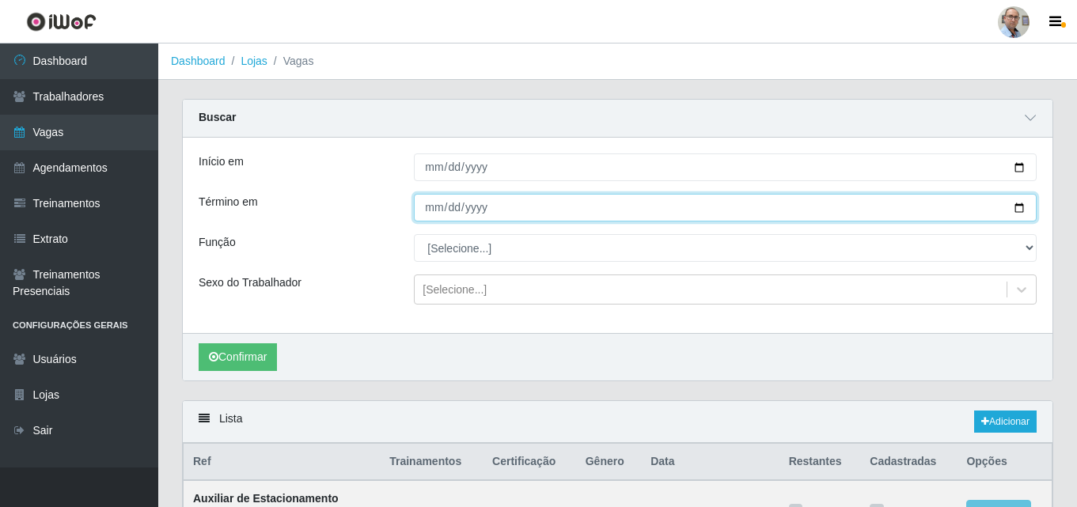
click at [1020, 207] on input "Término em" at bounding box center [725, 208] width 623 height 28
type input "[DATE]"
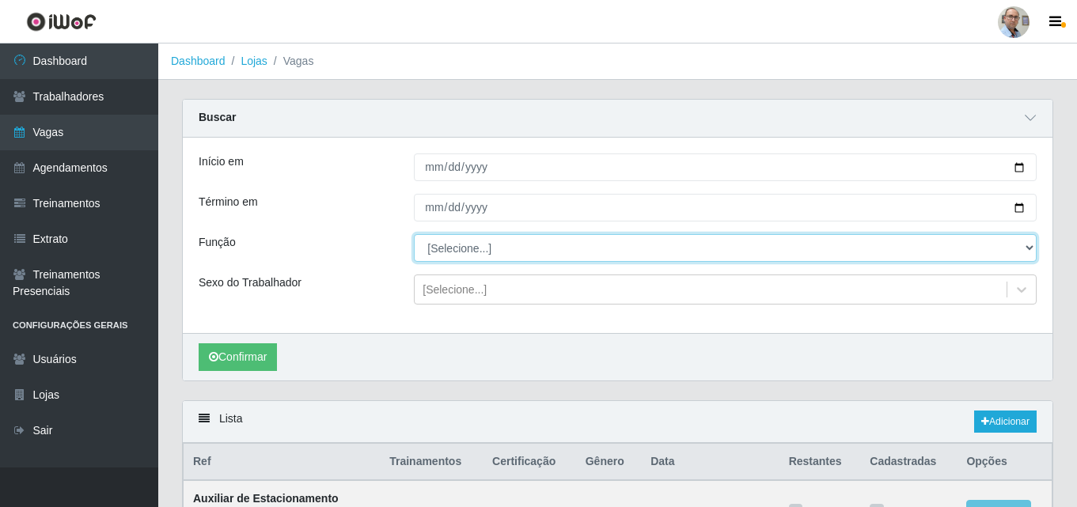
click at [480, 244] on select "[Selecione...] ASG ASG + ASG ++ Auxiliar de Depósito Auxiliar de Depósito + Aux…" at bounding box center [725, 248] width 623 height 28
select select "110"
click at [414, 235] on select "[Selecione...] ASG ASG + ASG ++ Auxiliar de Depósito Auxiliar de Depósito + Aux…" at bounding box center [725, 248] width 623 height 28
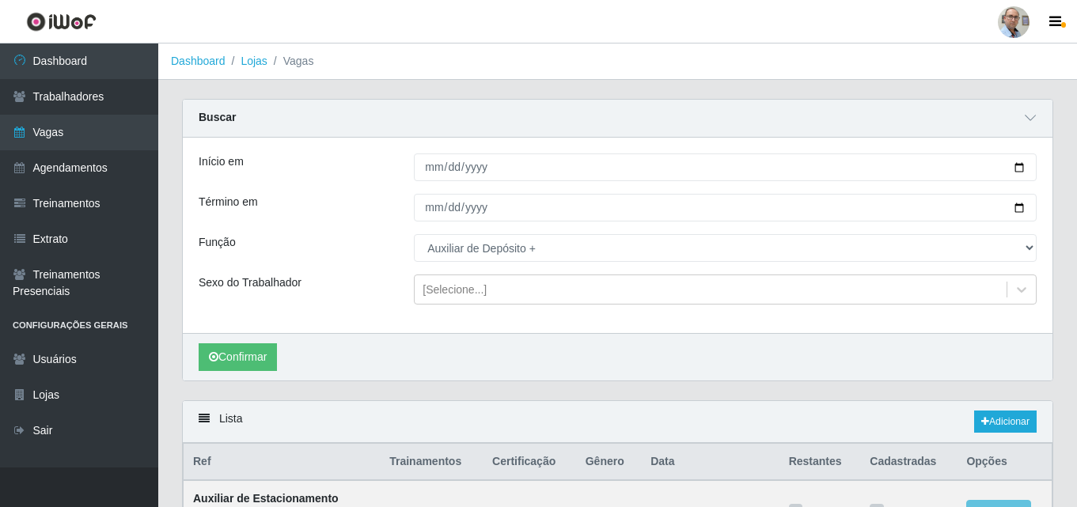
click at [232, 339] on div "Confirmar" at bounding box center [618, 356] width 870 height 47
click at [230, 360] on button "Confirmar" at bounding box center [238, 358] width 78 height 28
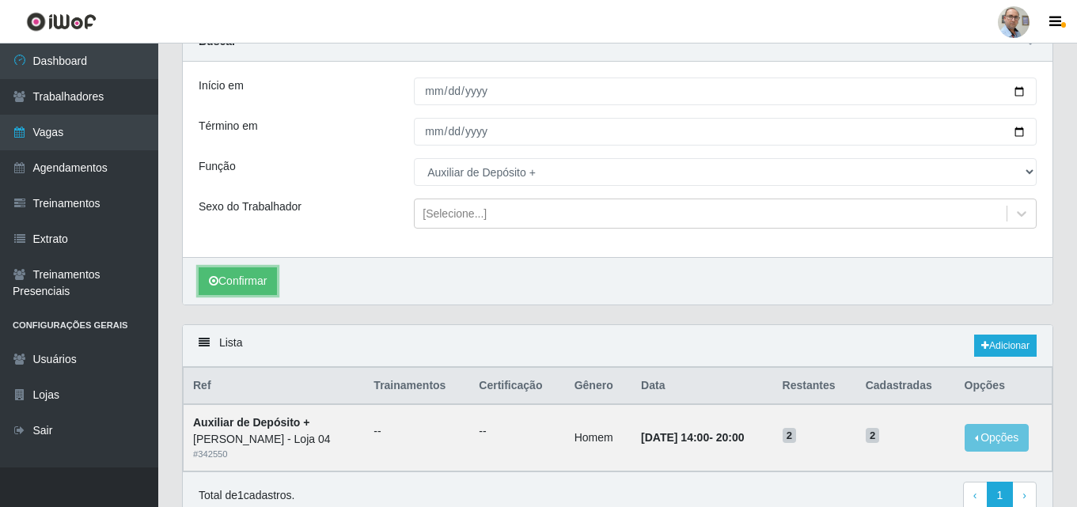
scroll to position [149, 0]
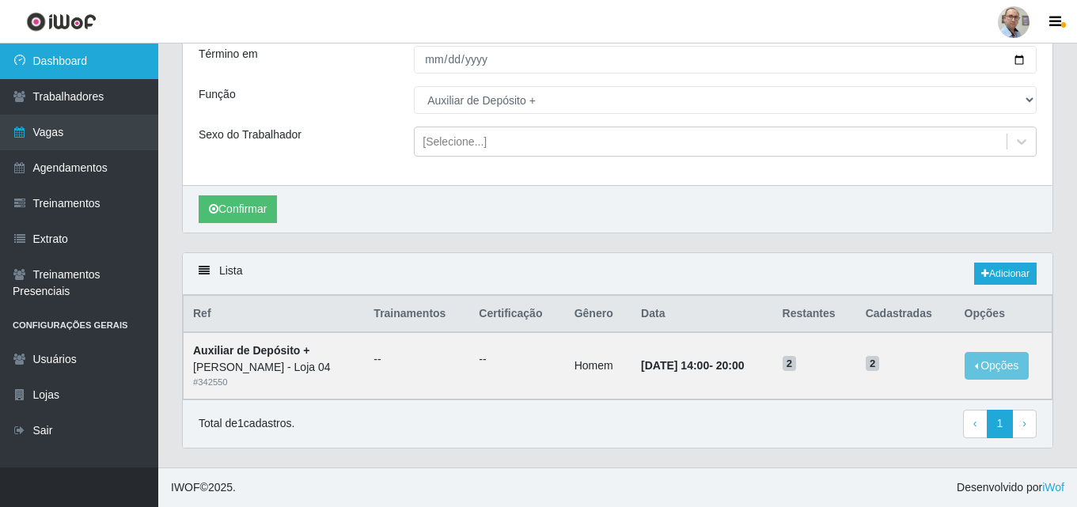
click at [71, 66] on link "Dashboard" at bounding box center [79, 62] width 158 height 36
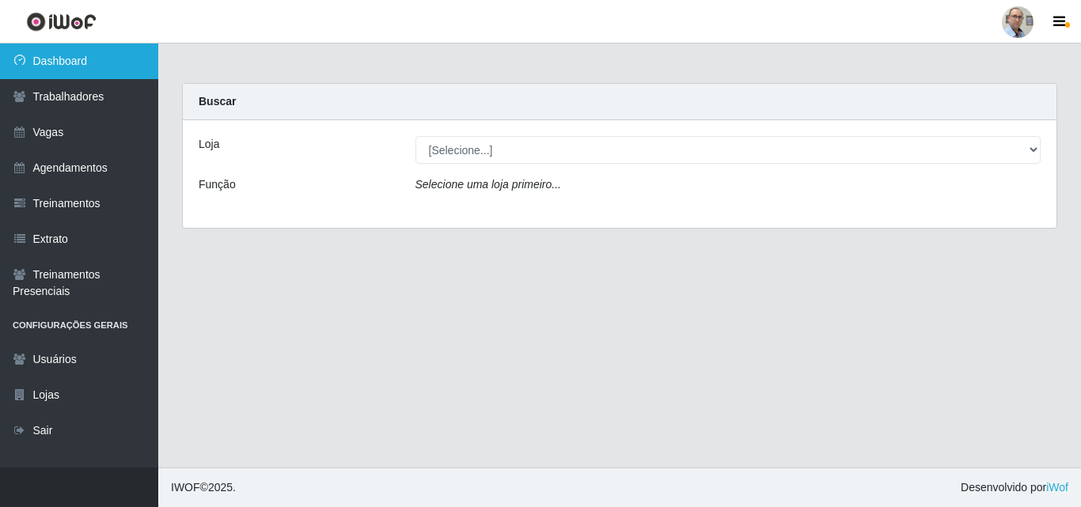
click at [77, 62] on link "Dashboard" at bounding box center [79, 62] width 158 height 36
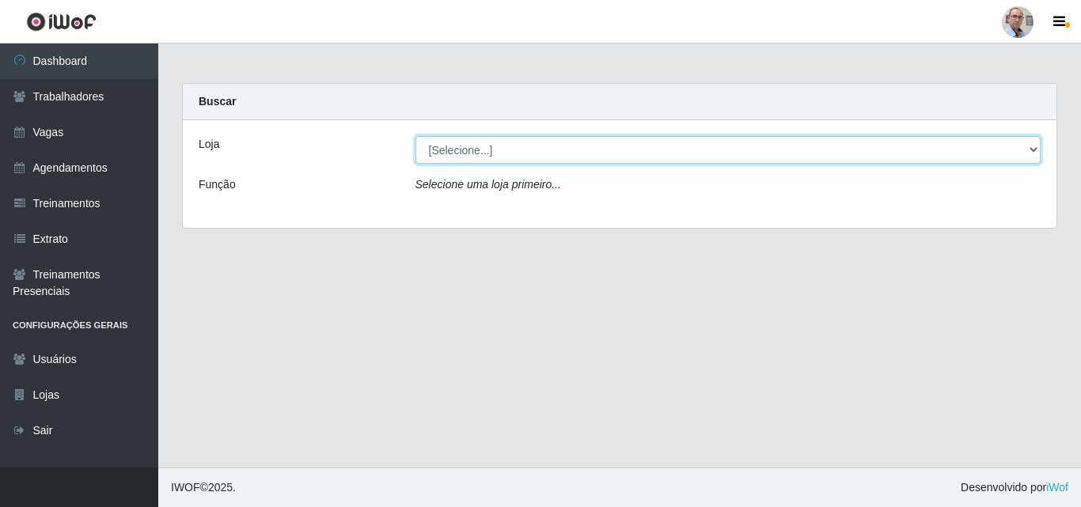
click at [850, 158] on select "[Selecione...] Mar Vermelho - Loja 04" at bounding box center [729, 150] width 626 height 28
select select "251"
click at [416, 136] on select "[Selecione...] Mar Vermelho - Loja 04" at bounding box center [729, 150] width 626 height 28
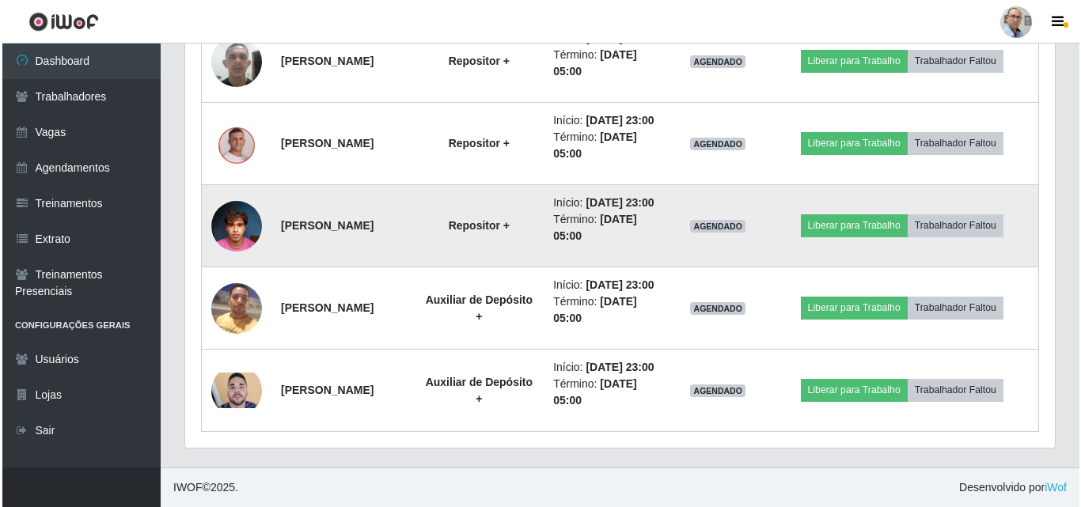
scroll to position [1489, 0]
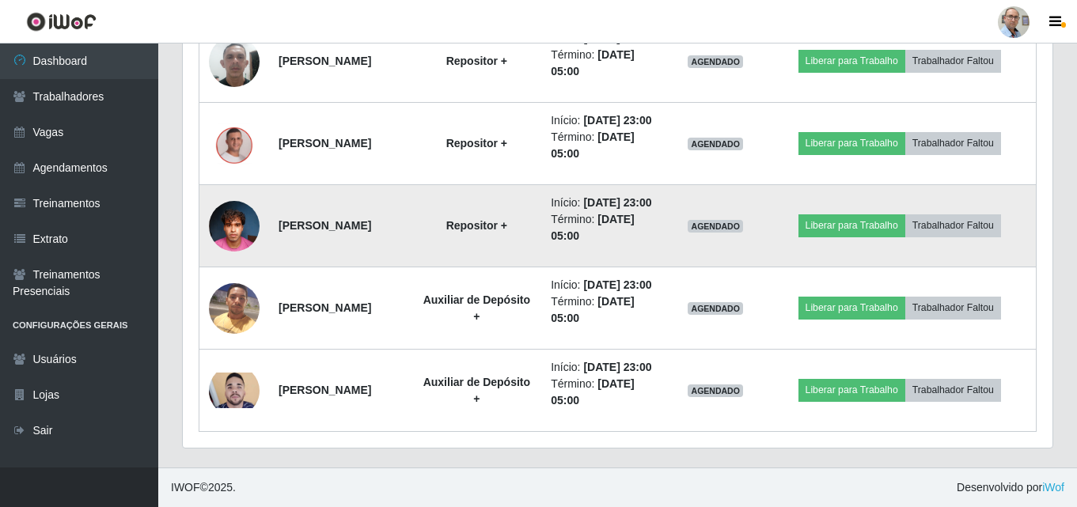
click at [234, 260] on img at bounding box center [234, 225] width 51 height 67
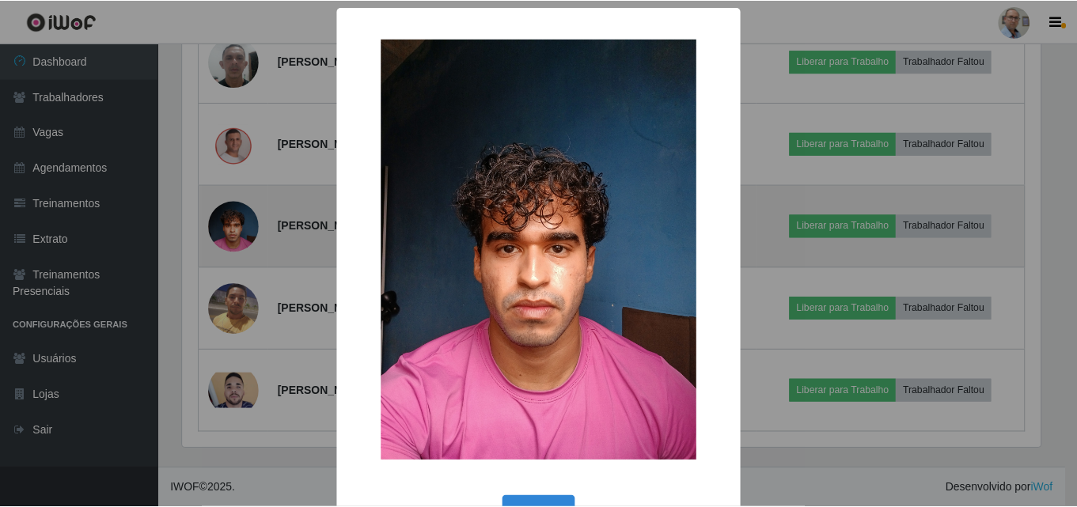
scroll to position [329, 862]
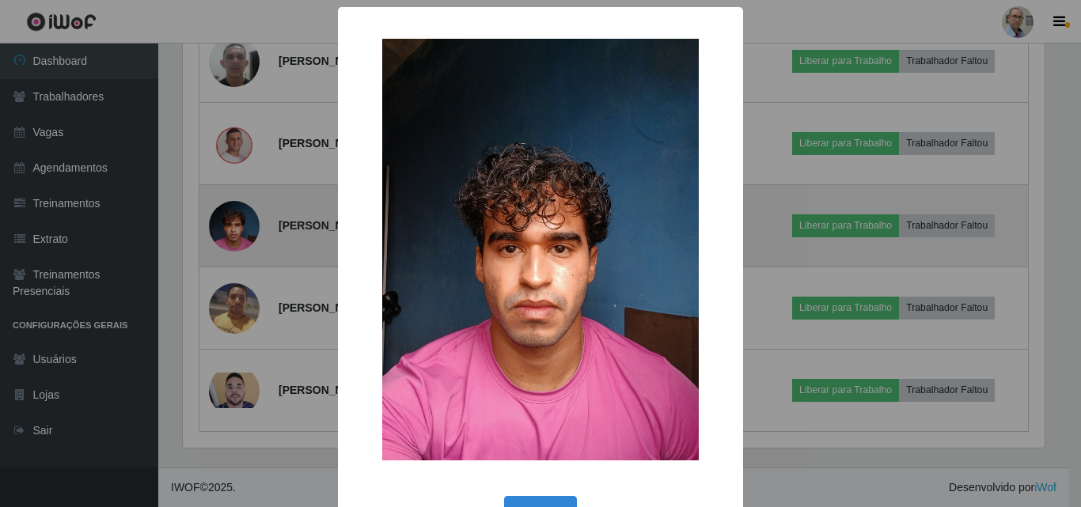
click at [234, 340] on div "× OK Cancel" at bounding box center [540, 253] width 1081 height 507
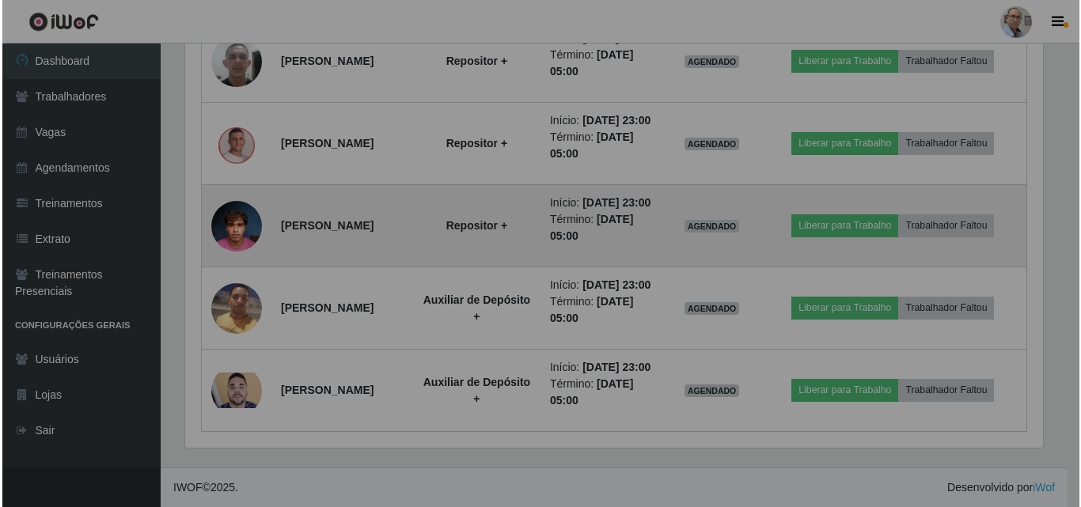
scroll to position [329, 870]
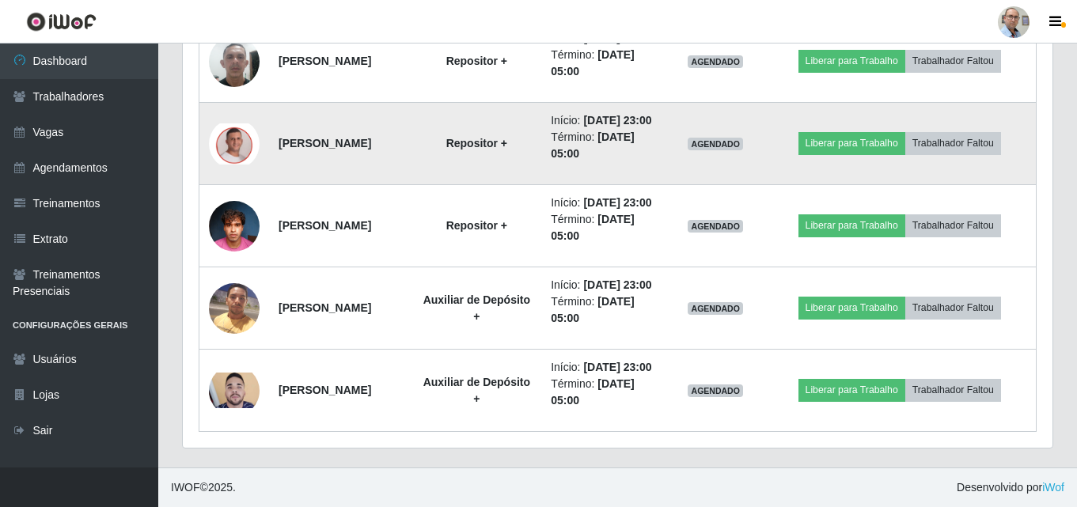
click at [226, 165] on img at bounding box center [234, 143] width 51 height 41
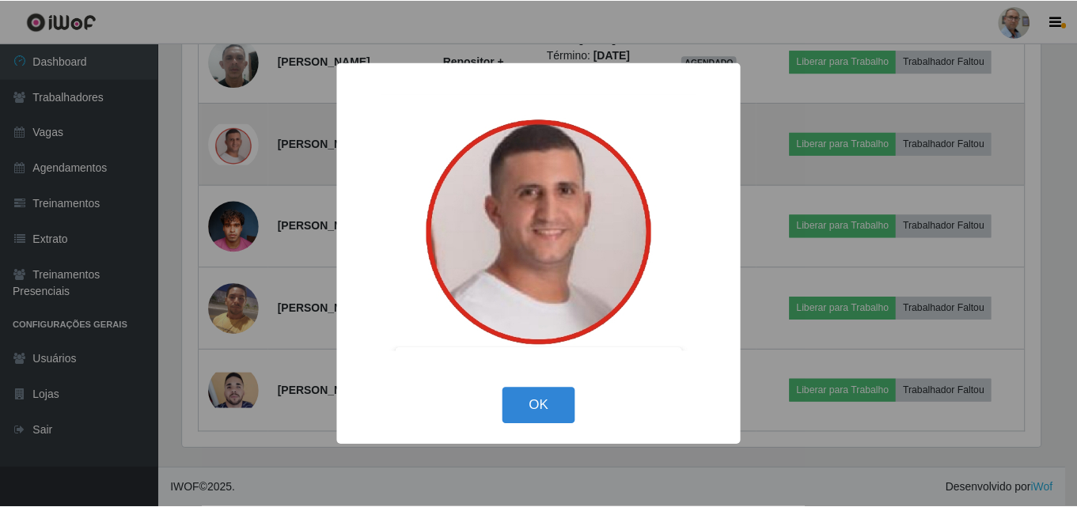
scroll to position [329, 862]
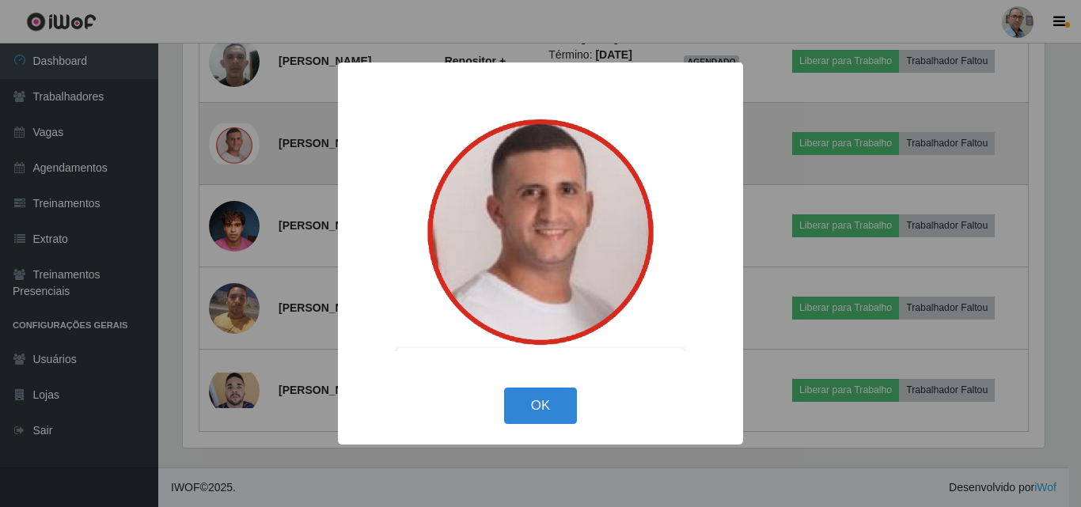
click at [226, 246] on div "× OK Cancel" at bounding box center [540, 253] width 1081 height 507
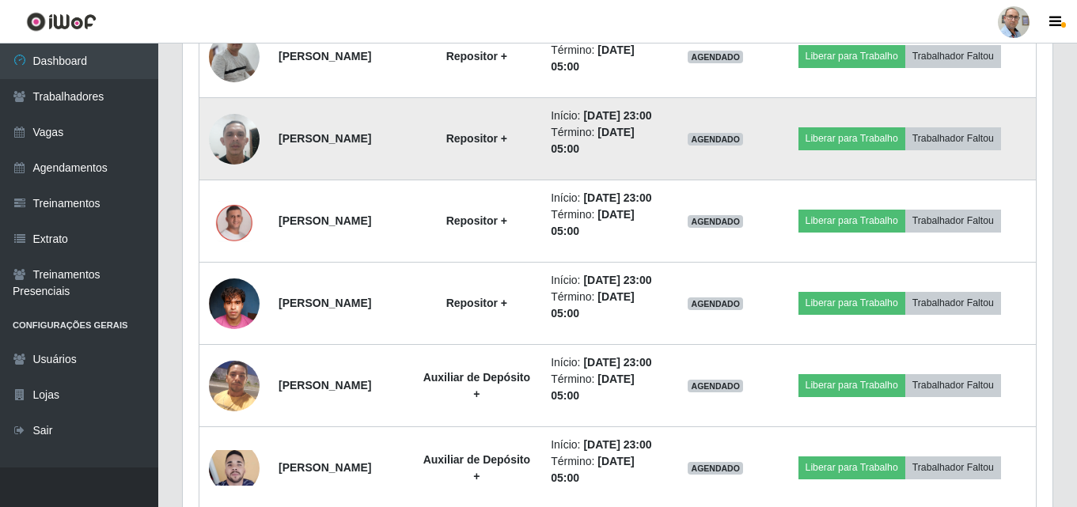
scroll to position [1331, 0]
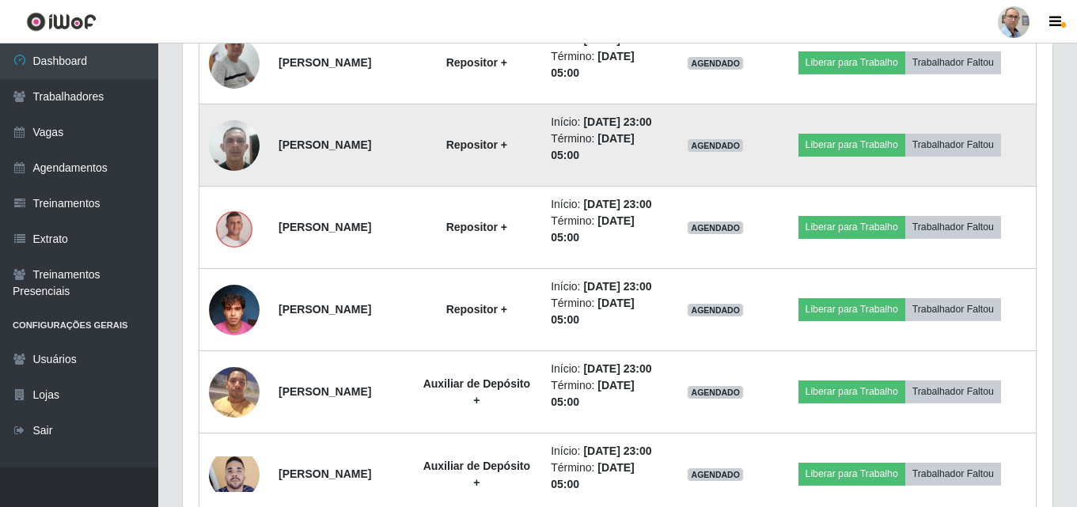
click at [233, 179] on img at bounding box center [234, 145] width 51 height 67
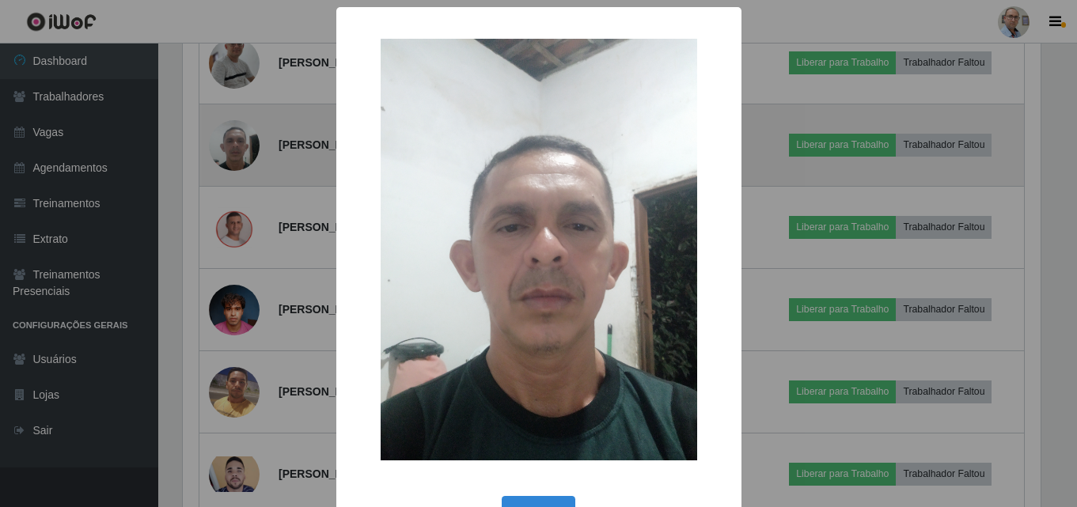
scroll to position [329, 862]
click at [233, 303] on div "× OK Cancel" at bounding box center [540, 253] width 1081 height 507
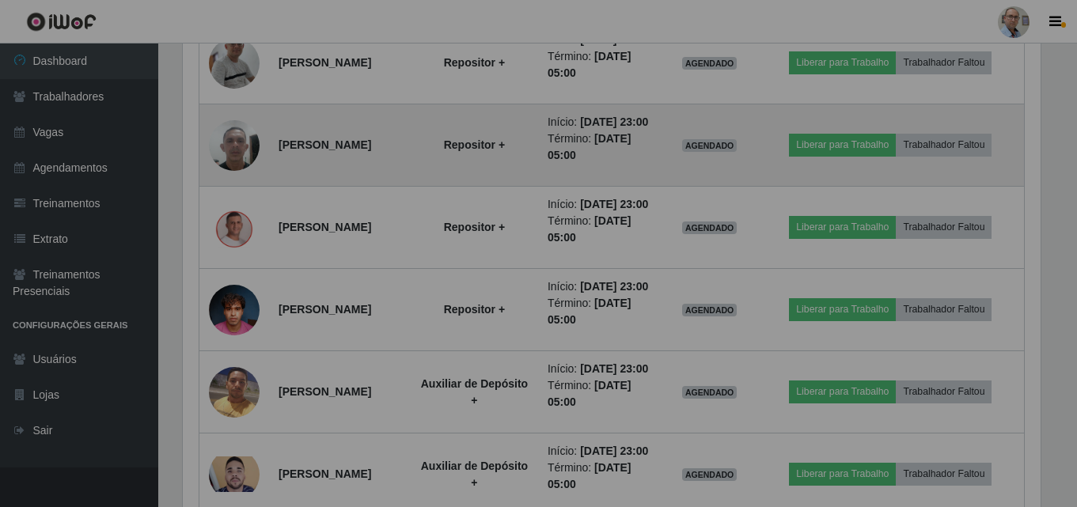
scroll to position [329, 870]
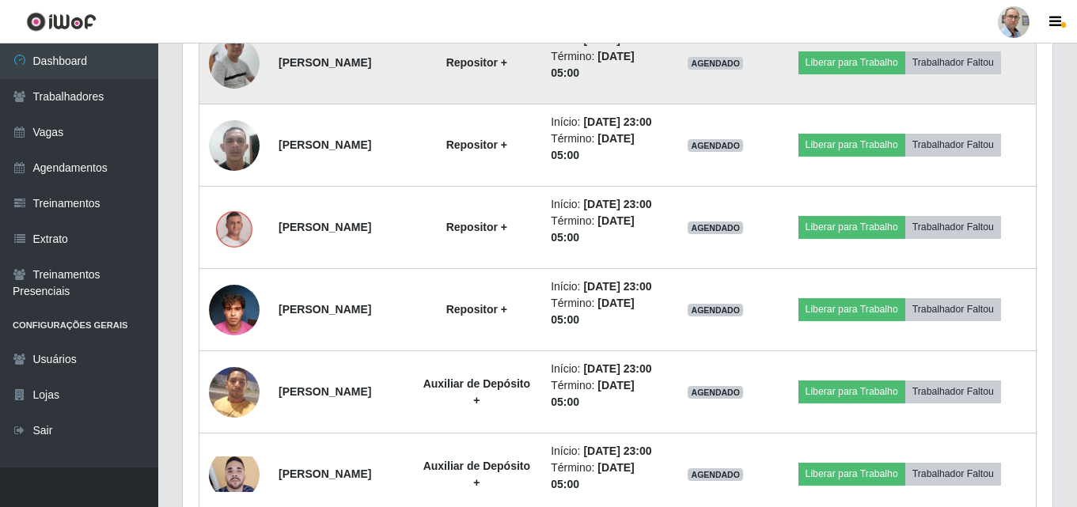
click at [234, 121] on img at bounding box center [234, 64] width 51 height 116
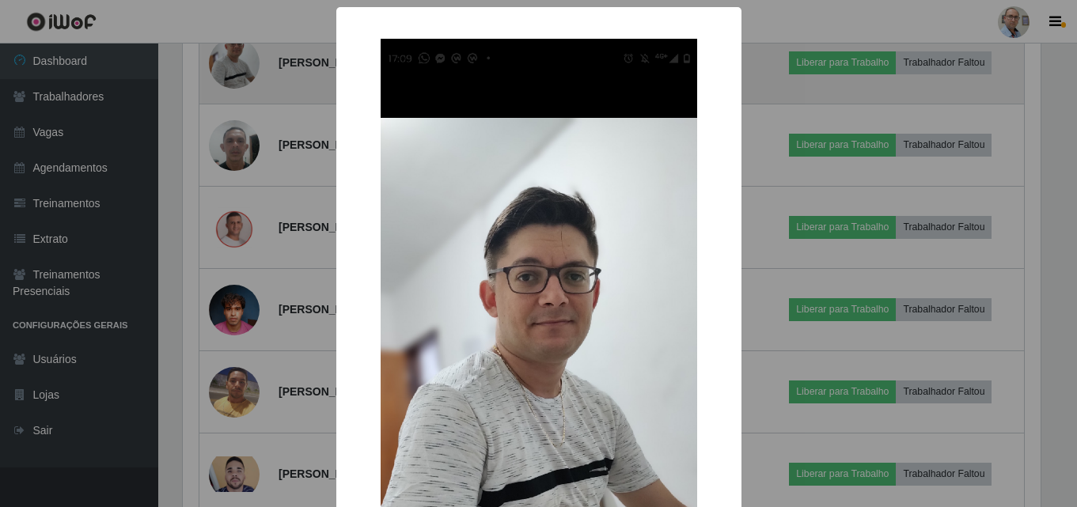
scroll to position [329, 862]
click at [234, 202] on div "× OK Cancel" at bounding box center [540, 253] width 1081 height 507
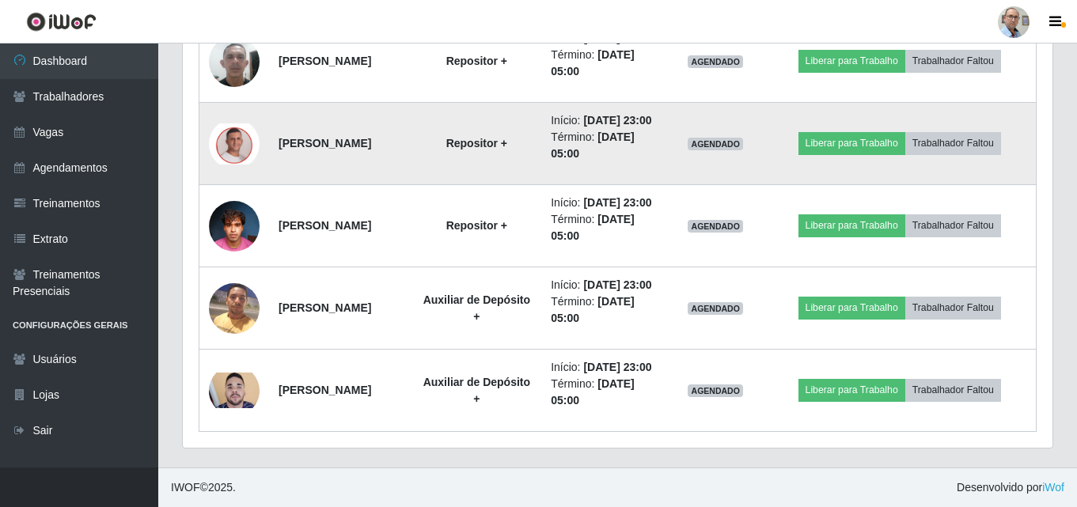
scroll to position [1489, 0]
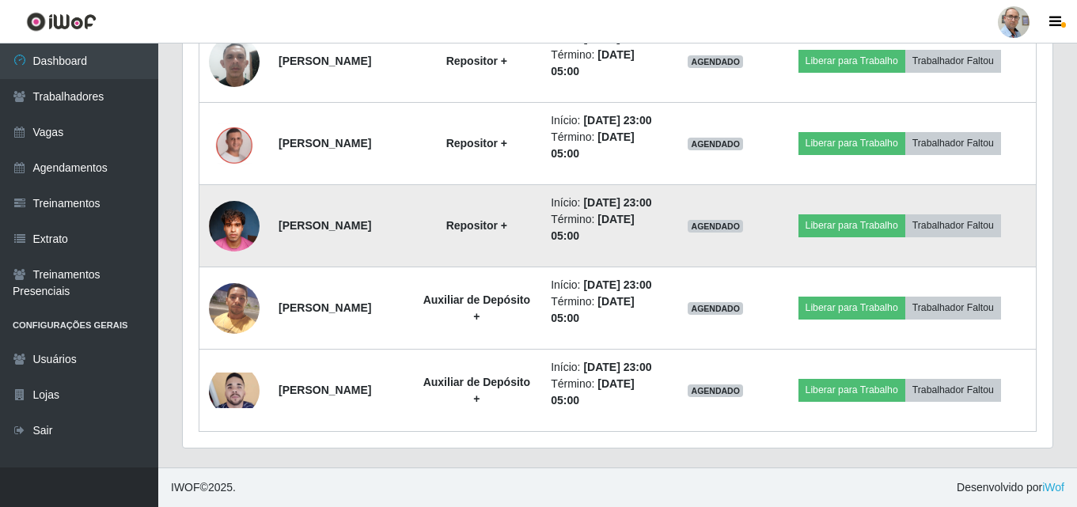
click at [264, 268] on td at bounding box center [234, 226] width 70 height 82
click at [222, 260] on img at bounding box center [234, 225] width 51 height 67
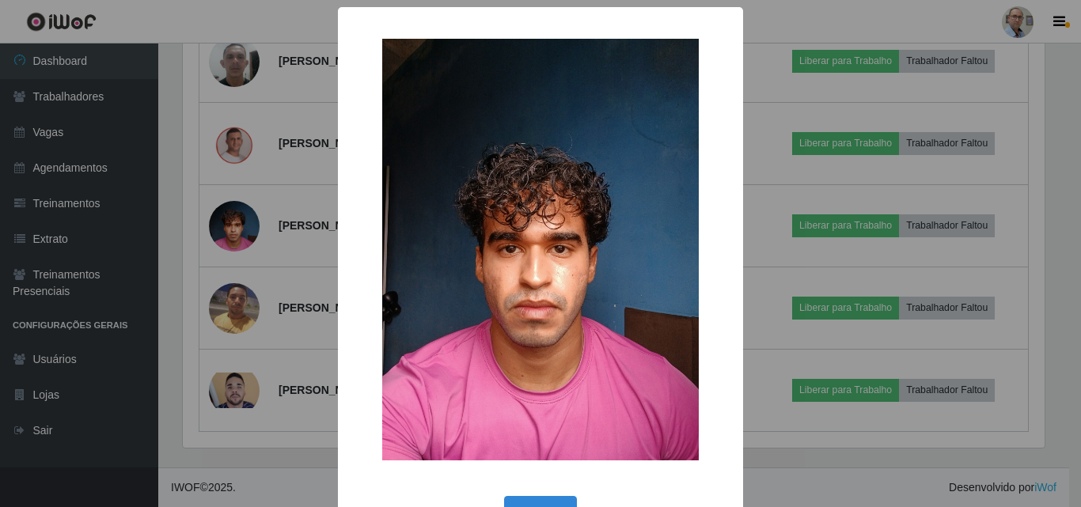
click at [226, 344] on div "× OK Cancel" at bounding box center [540, 253] width 1081 height 507
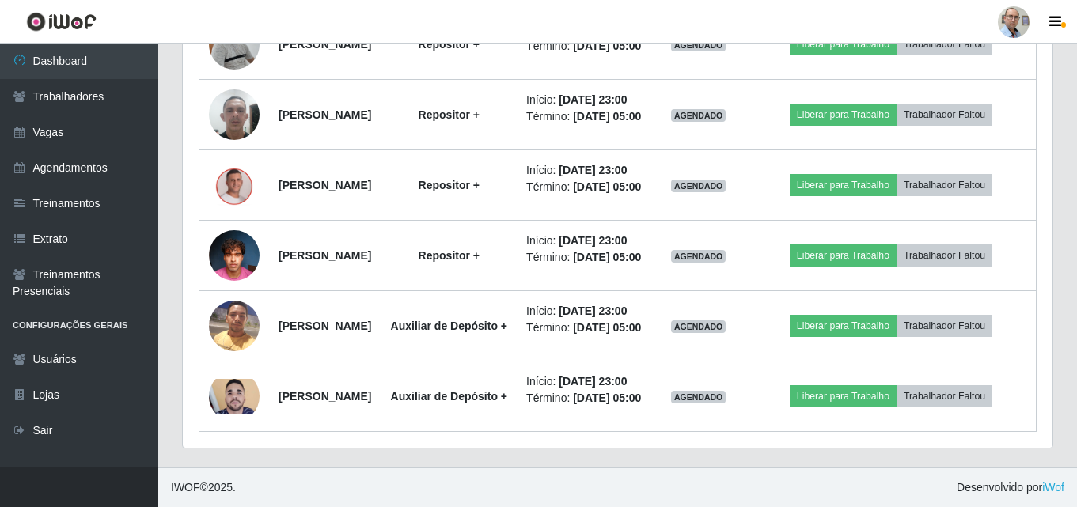
scroll to position [955, 0]
